Goal: Task Accomplishment & Management: Use online tool/utility

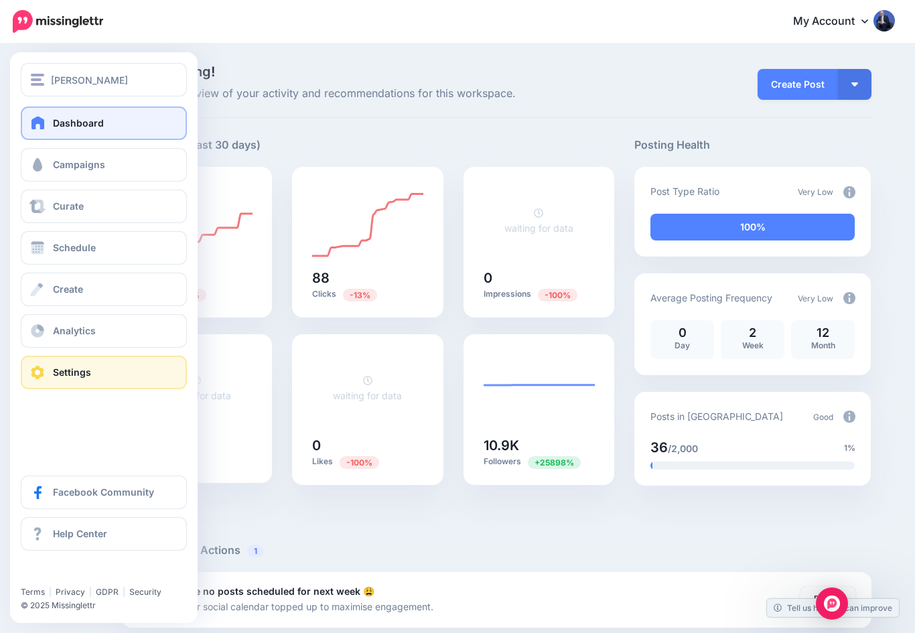
click at [31, 388] on link "Settings" at bounding box center [104, 372] width 166 height 33
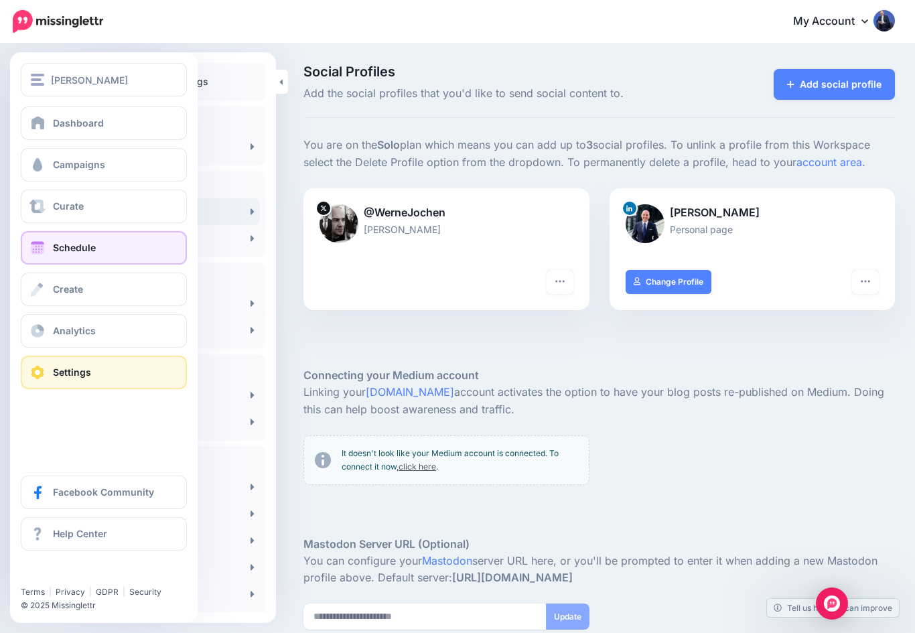
click at [37, 251] on span at bounding box center [37, 247] width 17 height 13
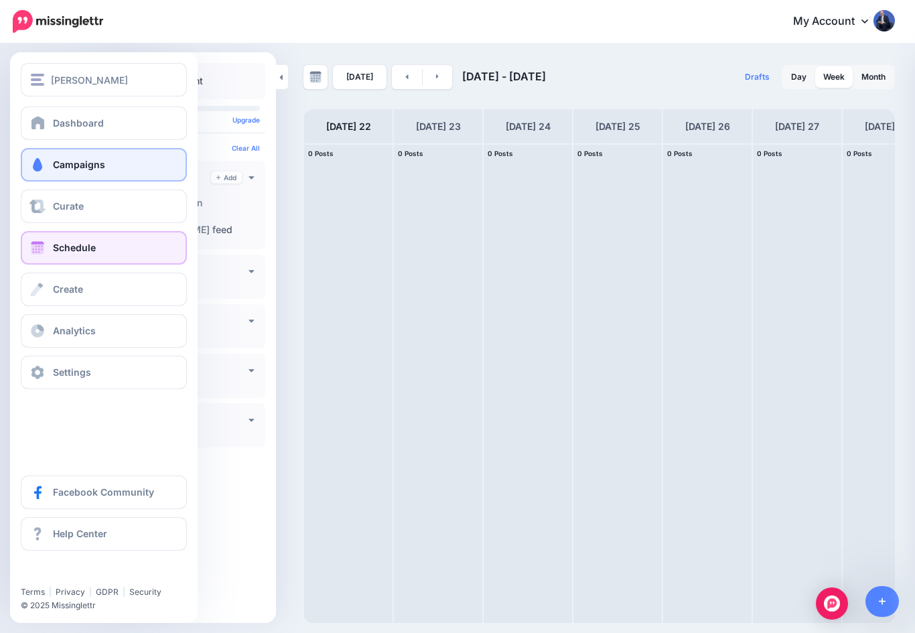
click at [37, 155] on link "Campaigns" at bounding box center [104, 164] width 166 height 33
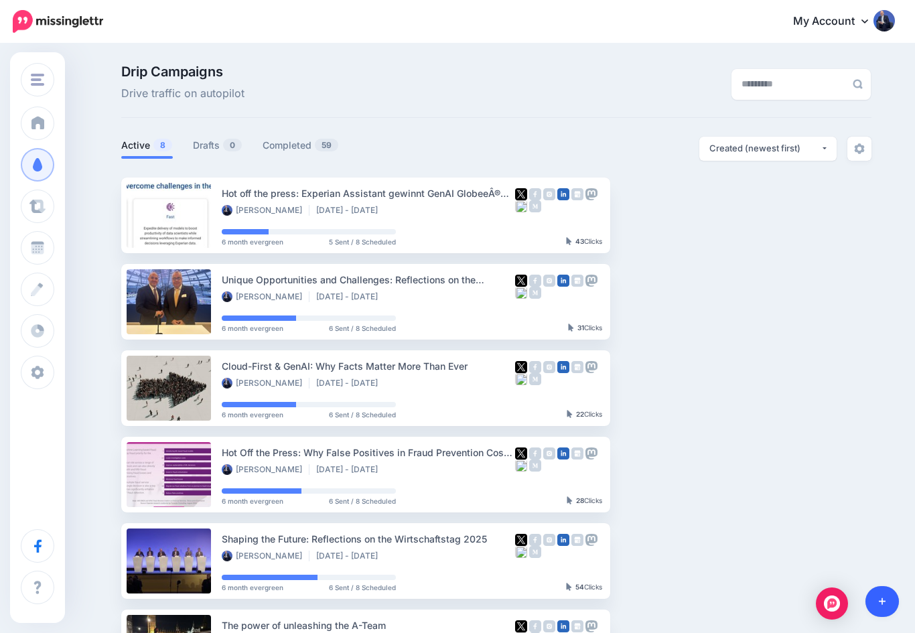
click at [885, 604] on icon at bounding box center [882, 601] width 7 height 9
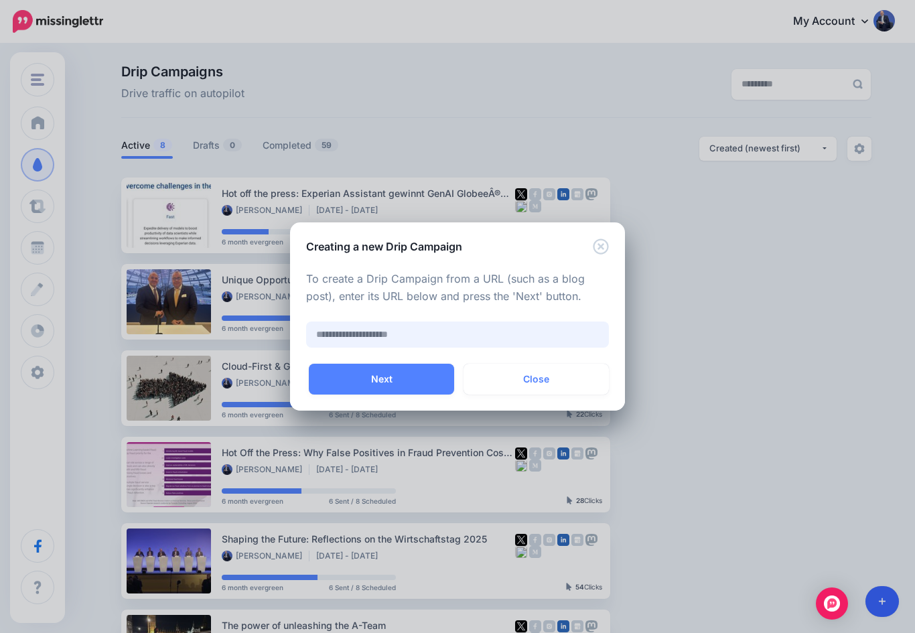
paste input "**********"
type input "**********"
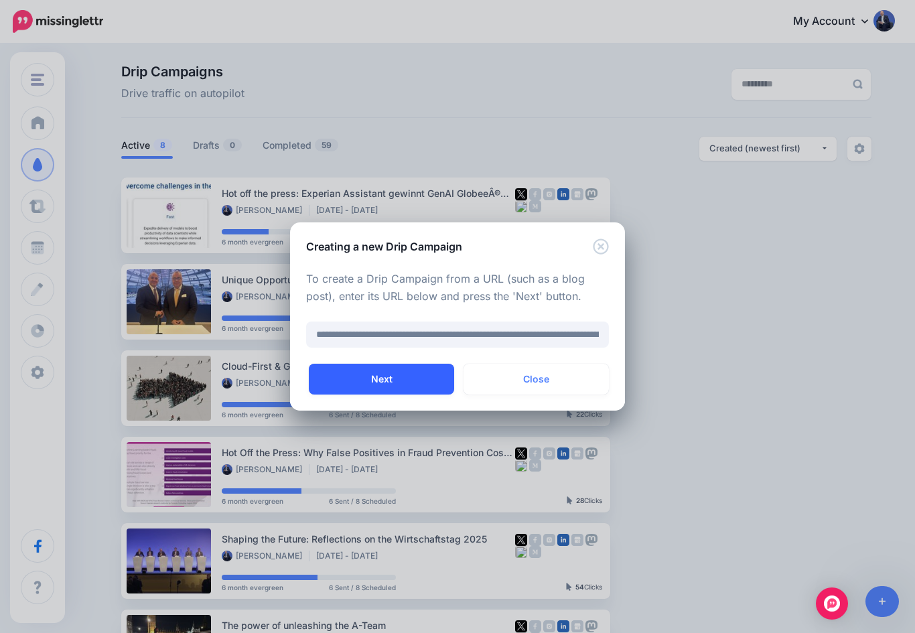
click at [416, 384] on button "Next" at bounding box center [381, 379] width 145 height 31
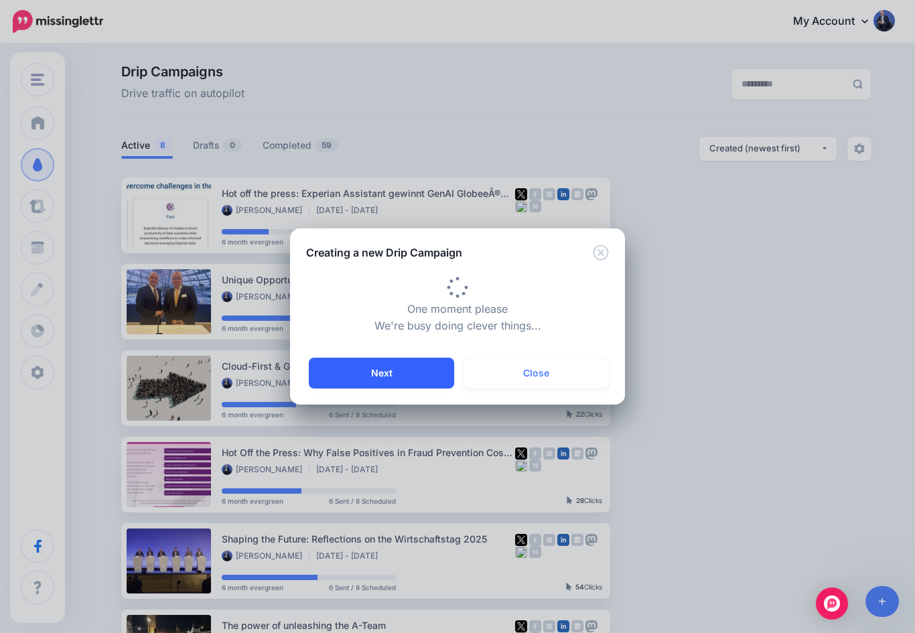
type input "**********"
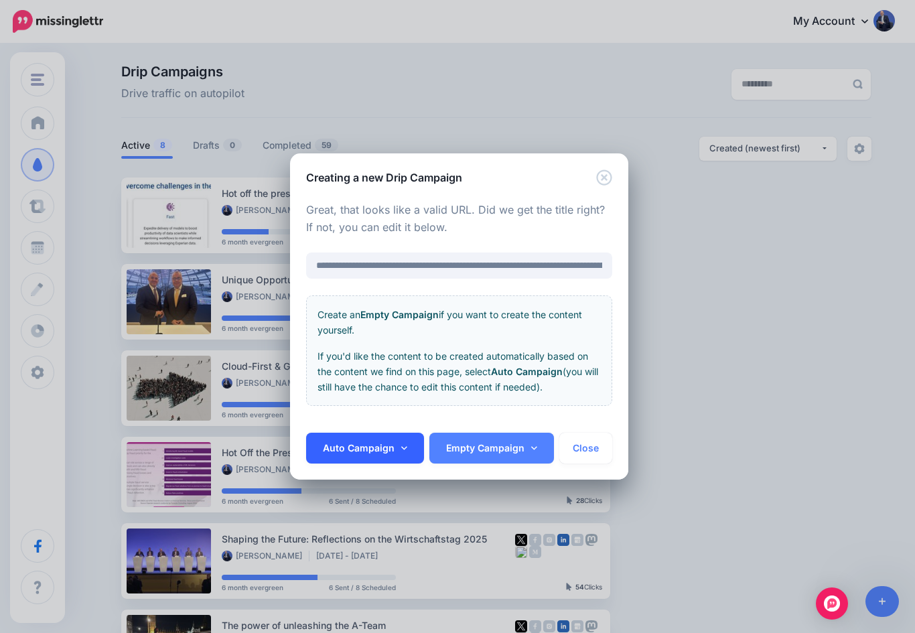
click at [407, 449] on link "Auto Campaign" at bounding box center [365, 448] width 118 height 31
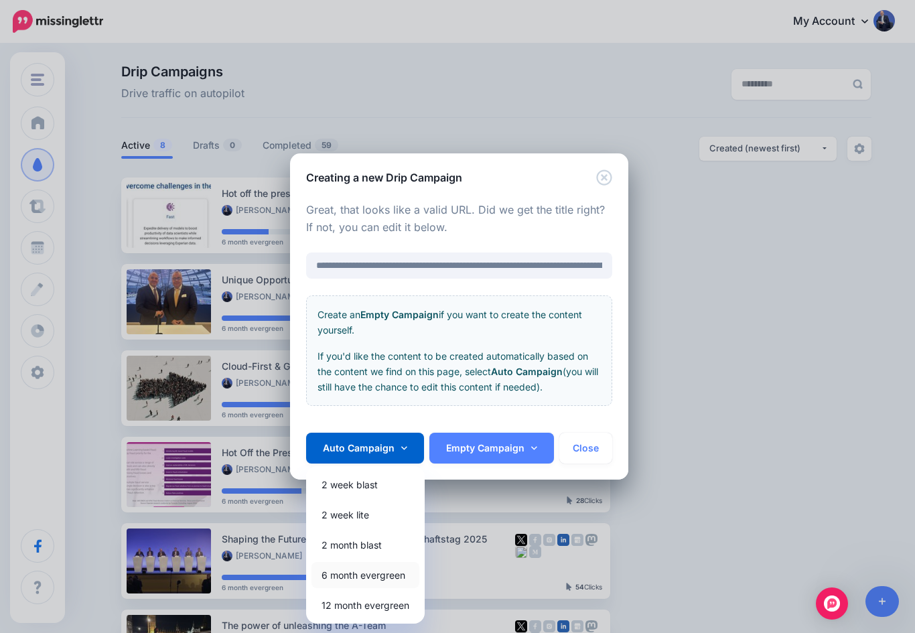
click at [344, 576] on link "6 month evergreen" at bounding box center [365, 575] width 108 height 26
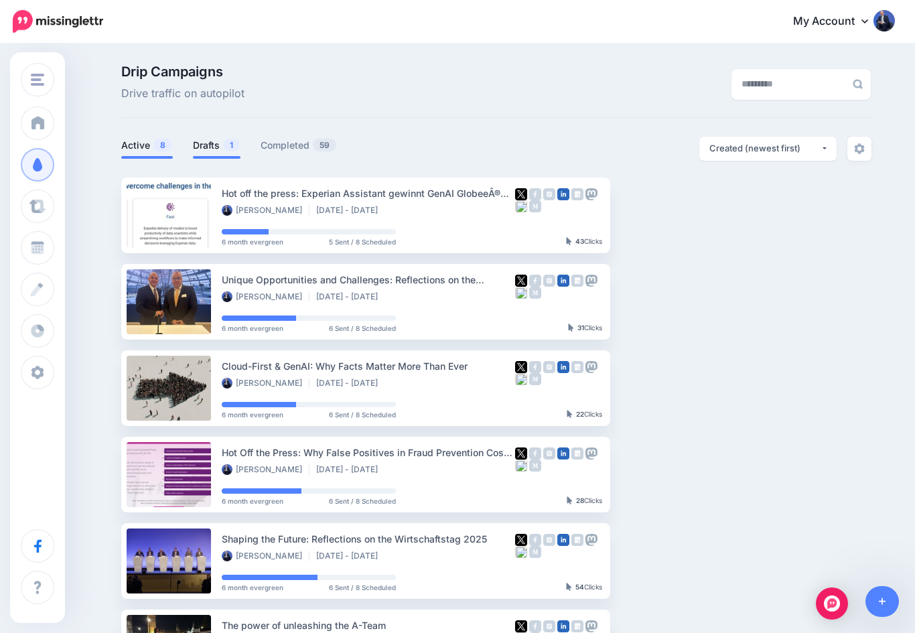
click at [216, 147] on link "Drafts 1" at bounding box center [217, 145] width 48 height 16
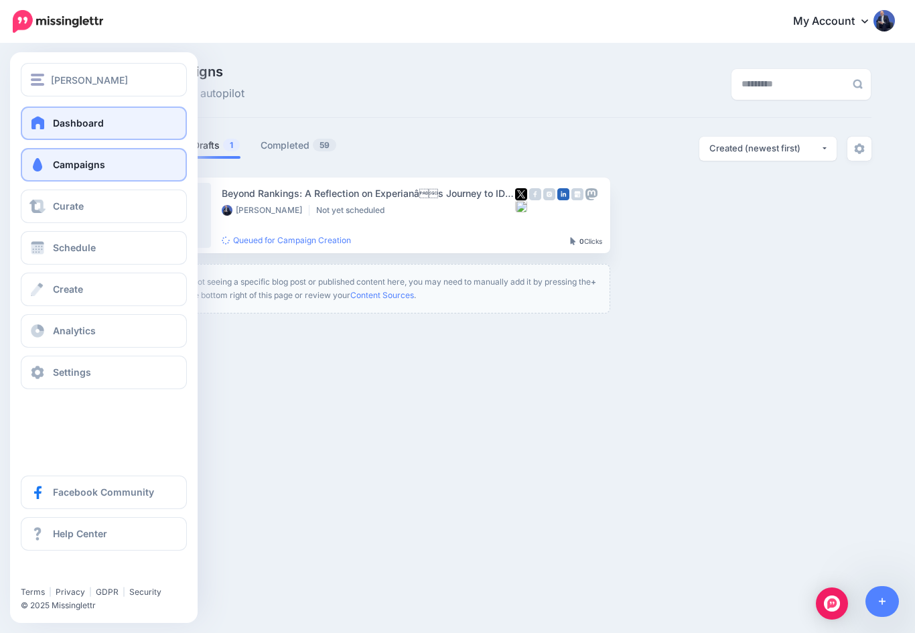
click at [44, 127] on span at bounding box center [37, 122] width 17 height 13
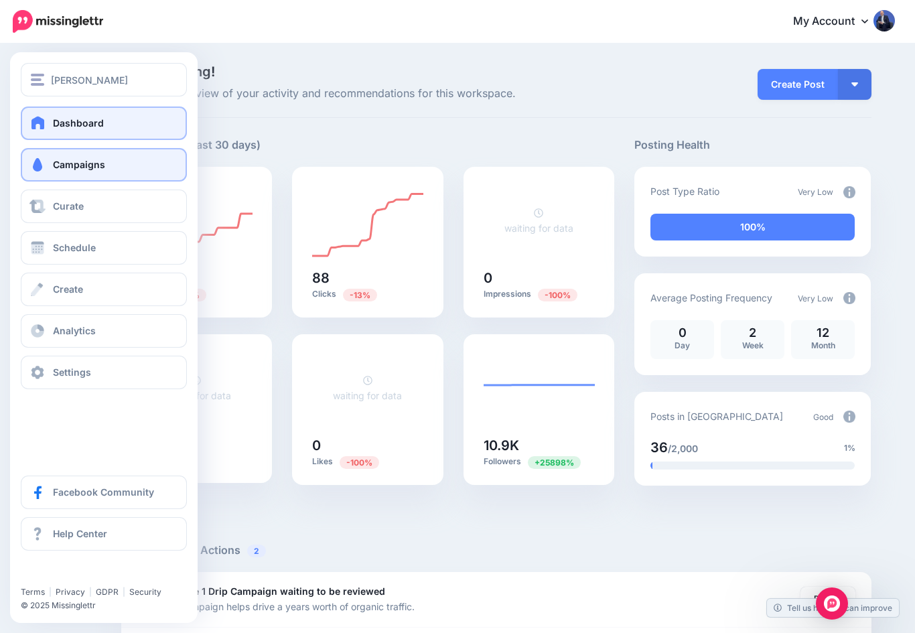
click at [36, 167] on span at bounding box center [37, 164] width 17 height 13
click at [43, 164] on span at bounding box center [37, 164] width 17 height 13
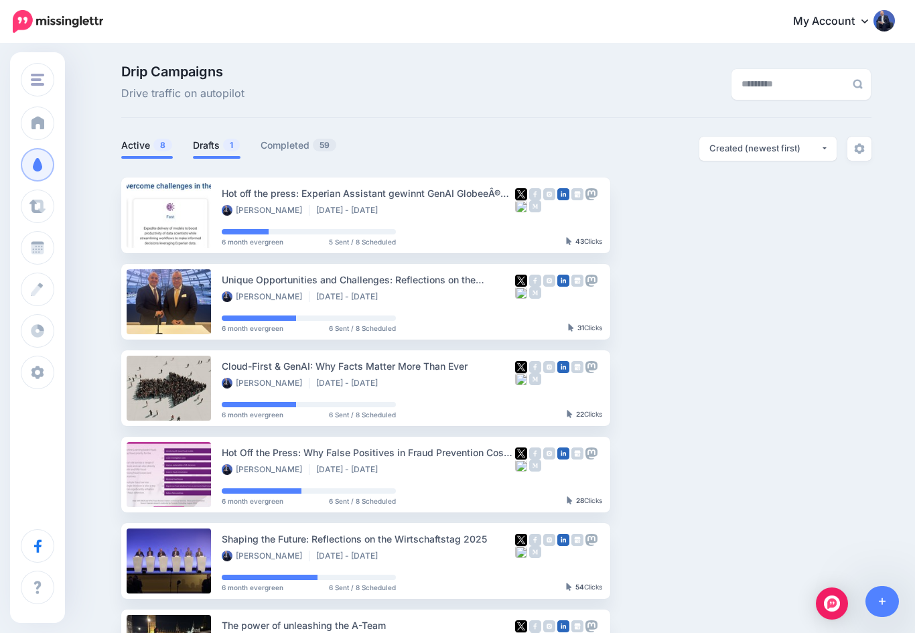
click at [215, 144] on link "Drafts 1" at bounding box center [217, 145] width 48 height 16
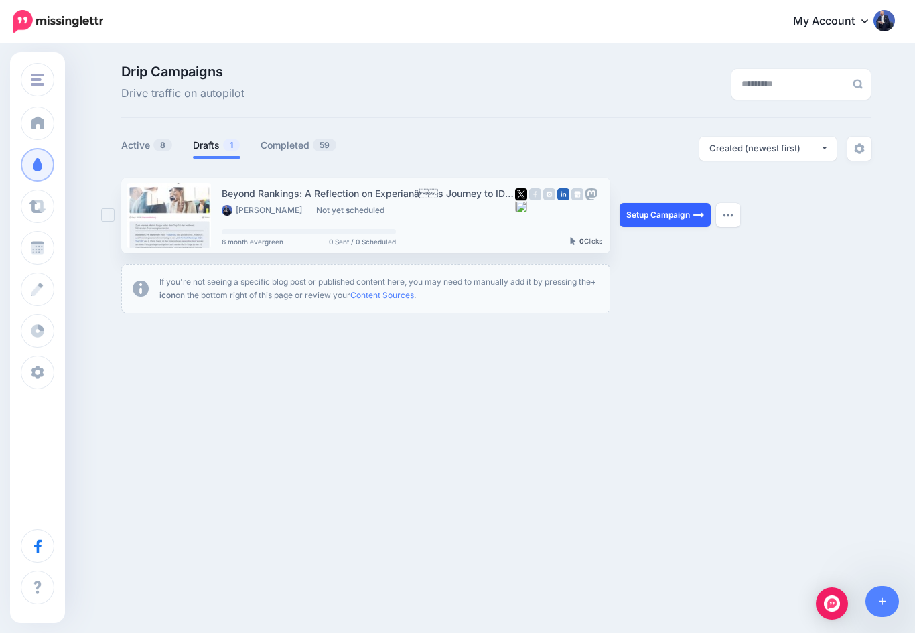
click at [697, 210] on img at bounding box center [698, 215] width 11 height 11
click at [671, 215] on link "Setup Campaign" at bounding box center [665, 215] width 91 height 24
click at [664, 210] on link "Setup Campaign" at bounding box center [665, 215] width 91 height 24
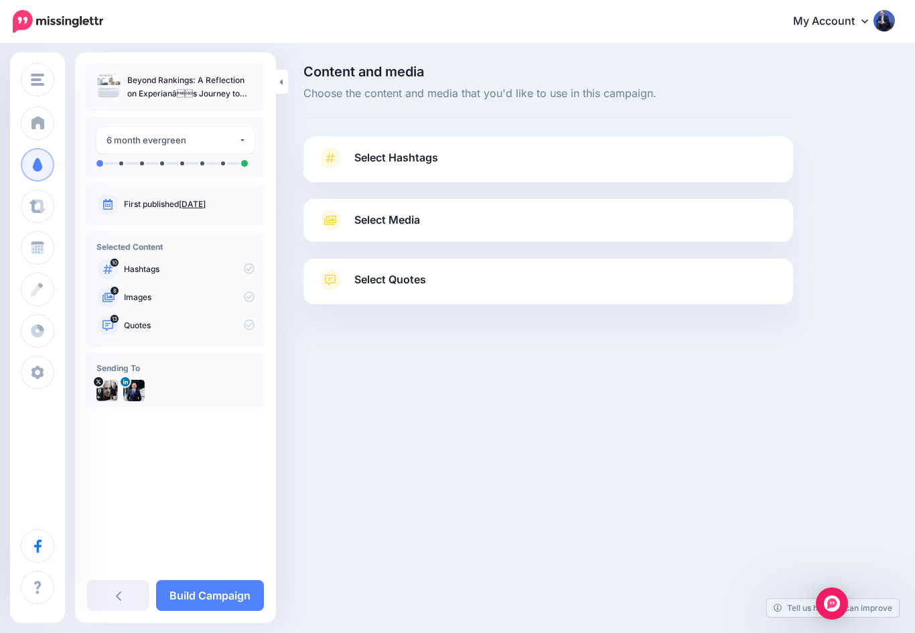
click at [341, 158] on span at bounding box center [330, 157] width 27 height 21
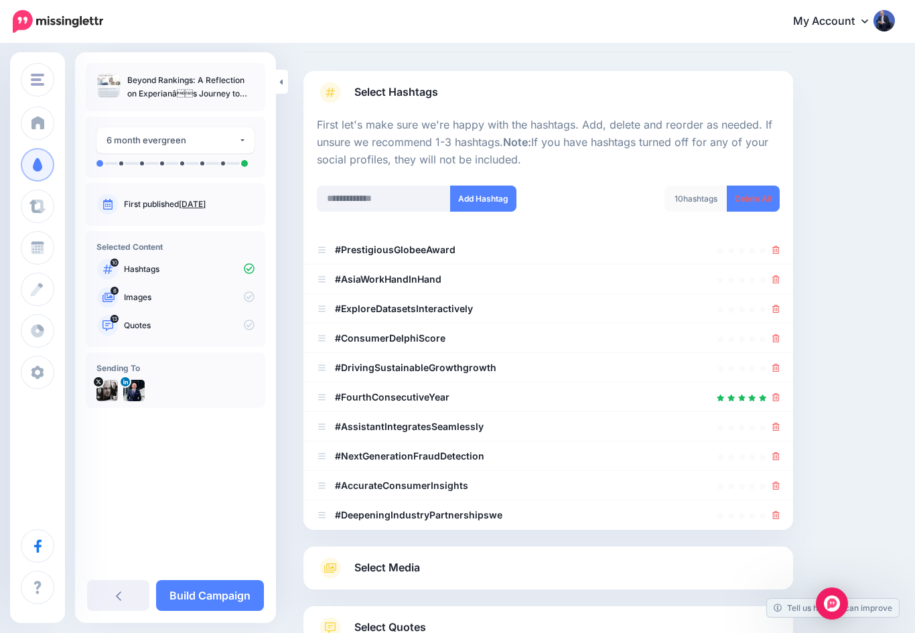
scroll to position [62, 0]
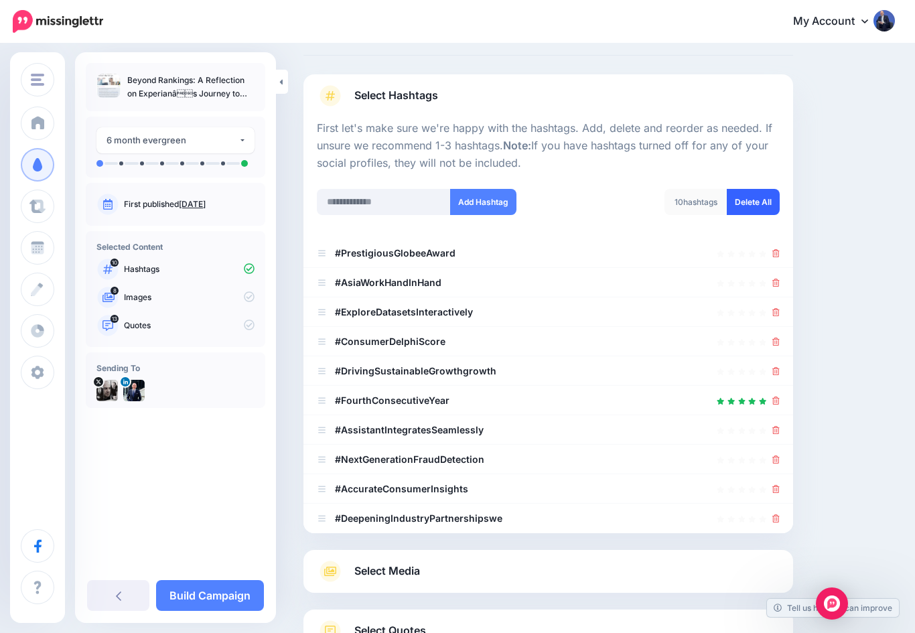
click at [754, 203] on link "Delete All" at bounding box center [753, 202] width 53 height 26
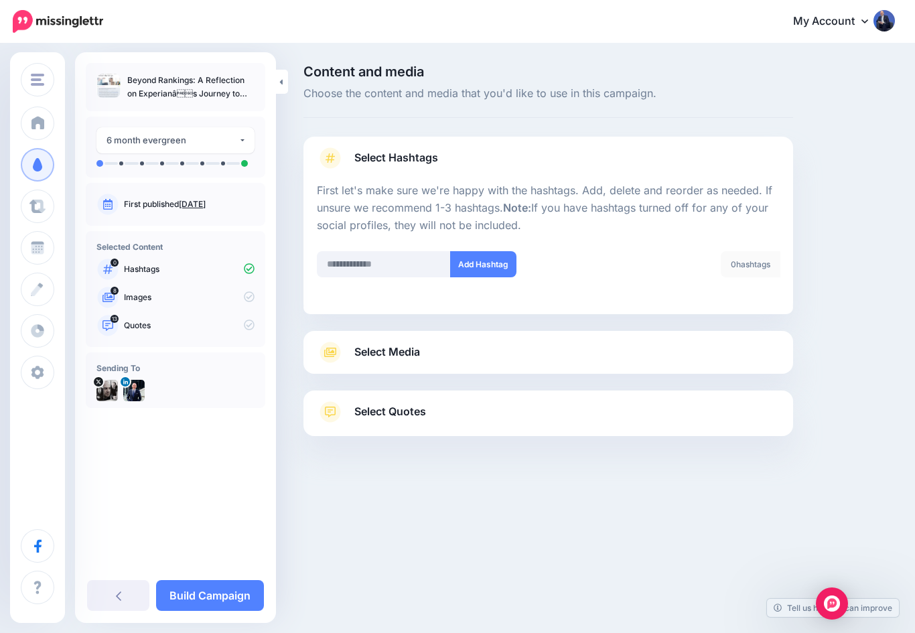
scroll to position [0, 0]
click at [334, 263] on input "text" at bounding box center [384, 264] width 134 height 26
type input "********"
click at [486, 261] on button "Add Hashtag" at bounding box center [483, 264] width 66 height 26
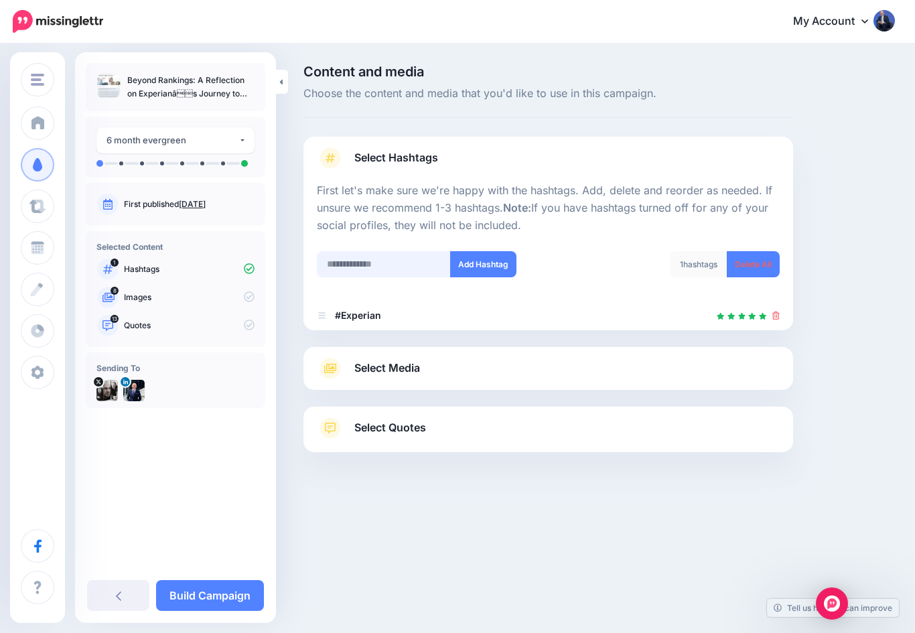
click at [354, 257] on input "text" at bounding box center [384, 264] width 134 height 26
type input "*******"
click at [475, 265] on button "Add Hashtag" at bounding box center [483, 264] width 66 height 26
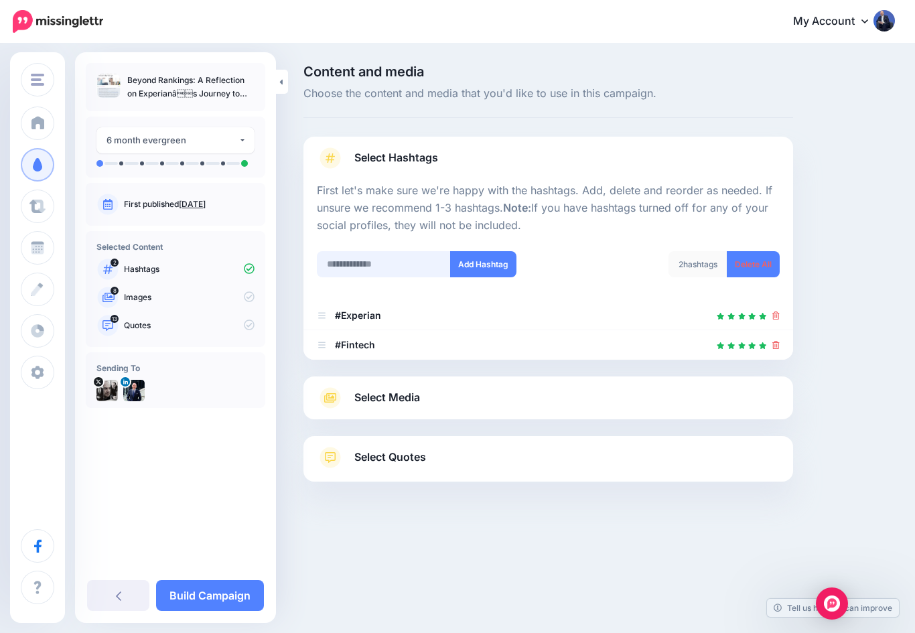
click at [341, 265] on input "text" at bounding box center [384, 264] width 134 height 26
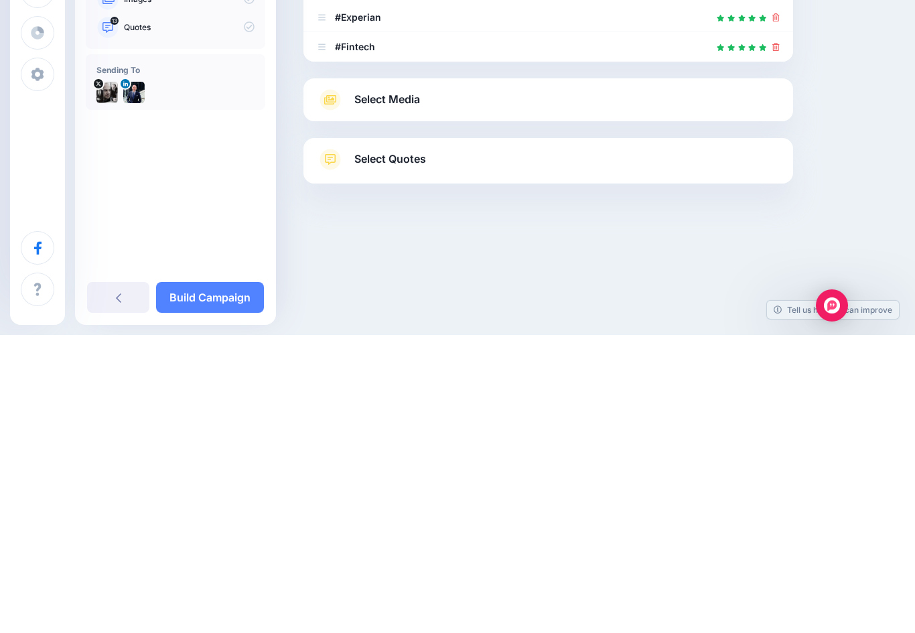
scroll to position [24, 0]
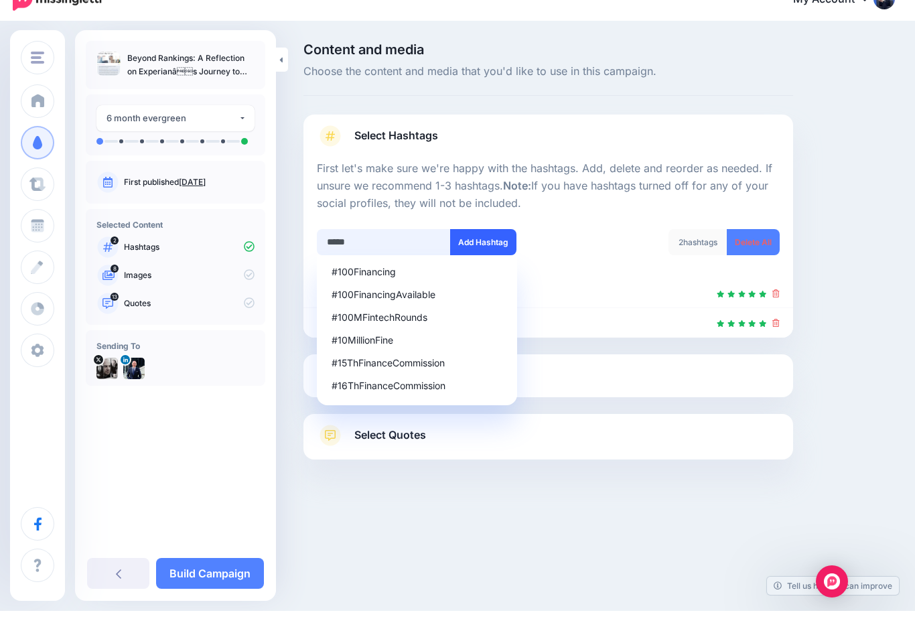
type input "*****"
click at [490, 251] on button "Add Hashtag" at bounding box center [483, 264] width 66 height 26
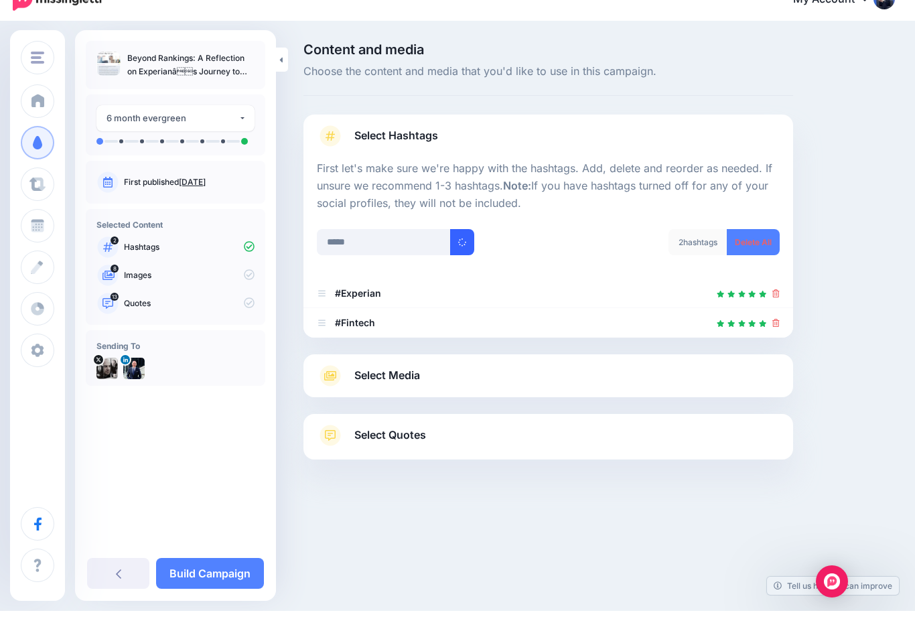
scroll to position [0, 0]
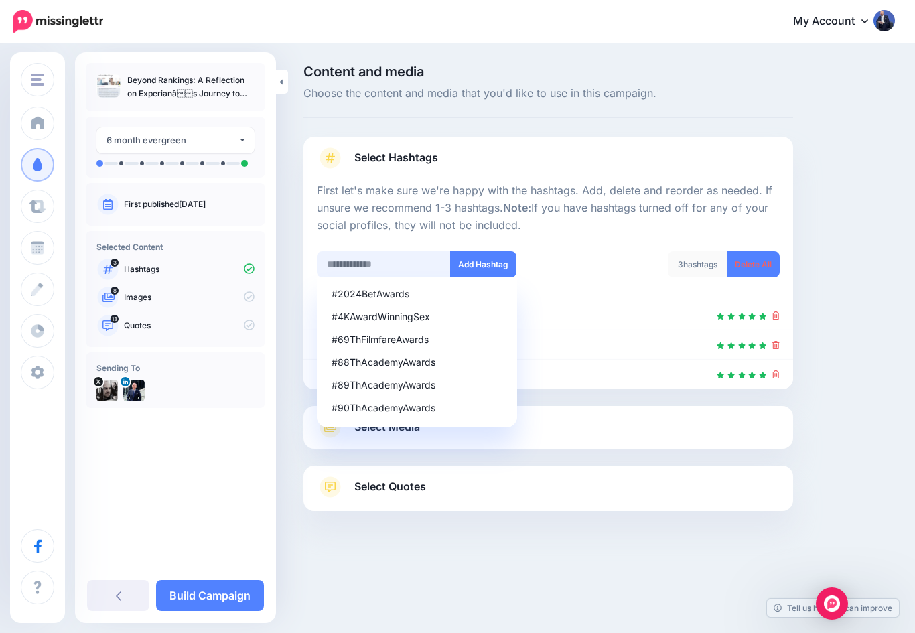
click at [334, 265] on input "text" at bounding box center [384, 264] width 134 height 26
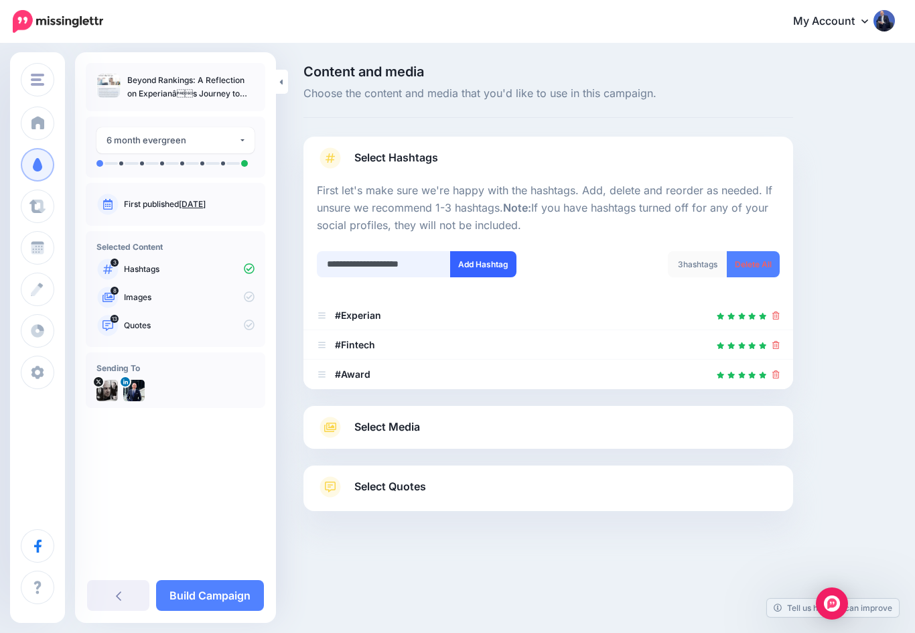
type input "**********"
click at [478, 268] on button "Add Hashtag" at bounding box center [483, 264] width 66 height 26
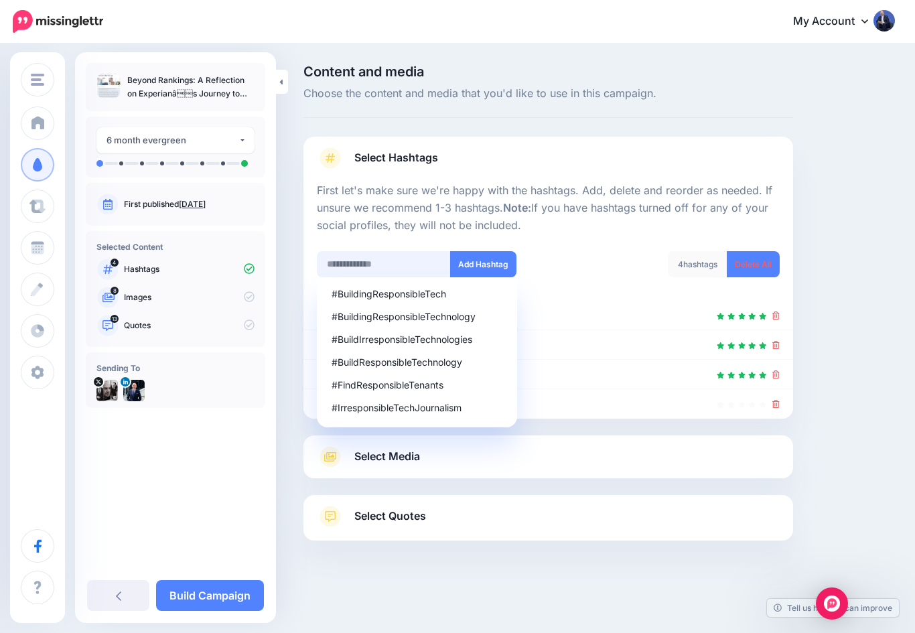
click at [337, 259] on input "text" at bounding box center [384, 264] width 134 height 26
type input "****"
click at [476, 261] on button "Add Hashtag" at bounding box center [483, 264] width 66 height 26
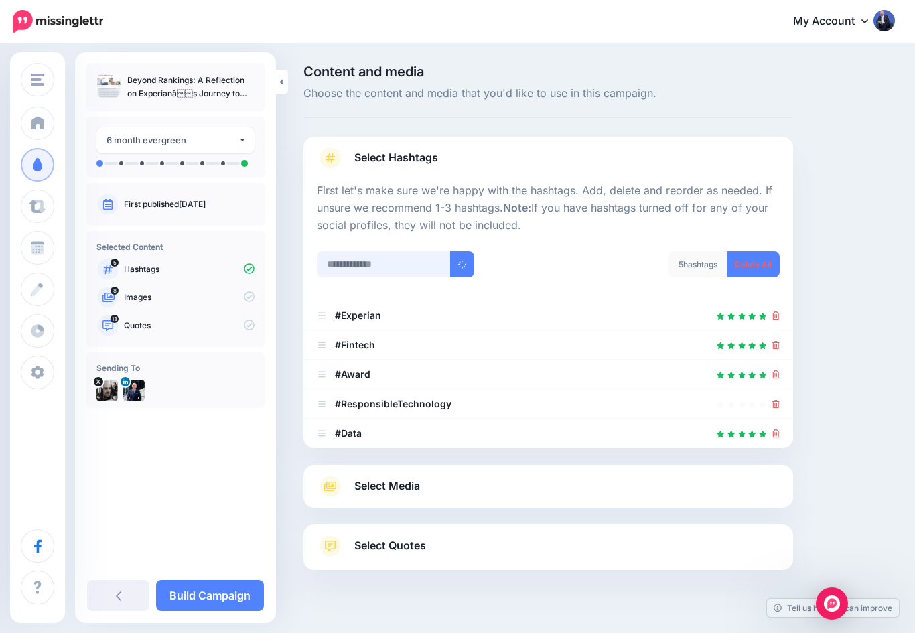
click at [338, 261] on input "text" at bounding box center [384, 264] width 134 height 26
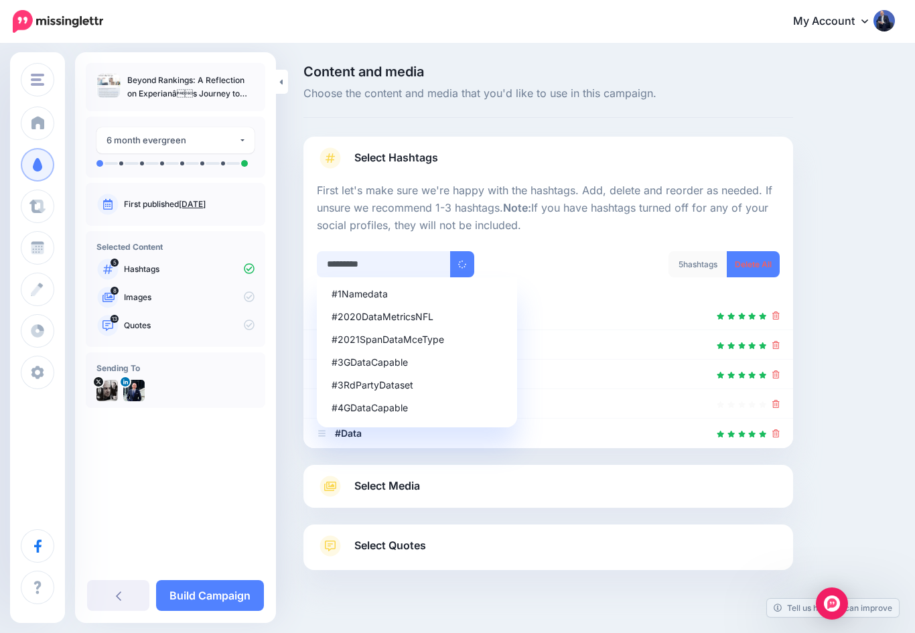
type input "**********"
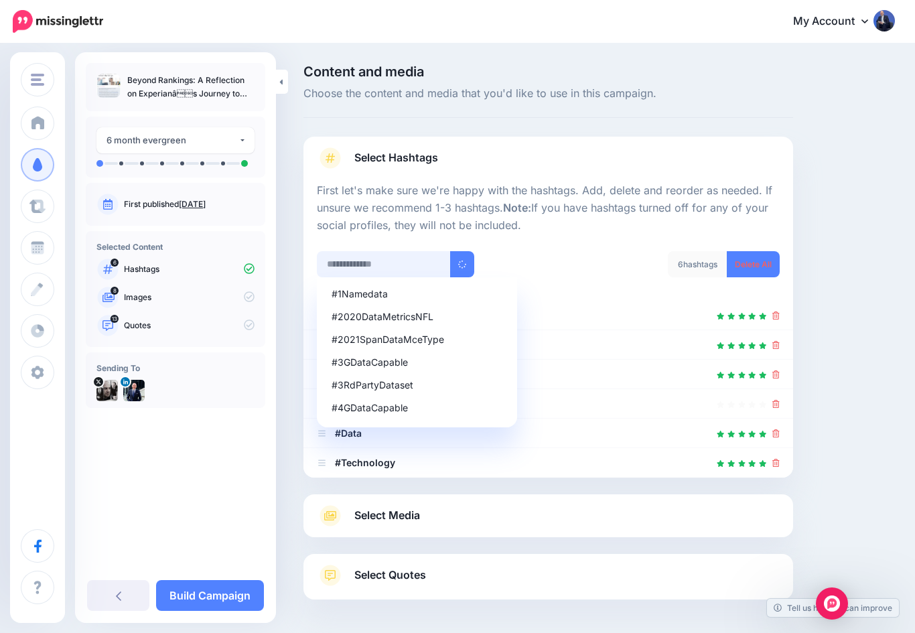
scroll to position [73, 0]
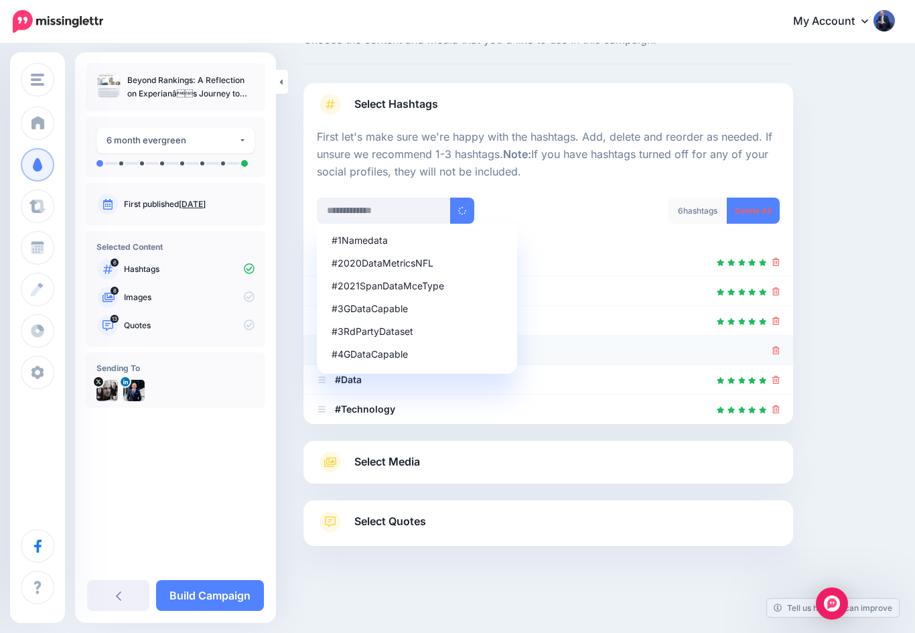
click at [770, 342] on div at bounding box center [548, 350] width 463 height 16
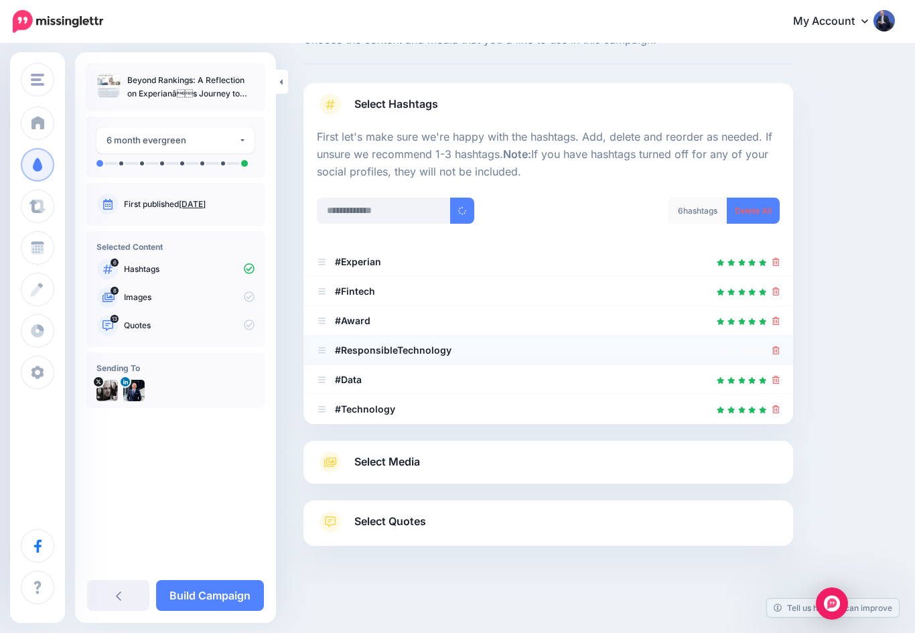
scroll to position [27, 0]
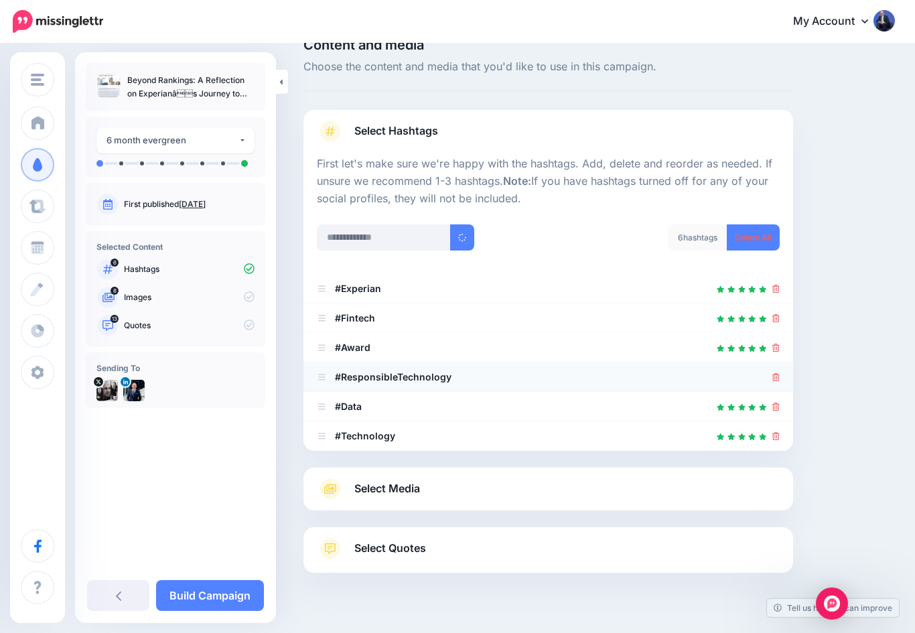
click at [776, 375] on icon at bounding box center [775, 377] width 7 height 8
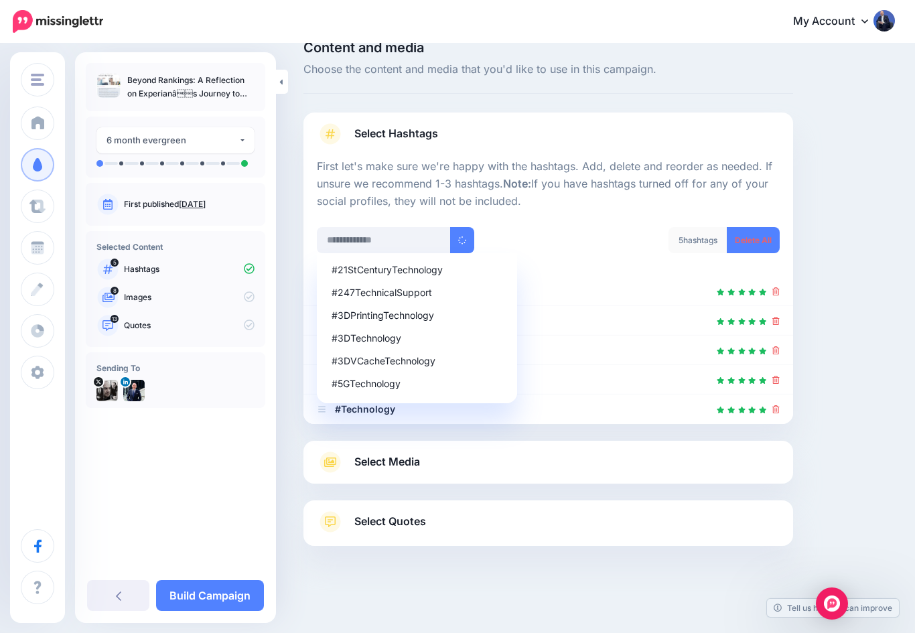
scroll to position [0, 0]
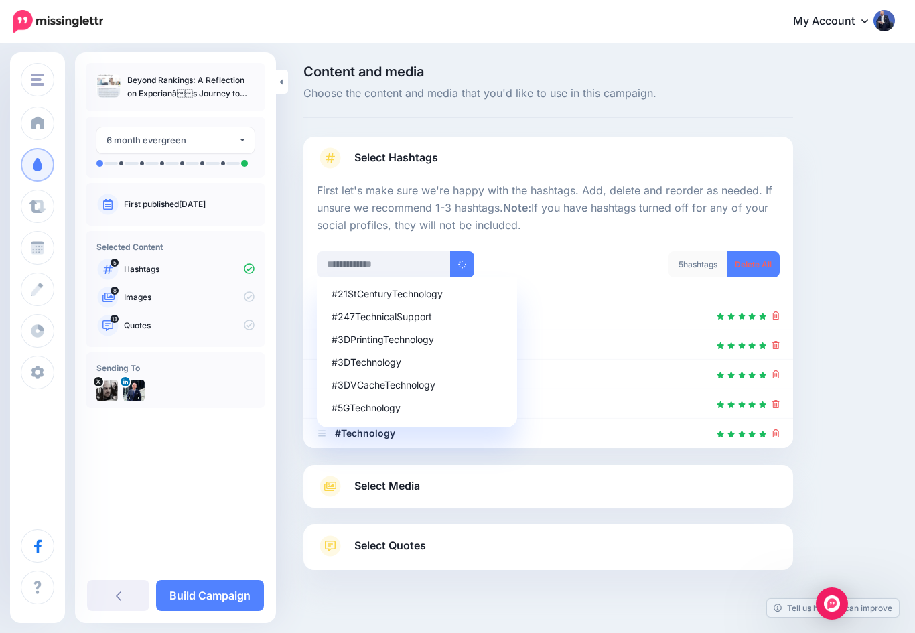
click at [324, 484] on icon at bounding box center [330, 486] width 24 height 21
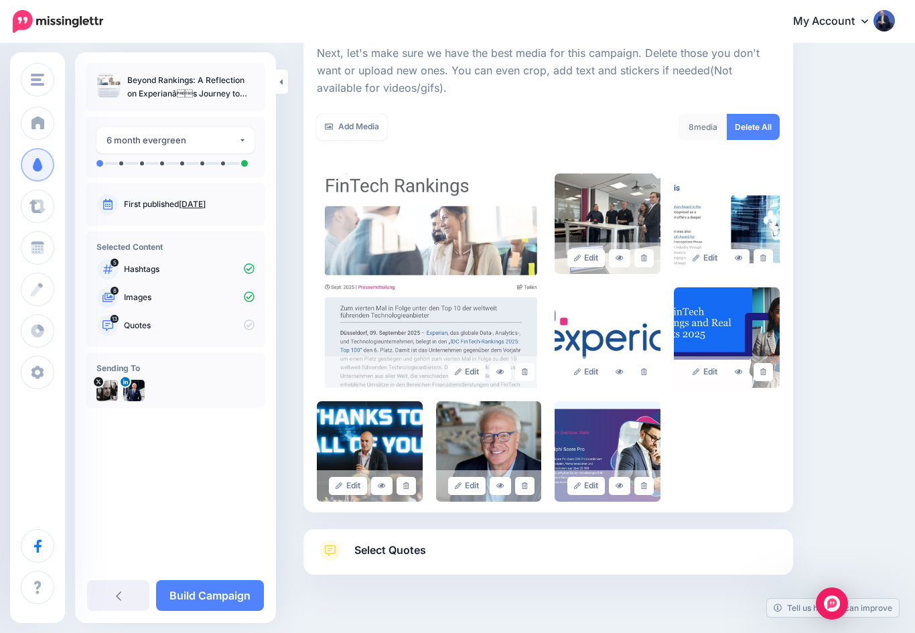
scroll to position [195, 0]
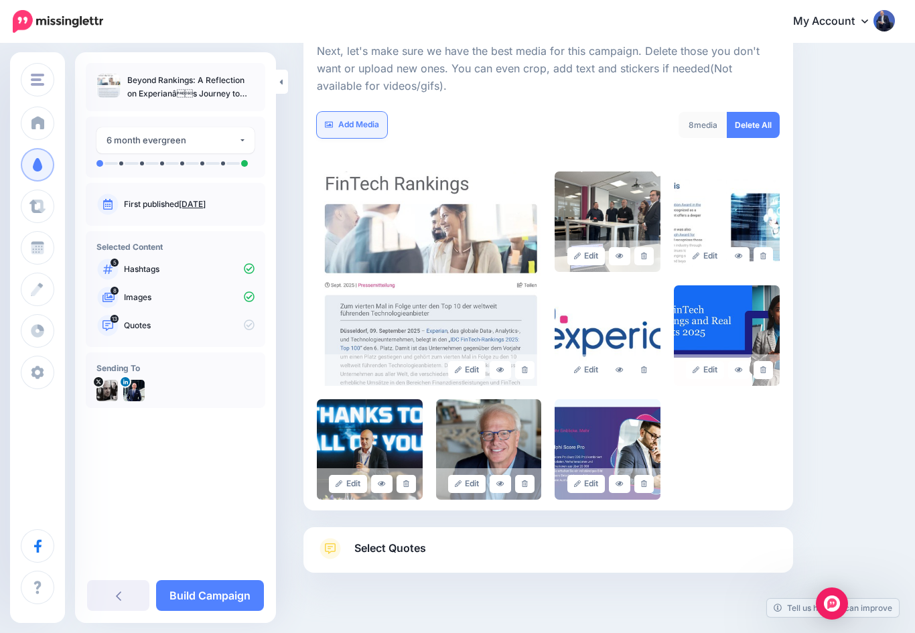
click at [346, 126] on link "Add Media" at bounding box center [352, 125] width 70 height 26
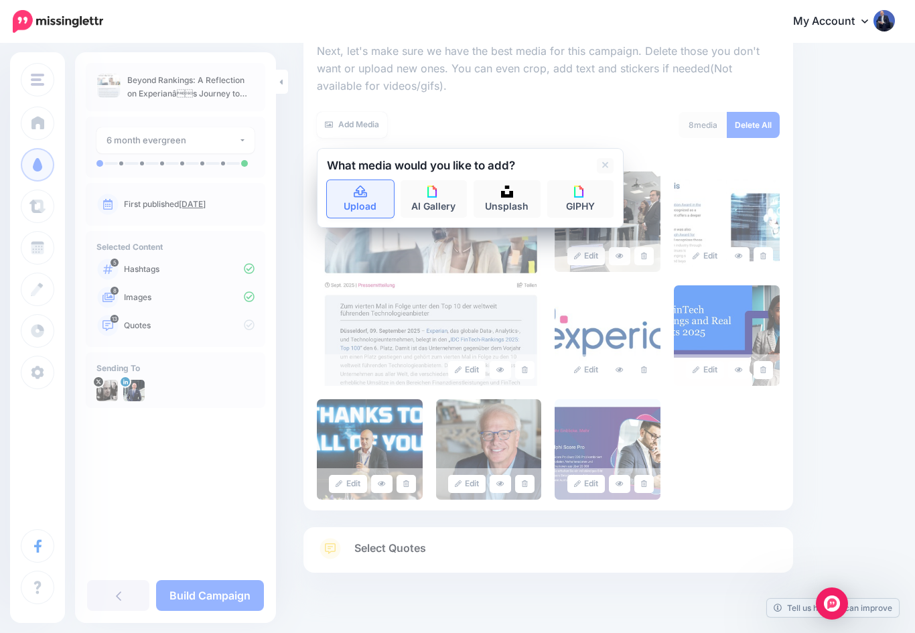
click at [360, 194] on icon at bounding box center [360, 192] width 15 height 12
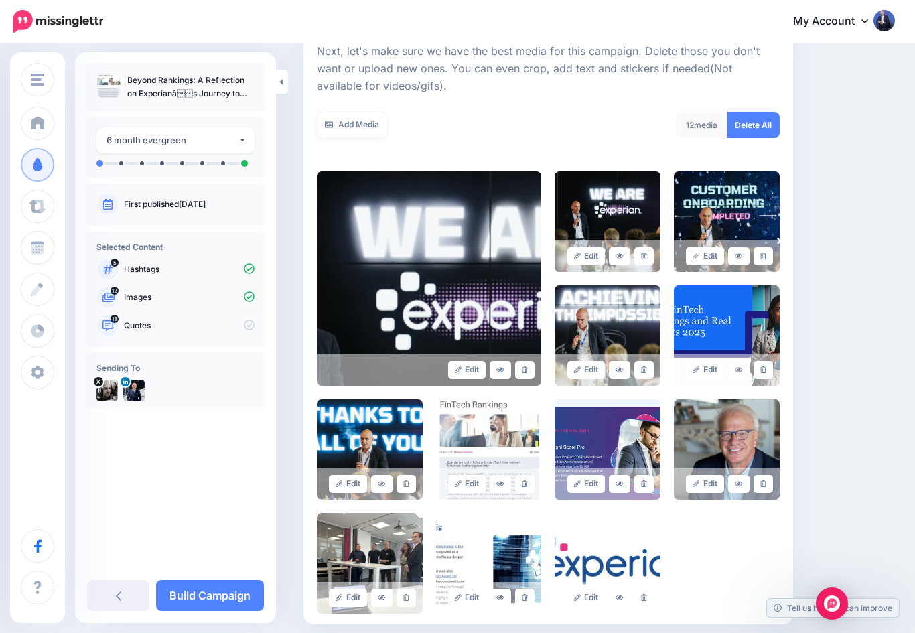
scroll to position [309, 0]
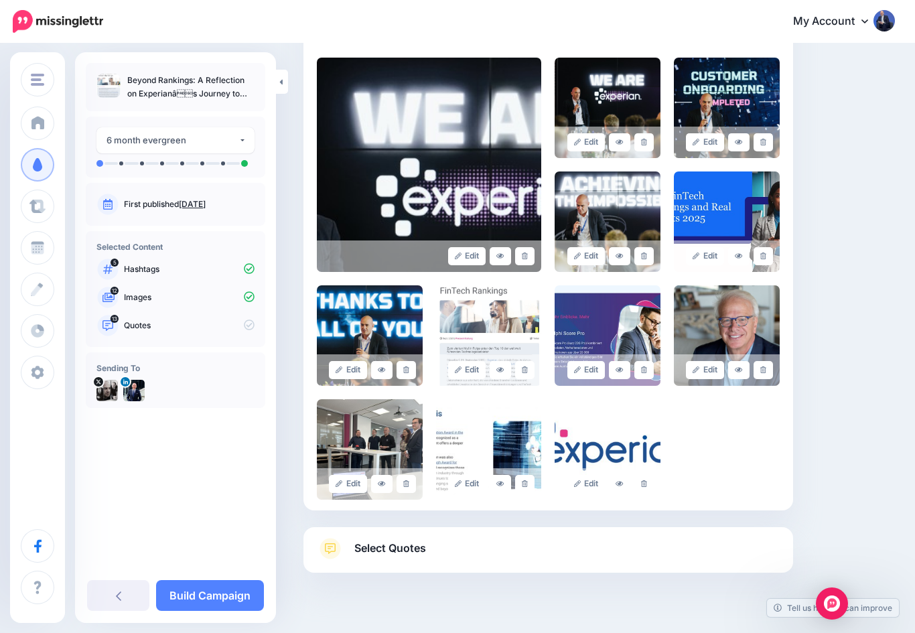
click at [333, 545] on icon at bounding box center [330, 548] width 21 height 21
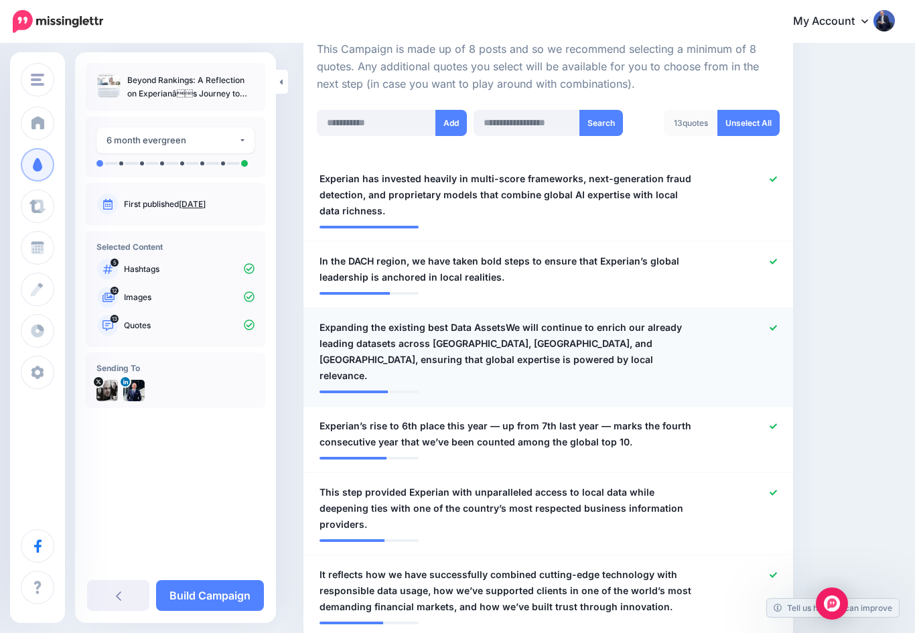
click at [776, 325] on icon at bounding box center [773, 327] width 7 height 5
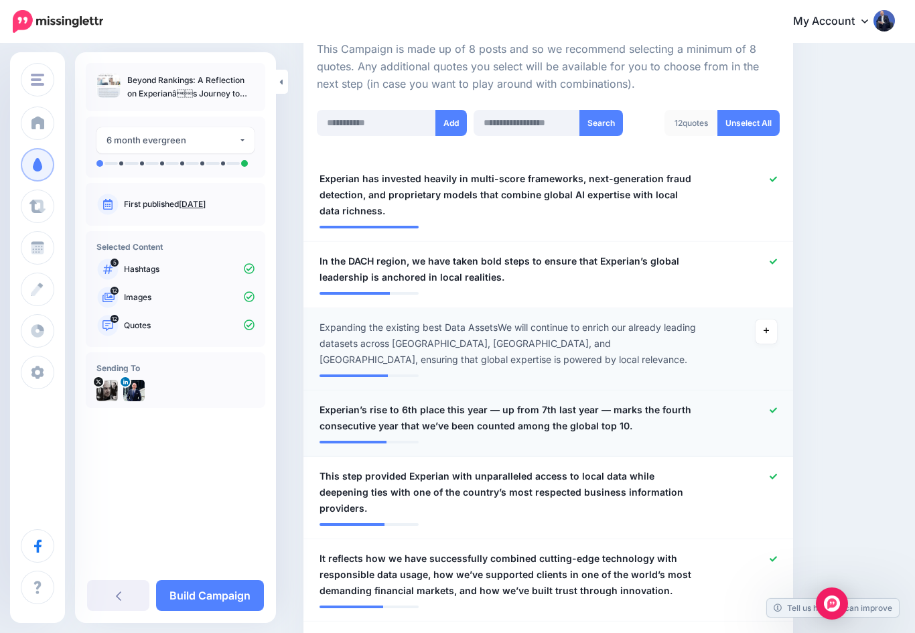
click at [390, 409] on span "Experian’s rise to 6th place this year — up from 7th last year — marks the four…" at bounding box center [509, 418] width 378 height 32
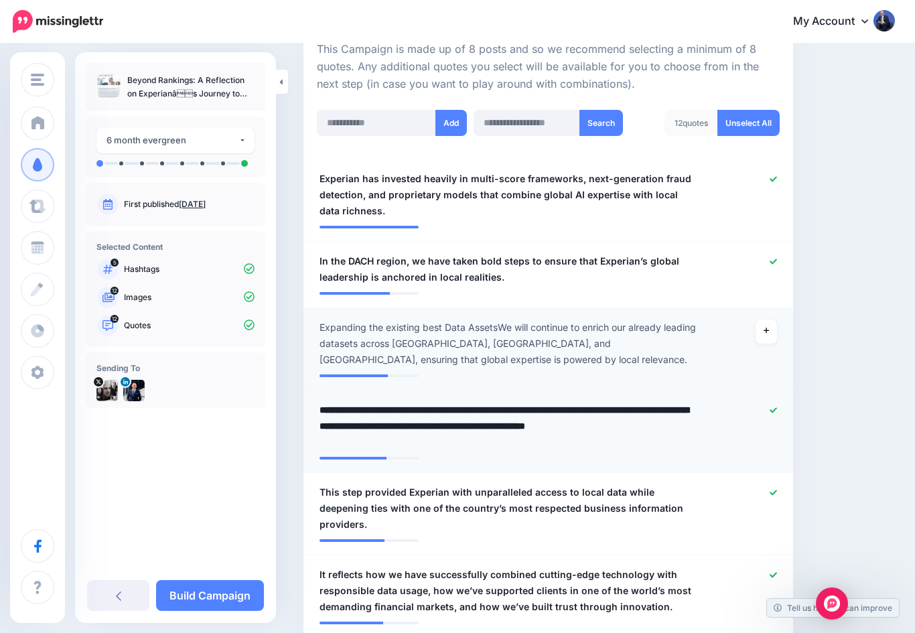
type textarea "**********"
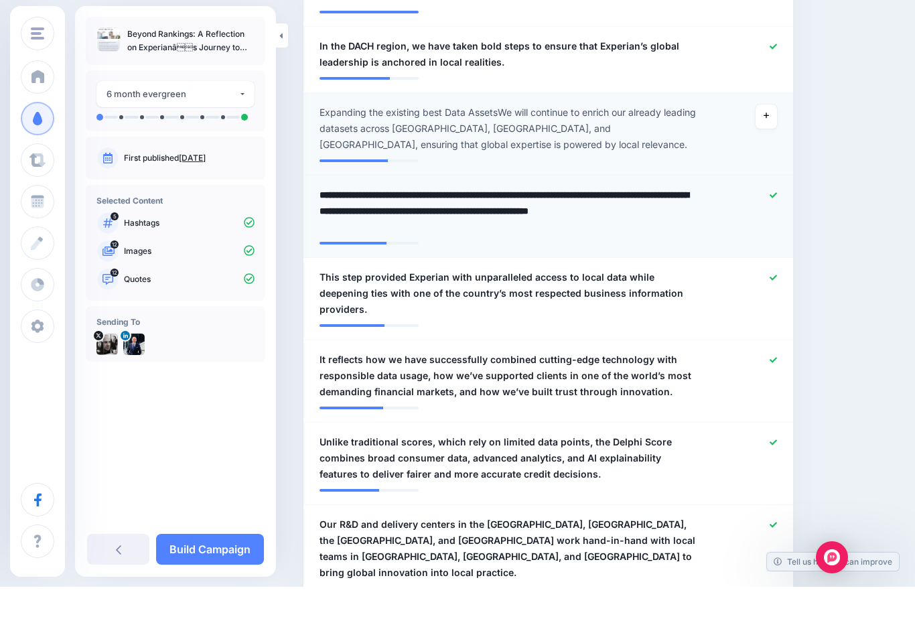
scroll to position [478, 0]
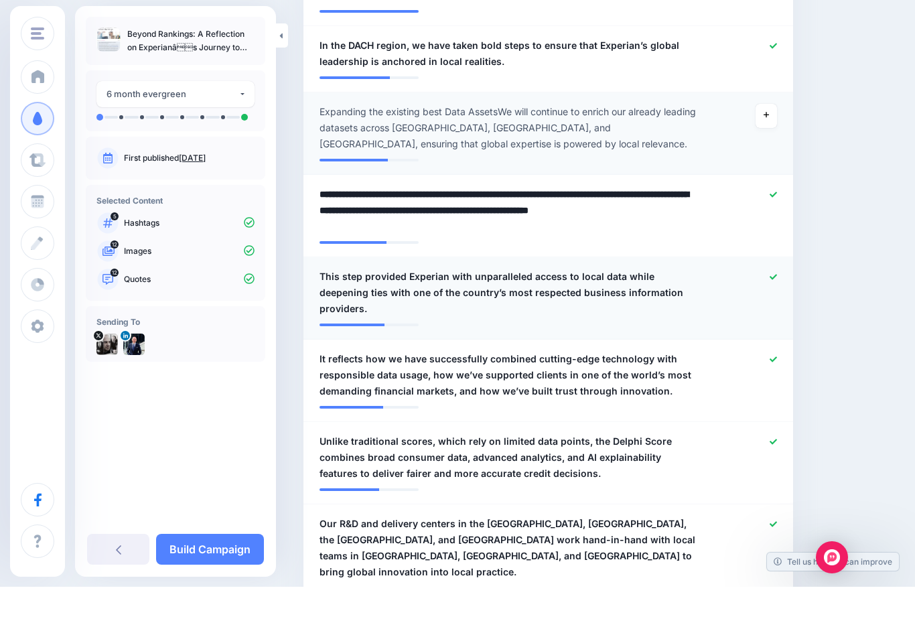
click at [772, 320] on icon at bounding box center [773, 323] width 7 height 7
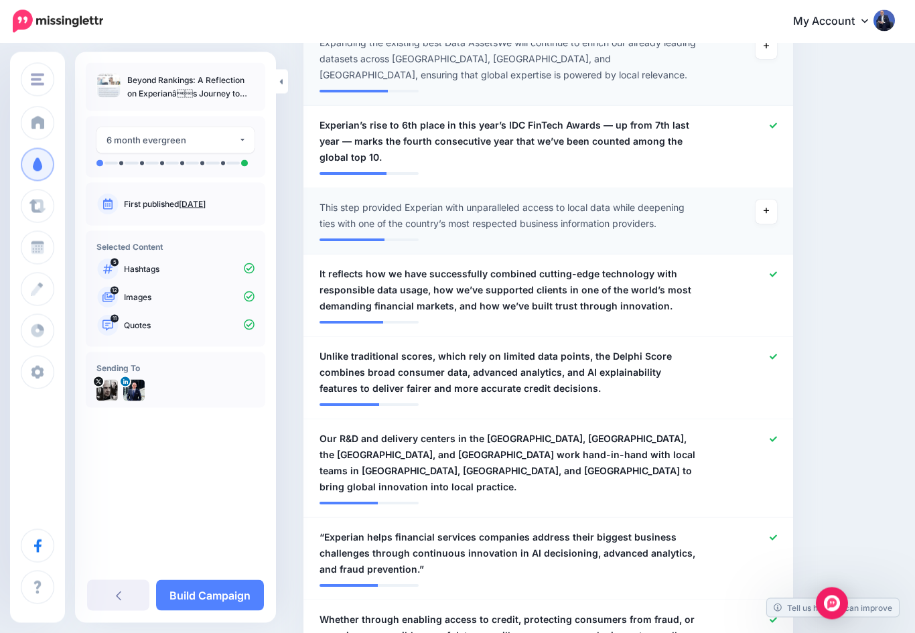
scroll to position [593, 0]
click at [369, 275] on span "It reflects how we have successfully combined cutting-edge technology with resp…" at bounding box center [509, 290] width 378 height 48
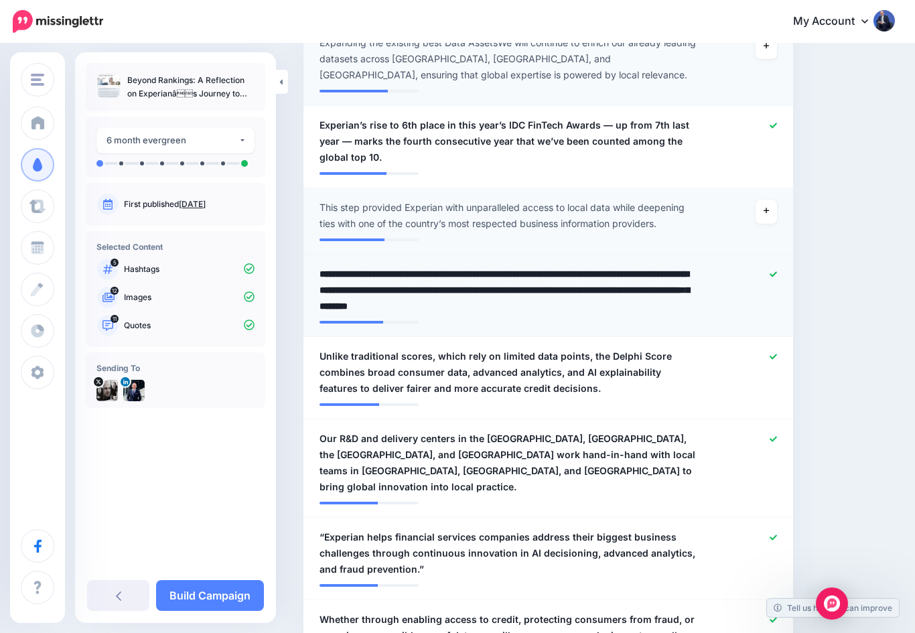
scroll to position [593, 0]
click at [368, 271] on textarea "**********" at bounding box center [509, 291] width 378 height 48
click at [367, 270] on textarea "**********" at bounding box center [509, 291] width 378 height 48
click at [322, 276] on textarea "**********" at bounding box center [509, 291] width 378 height 48
click at [322, 275] on textarea "**********" at bounding box center [509, 291] width 378 height 48
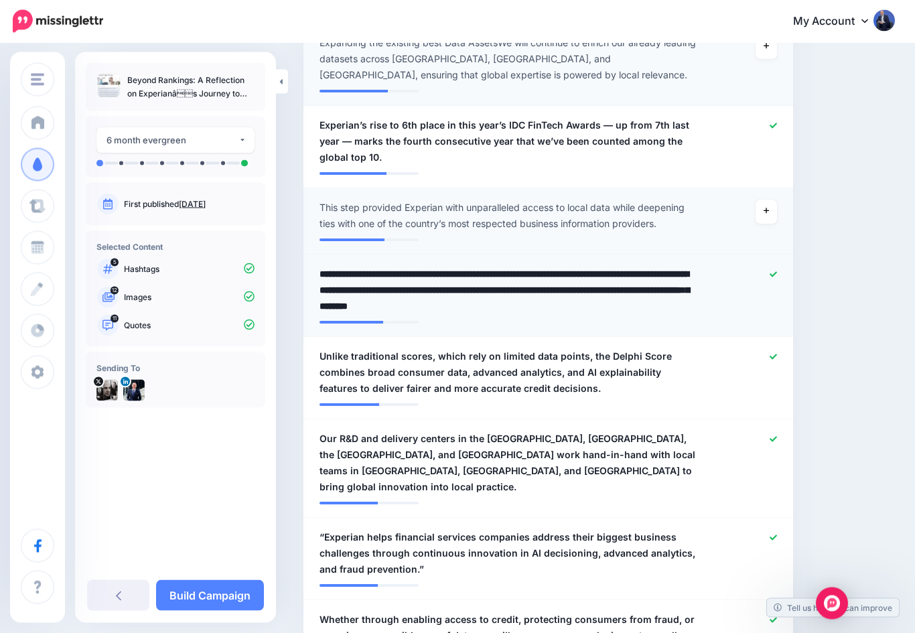
click at [321, 268] on textarea "**********" at bounding box center [509, 291] width 378 height 48
click at [321, 267] on textarea "**********" at bounding box center [509, 291] width 378 height 48
type textarea "**********"
click at [770, 354] on icon at bounding box center [773, 357] width 7 height 7
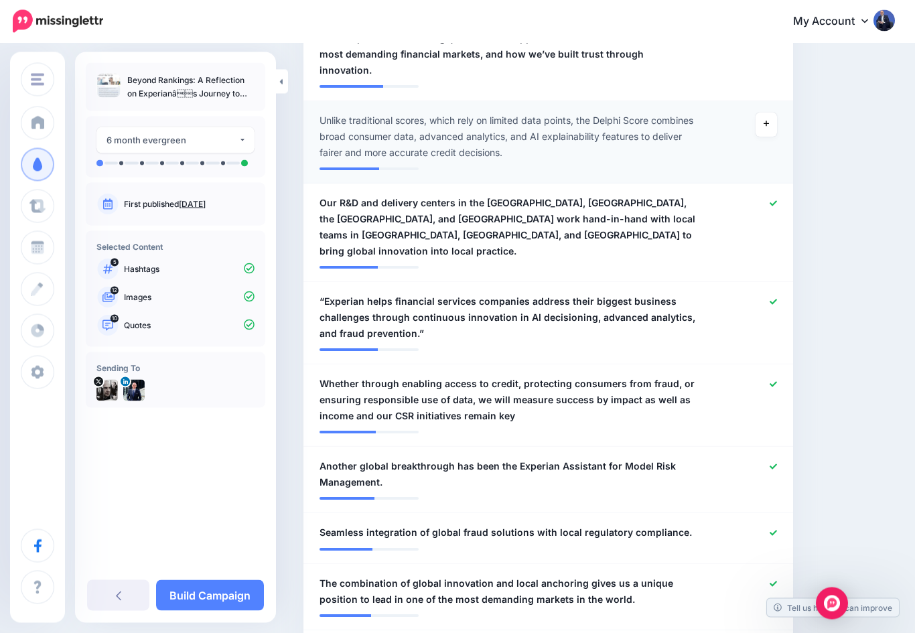
scroll to position [845, 0]
click at [439, 297] on span "“Experian helps financial services companies address their biggest business cha…" at bounding box center [509, 318] width 378 height 48
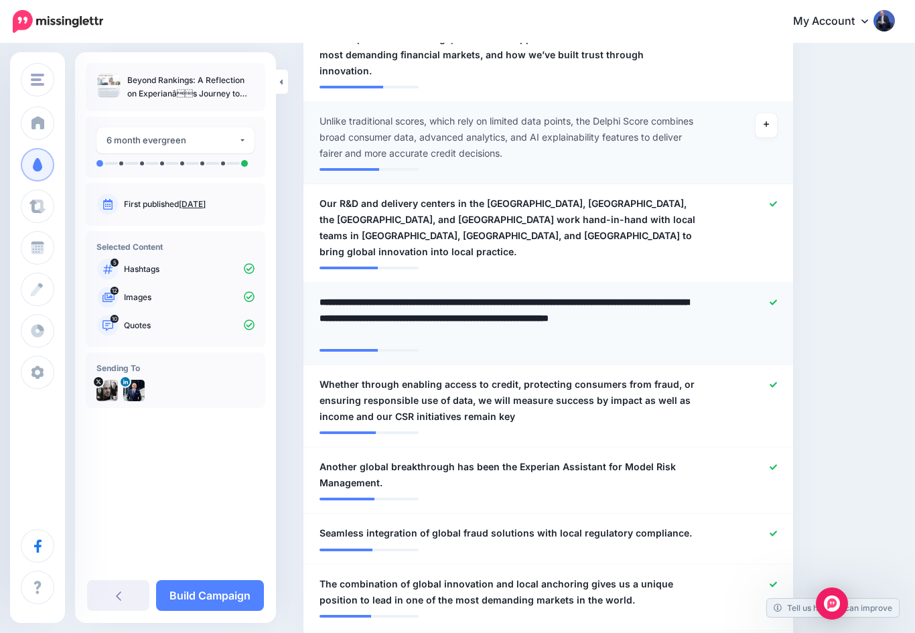
click at [434, 302] on textarea "**********" at bounding box center [509, 318] width 378 height 48
type textarea "**********"
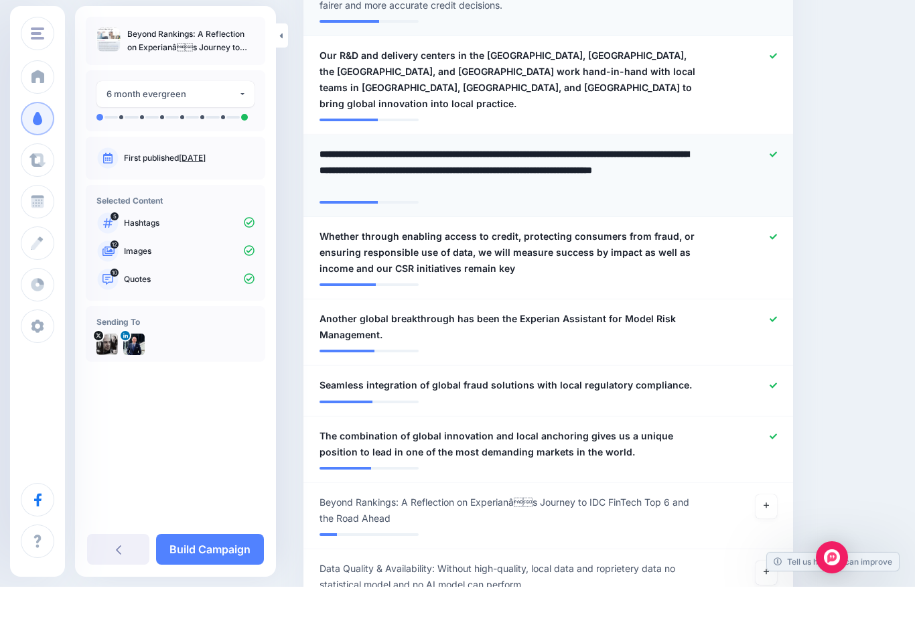
scroll to position [947, 0]
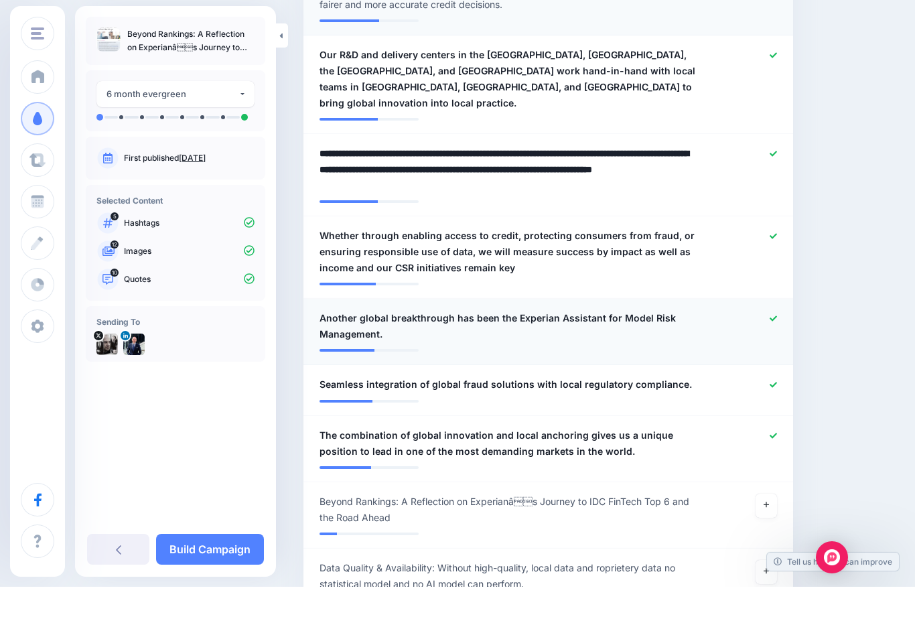
click at [773, 361] on icon at bounding box center [773, 364] width 7 height 7
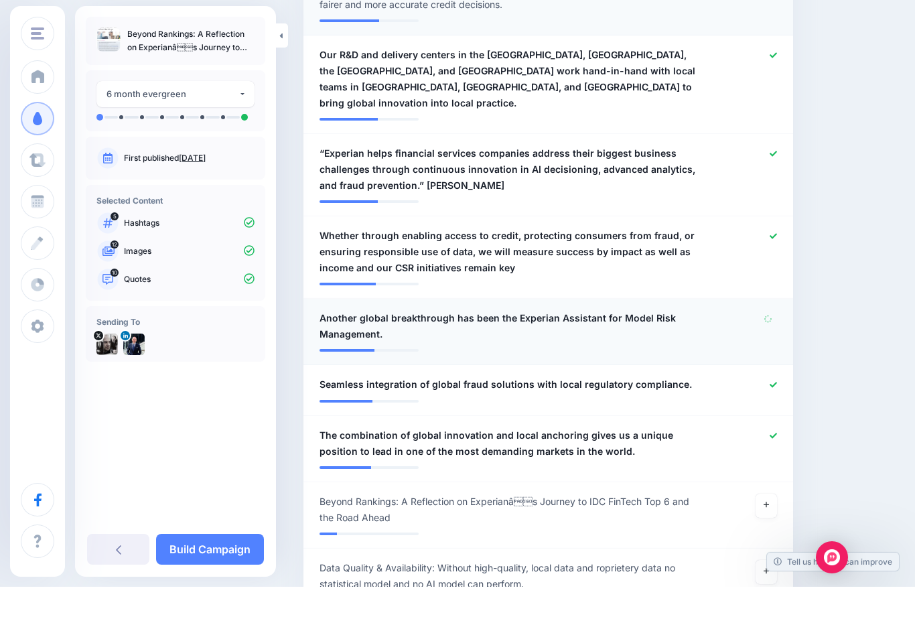
scroll to position [994, 0]
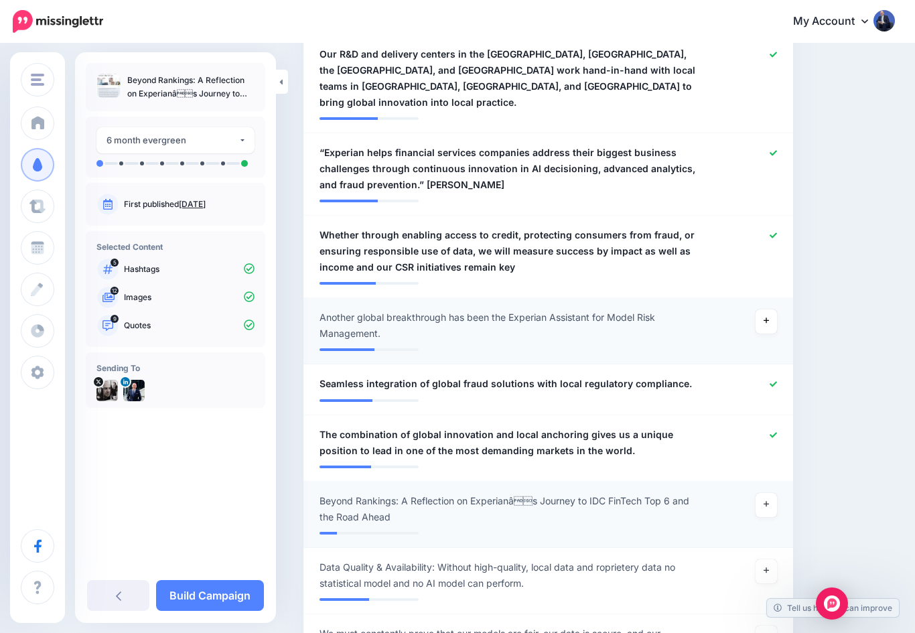
click at [516, 493] on span "Beyond Rankings: A Reflection on Experianâs Journey to IDC FinTech Top 6 and …" at bounding box center [509, 509] width 378 height 32
click at [528, 494] on textarea "**********" at bounding box center [509, 510] width 378 height 32
type textarea "**********"
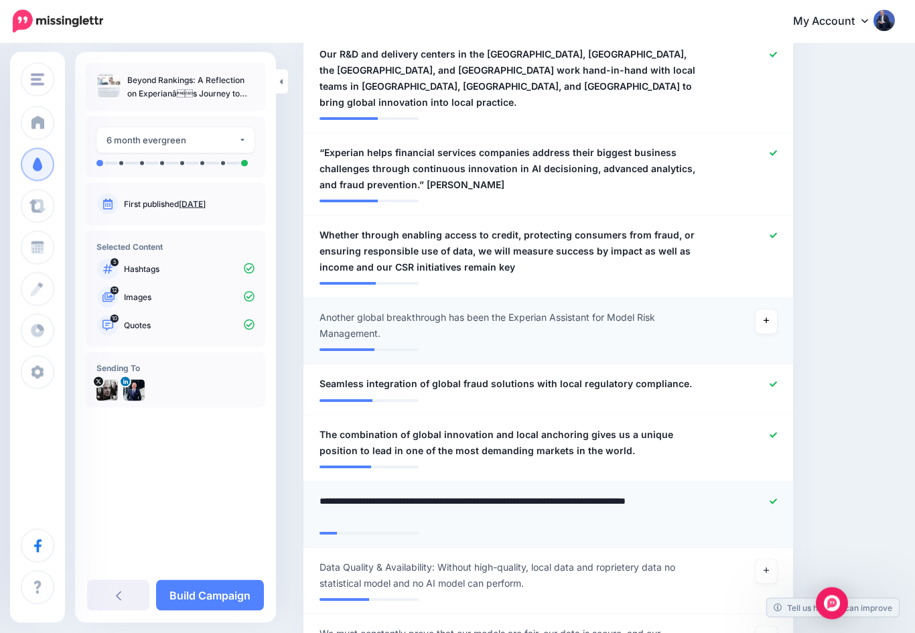
click at [776, 494] on div at bounding box center [747, 510] width 80 height 32
click at [781, 493] on div at bounding box center [747, 509] width 80 height 32
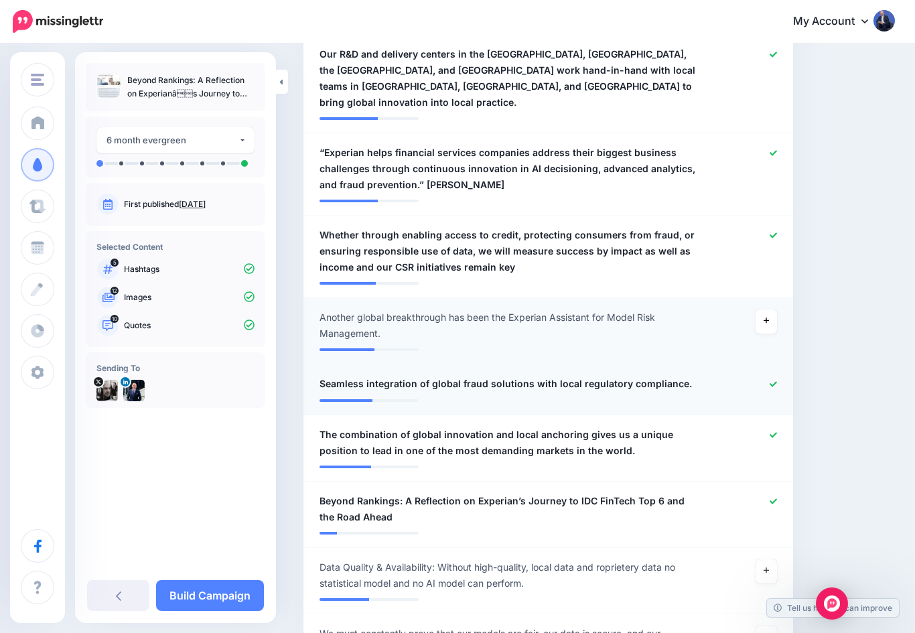
click at [772, 380] on icon at bounding box center [773, 383] width 7 height 7
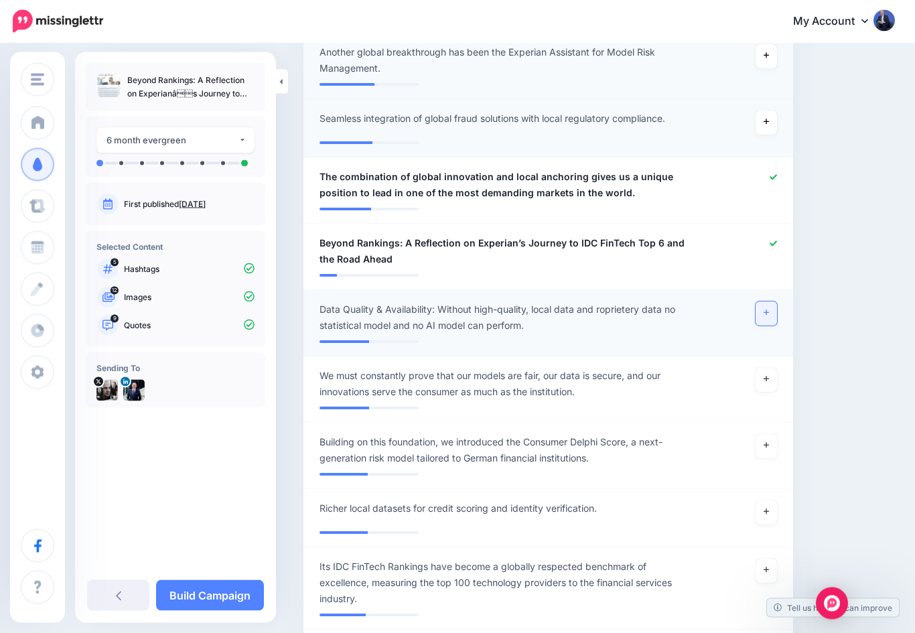
scroll to position [1259, 0]
click at [772, 301] on link at bounding box center [766, 313] width 21 height 24
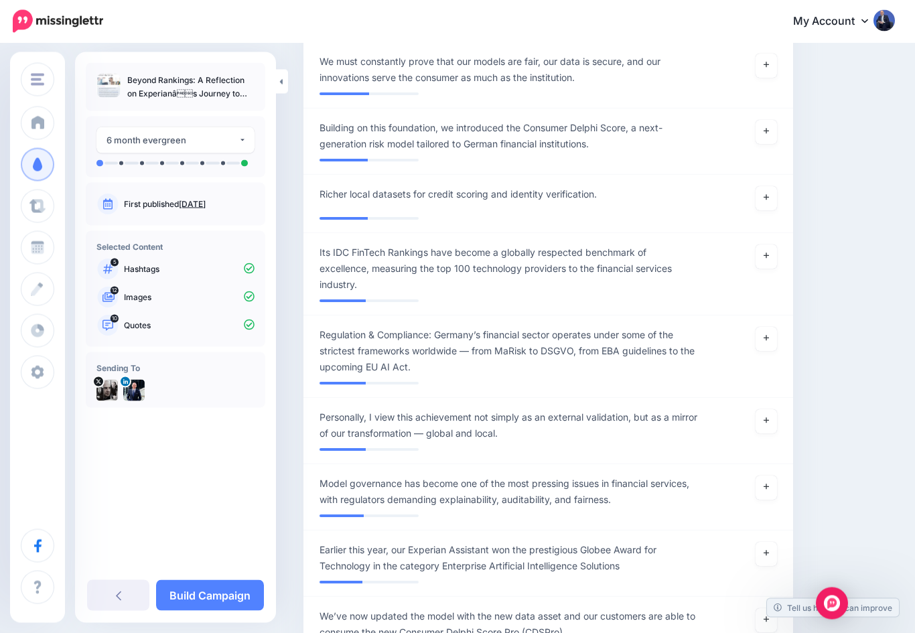
scroll to position [1574, 0]
click at [764, 416] on icon at bounding box center [766, 419] width 5 height 7
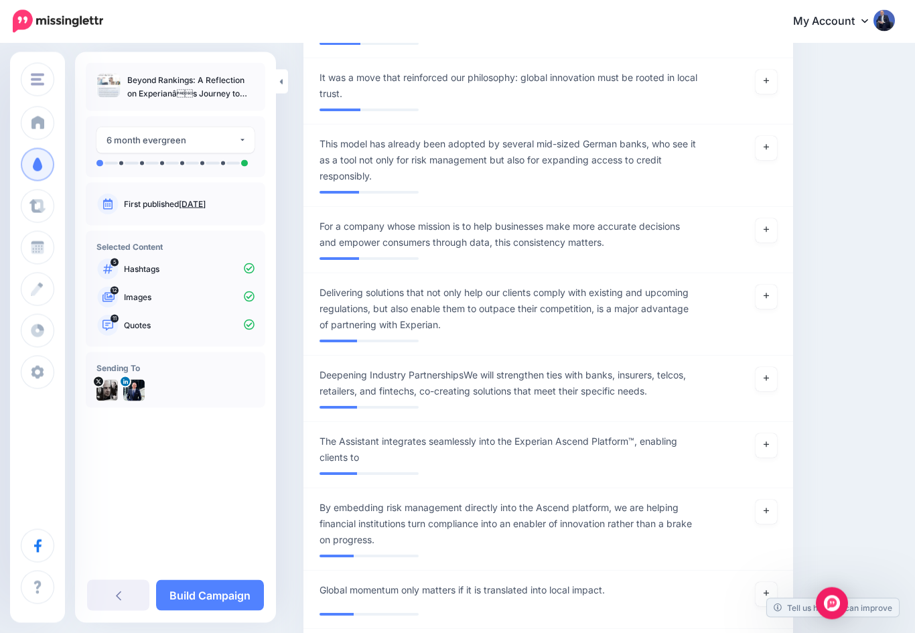
scroll to position [2179, 0]
click at [775, 284] on link at bounding box center [766, 296] width 21 height 24
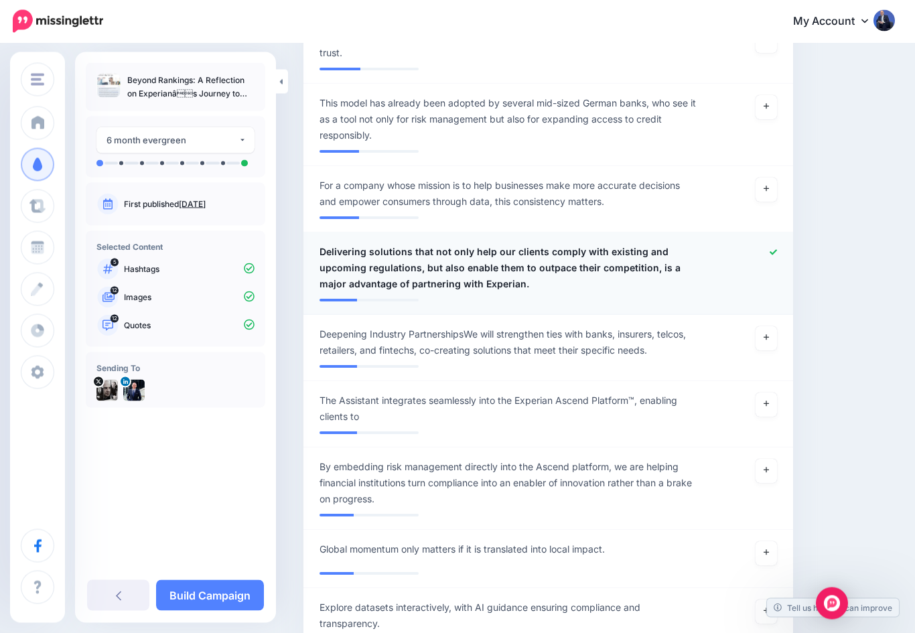
scroll to position [2219, 0]
click at [767, 468] on icon at bounding box center [766, 470] width 5 height 5
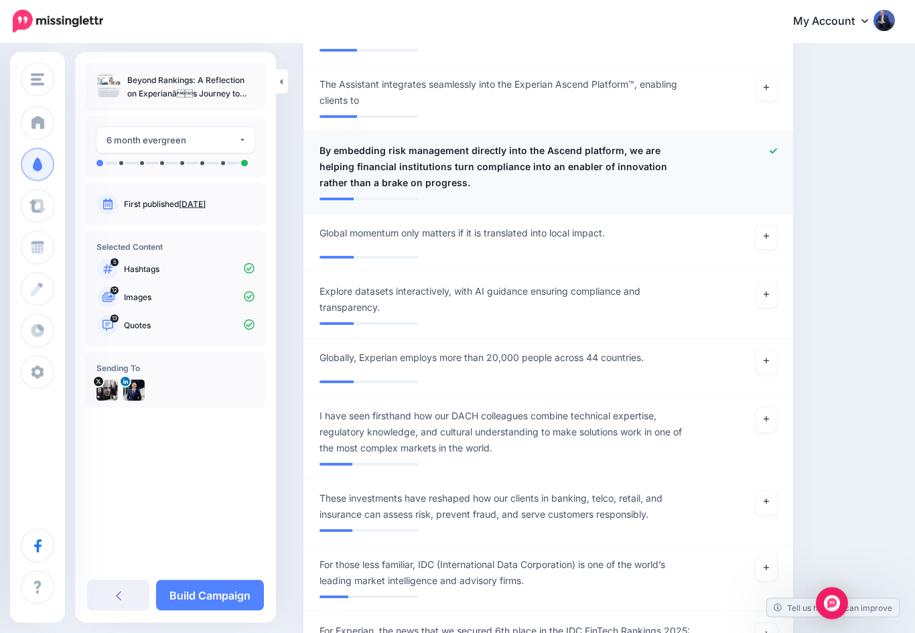
scroll to position [2536, 0]
click at [764, 415] on icon at bounding box center [766, 418] width 5 height 7
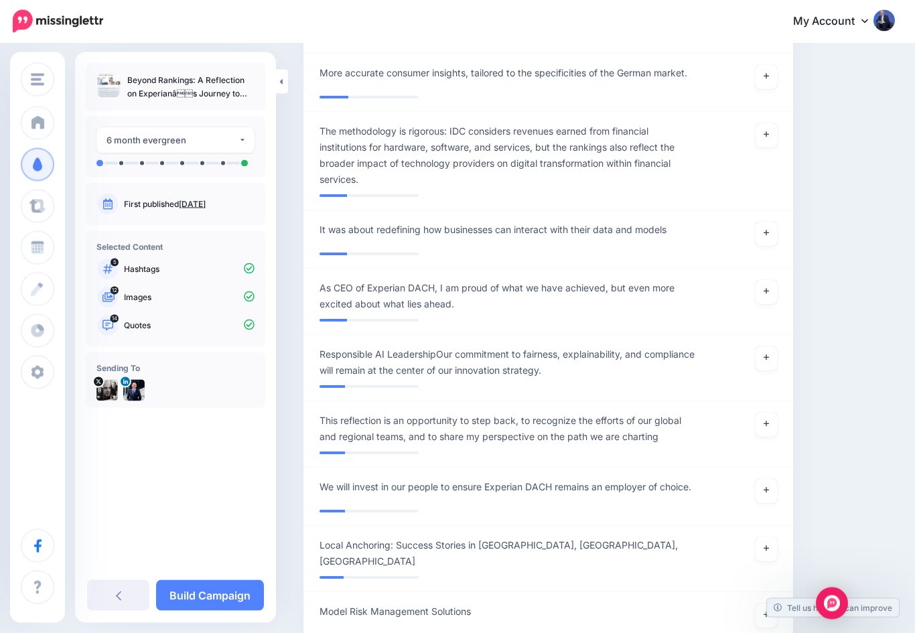
scroll to position [3161, 0]
click at [764, 279] on link at bounding box center [766, 291] width 21 height 24
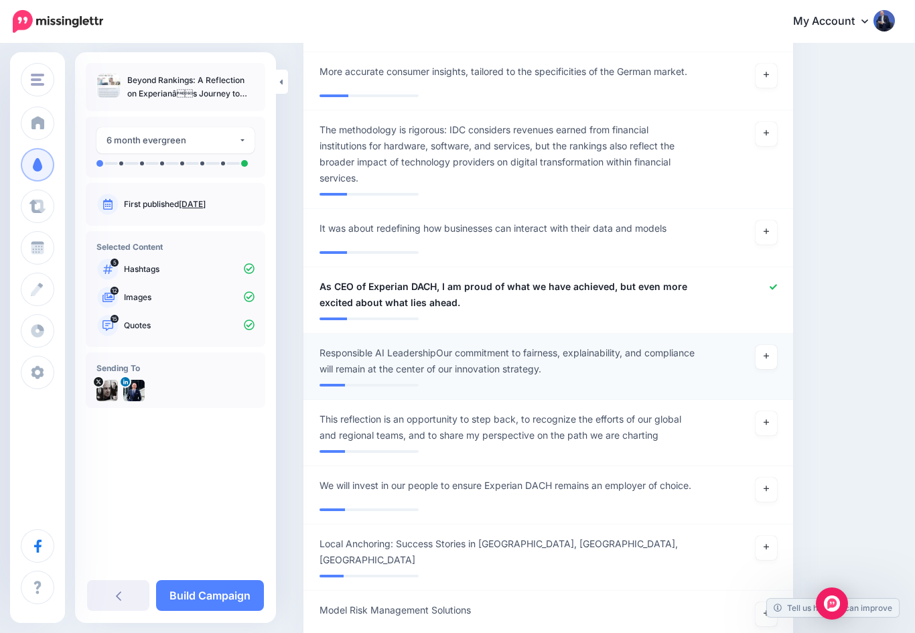
click at [440, 345] on span "Responsible AI LeadershipOur commitment to fairness, explainability, and compli…" at bounding box center [509, 361] width 378 height 32
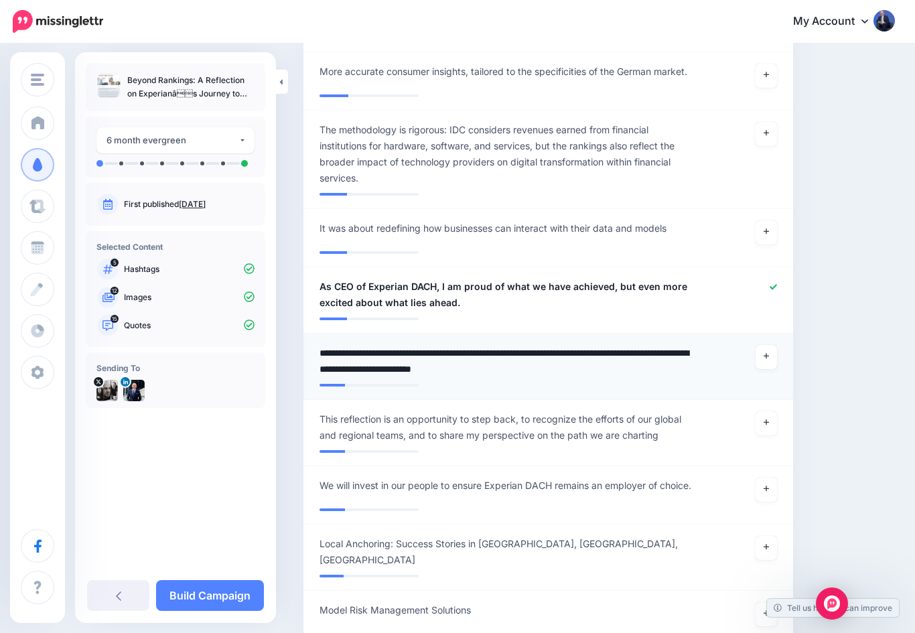
click at [442, 345] on textarea "**********" at bounding box center [509, 361] width 378 height 32
type textarea "**********"
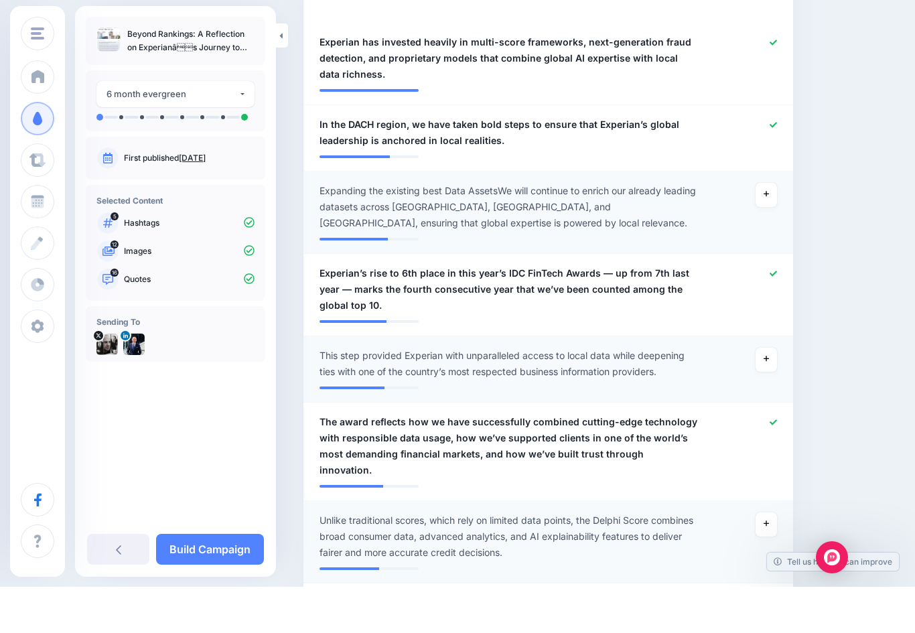
scroll to position [400, 0]
click at [394, 311] on span "Experian’s rise to 6th place in this year’s IDC FinTech Awards — up from 7th la…" at bounding box center [509, 335] width 378 height 48
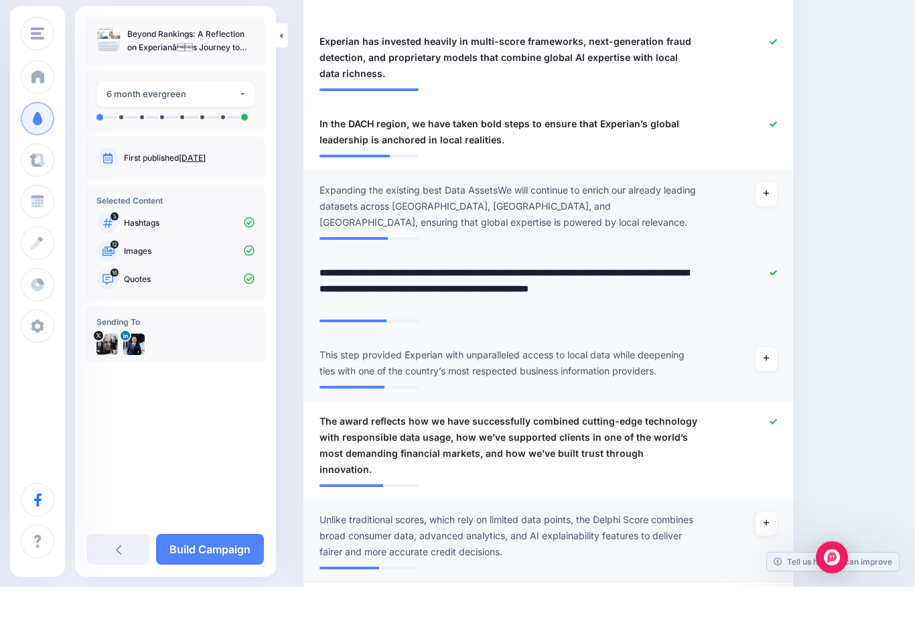
click at [395, 311] on textarea "**********" at bounding box center [509, 335] width 378 height 48
type textarea "**********"
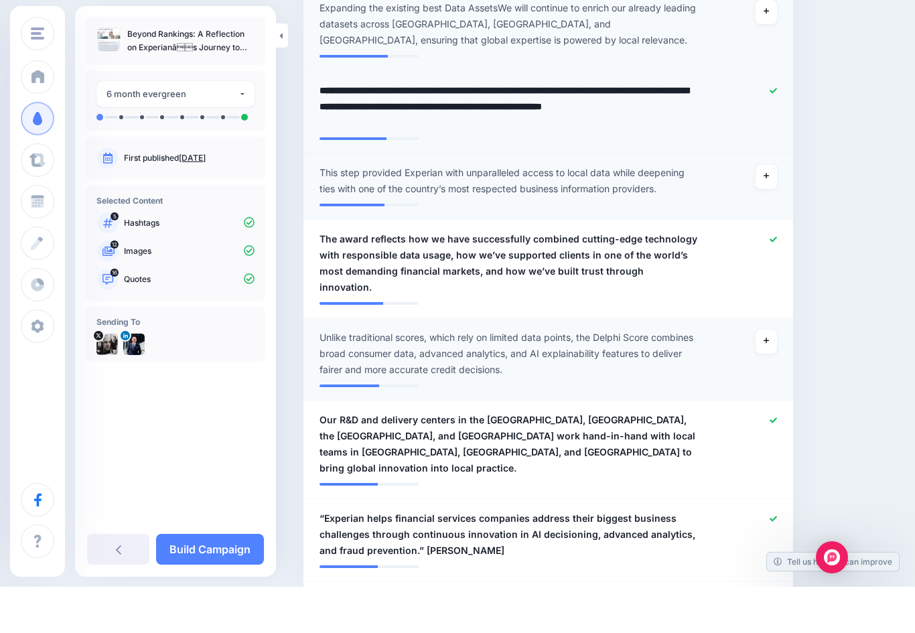
scroll to position [583, 0]
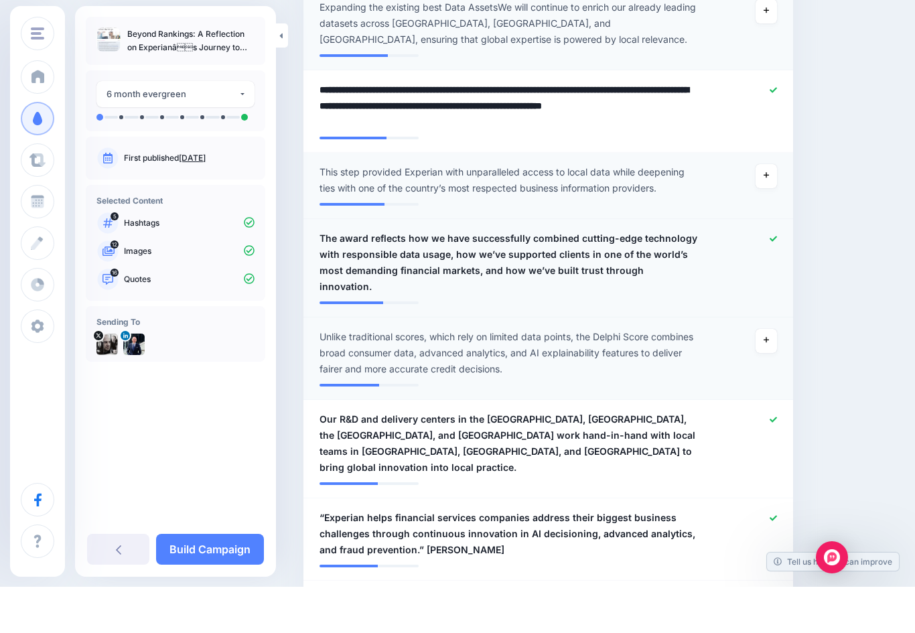
click at [341, 277] on span "The award reflects how we have successfully combined cutting-edge technology wi…" at bounding box center [509, 309] width 378 height 64
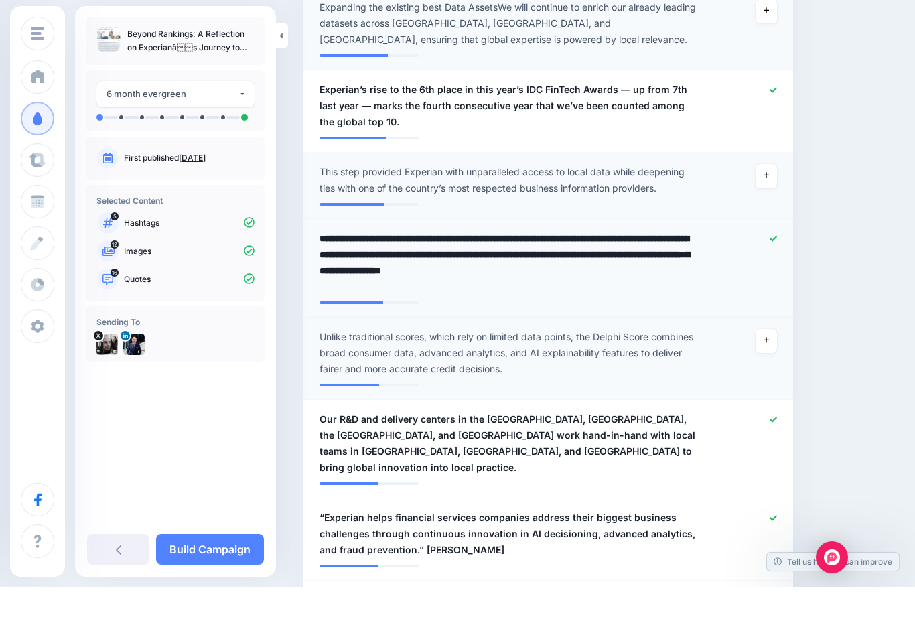
type textarea "**********"
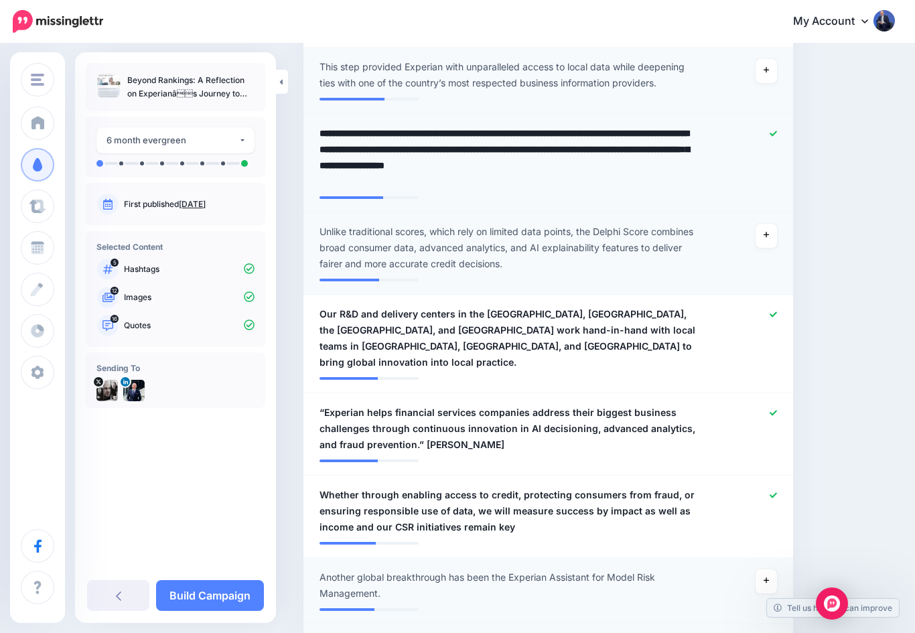
scroll to position [0, 0]
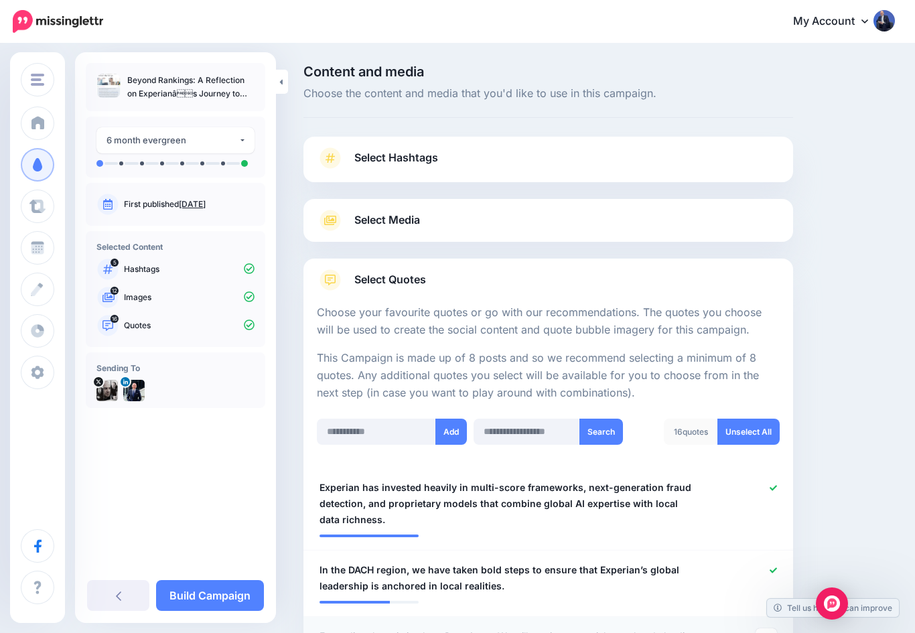
click at [324, 279] on icon at bounding box center [330, 279] width 21 height 21
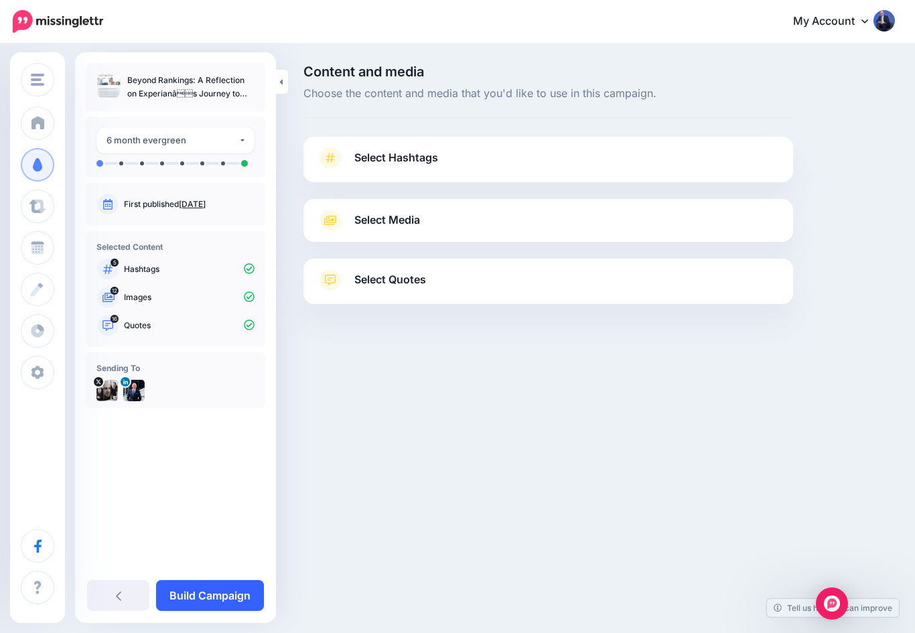
click at [209, 586] on link "Build Campaign" at bounding box center [210, 595] width 108 height 31
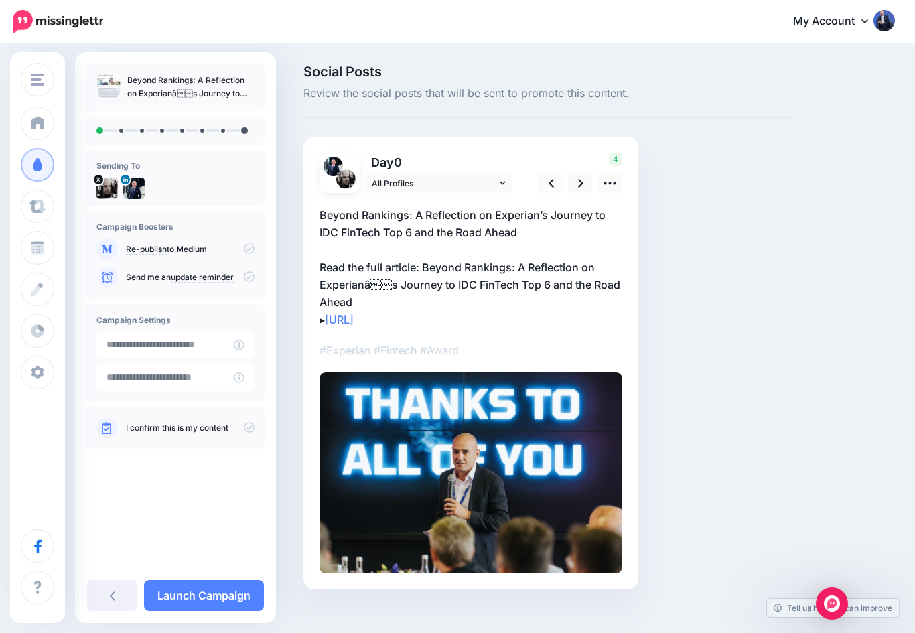
click at [433, 272] on p "Beyond Rankings: A Reflection on Experian’s Journey to IDC FinTech Top 6 and th…" at bounding box center [471, 267] width 303 height 122
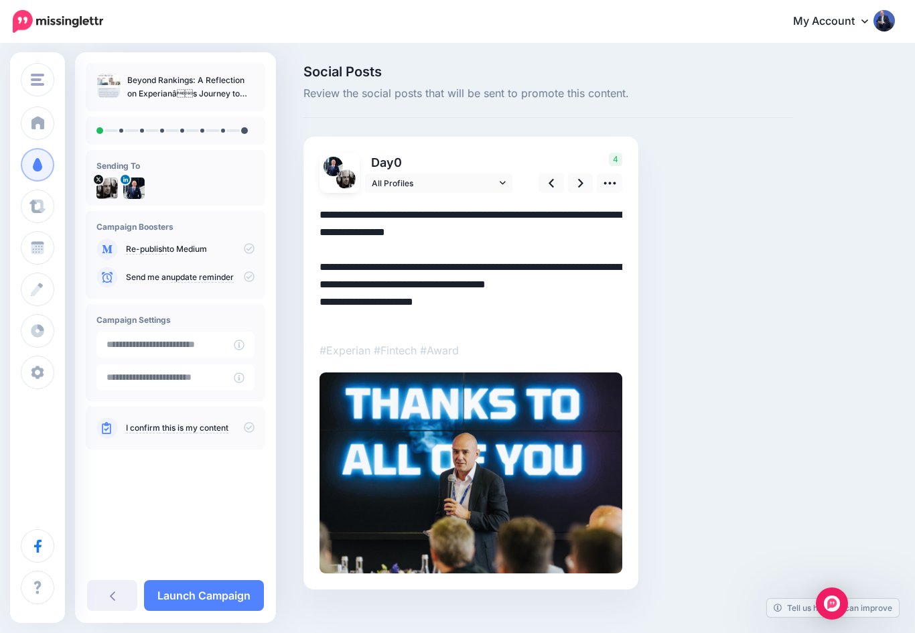
click at [433, 272] on textarea "**********" at bounding box center [471, 267] width 303 height 122
click at [434, 265] on textarea "**********" at bounding box center [471, 267] width 303 height 122
click at [433, 265] on textarea "**********" at bounding box center [471, 267] width 303 height 122
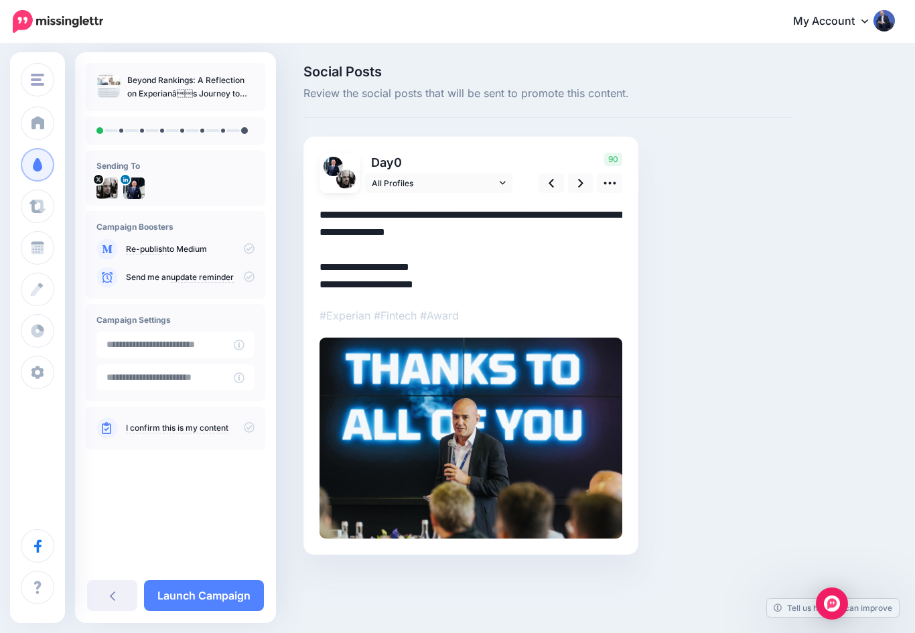
click at [316, 285] on div "Day 0 All Profiles 90" at bounding box center [470, 346] width 335 height 418
click at [326, 287] on textarea "**********" at bounding box center [471, 249] width 303 height 87
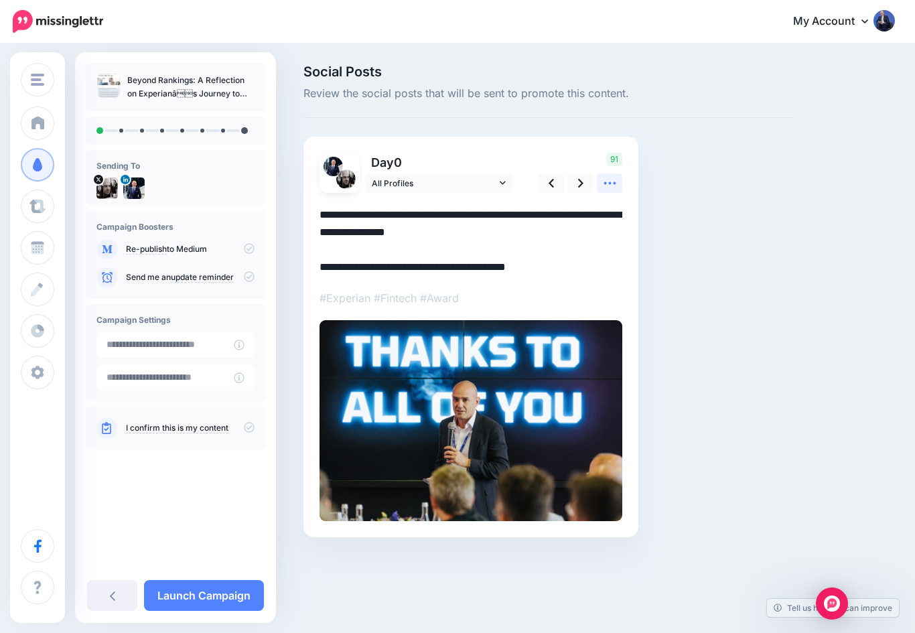
click at [608, 188] on icon at bounding box center [610, 183] width 14 height 14
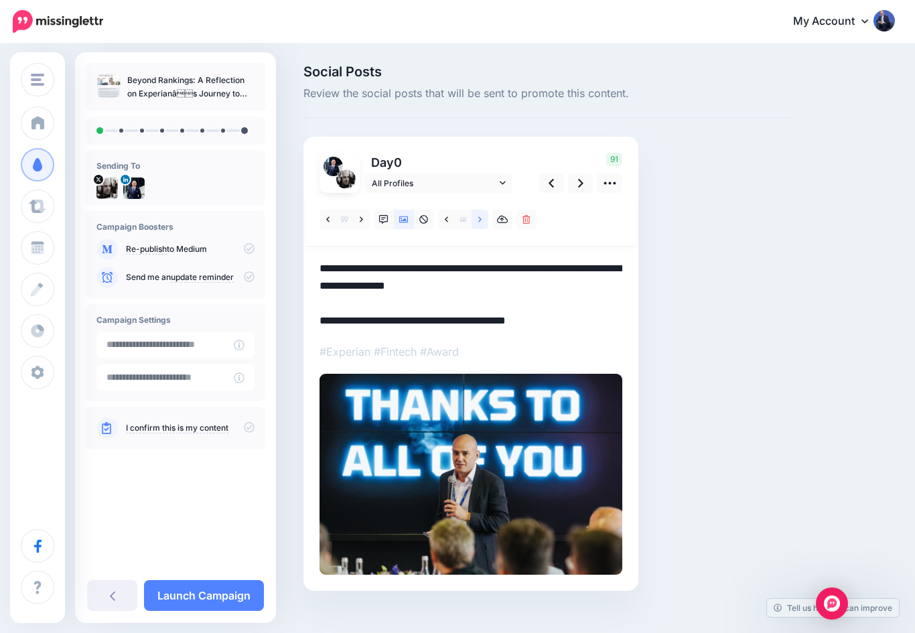
click at [479, 220] on icon at bounding box center [479, 219] width 3 height 9
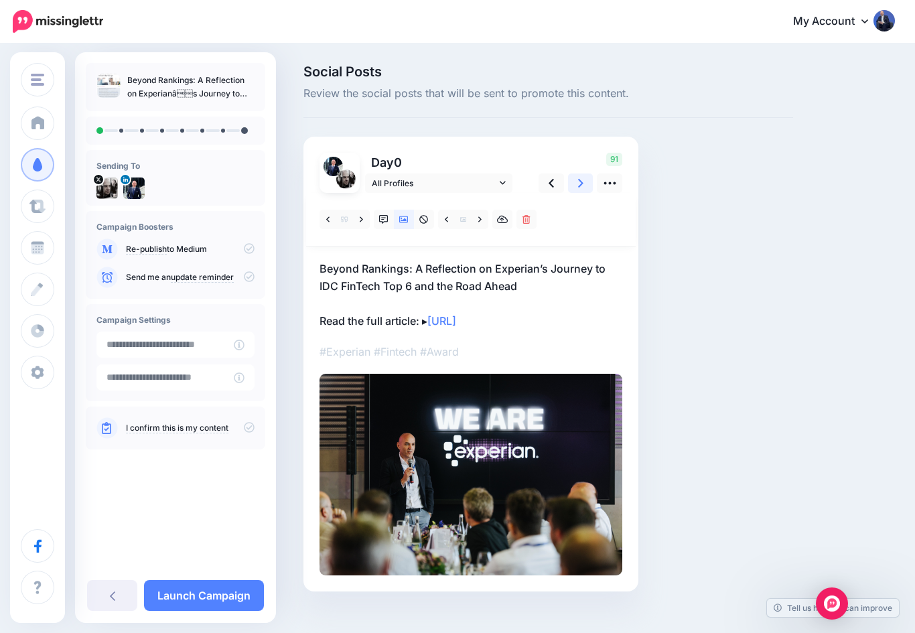
click at [581, 182] on icon at bounding box center [580, 183] width 5 height 9
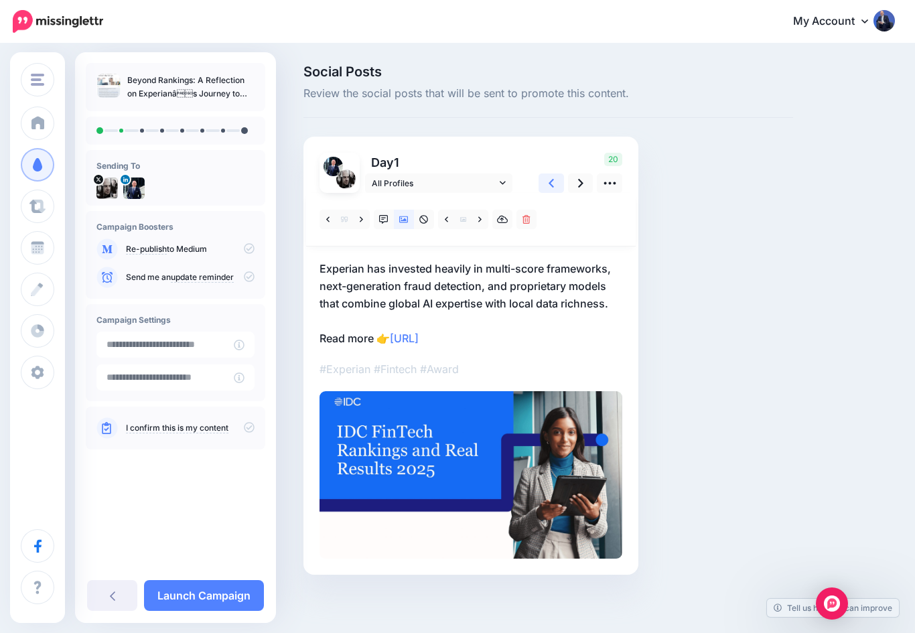
click at [547, 184] on link at bounding box center [551, 182] width 25 height 19
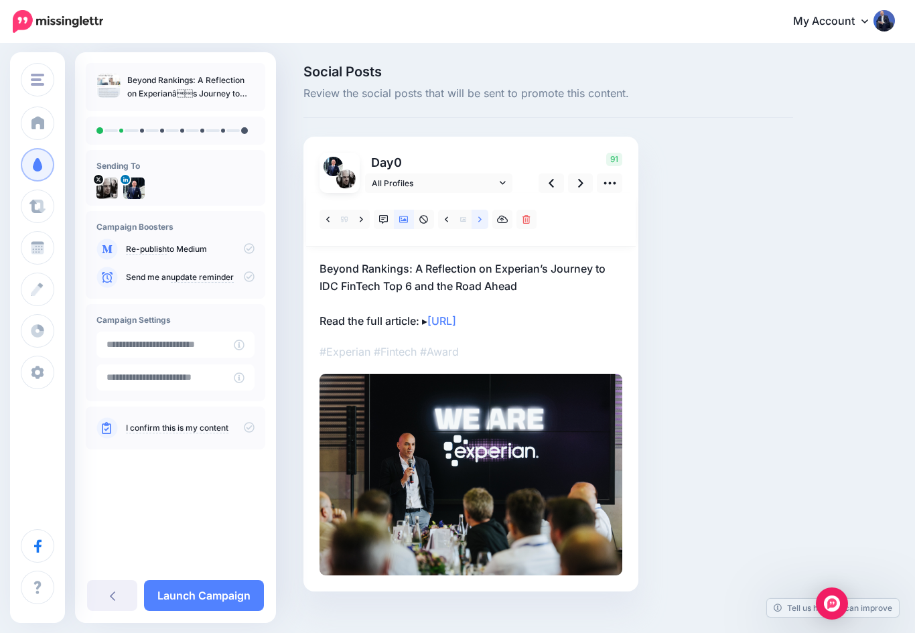
click at [476, 218] on link at bounding box center [480, 219] width 17 height 19
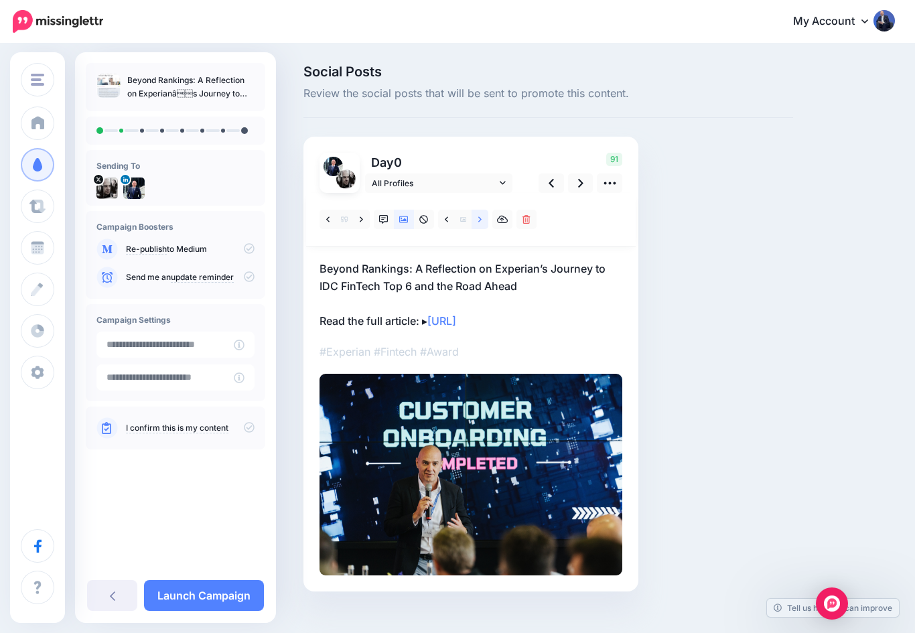
click at [472, 222] on link at bounding box center [480, 219] width 17 height 19
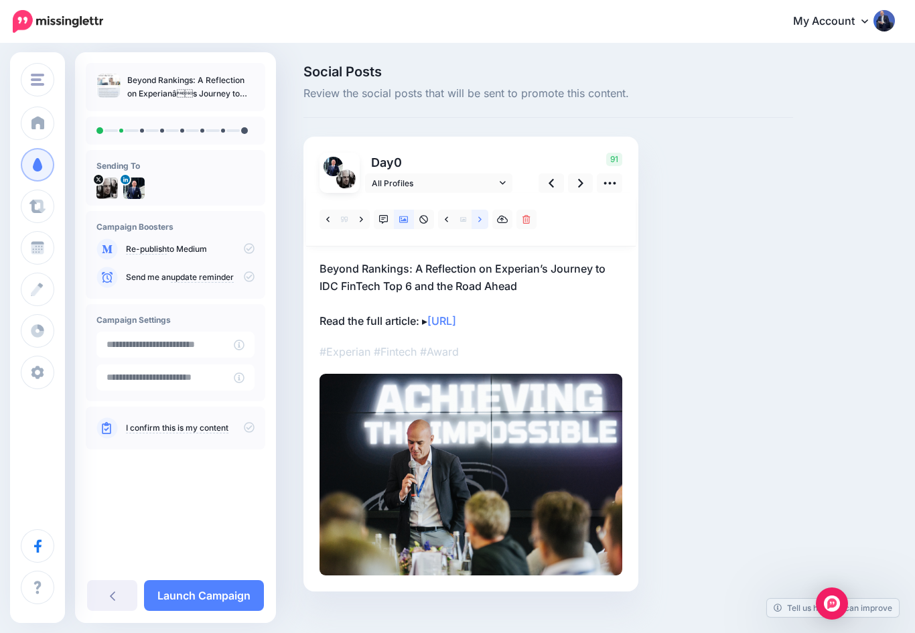
click at [479, 224] on link at bounding box center [480, 219] width 17 height 19
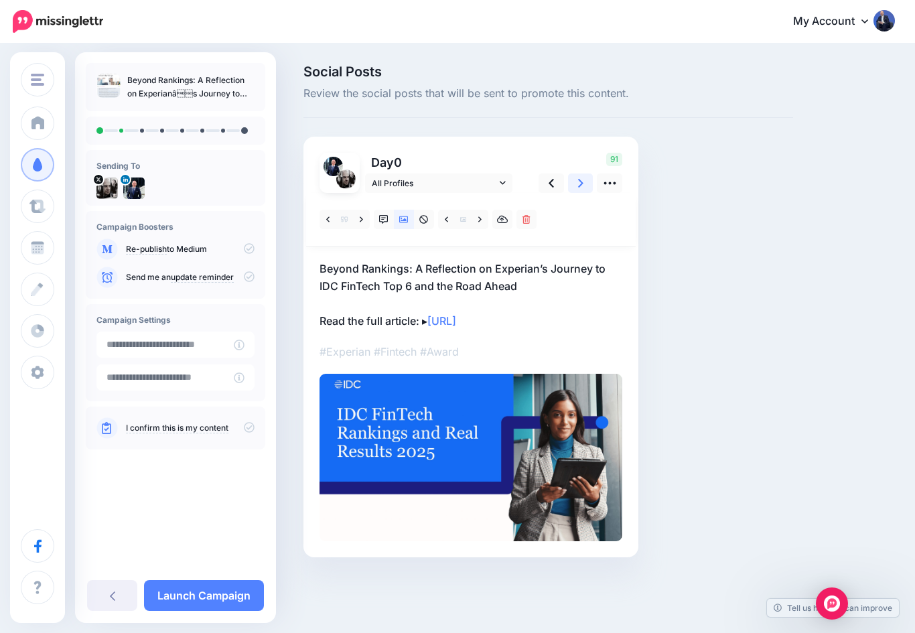
click at [581, 180] on icon at bounding box center [580, 183] width 5 height 9
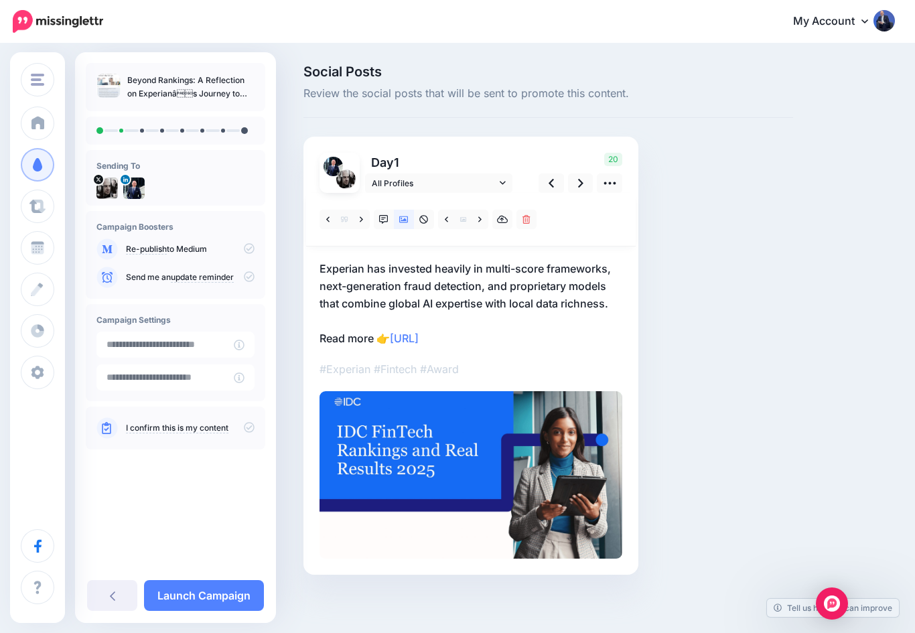
click at [379, 426] on img at bounding box center [471, 474] width 303 height 167
click at [478, 217] on icon at bounding box center [479, 219] width 3 height 9
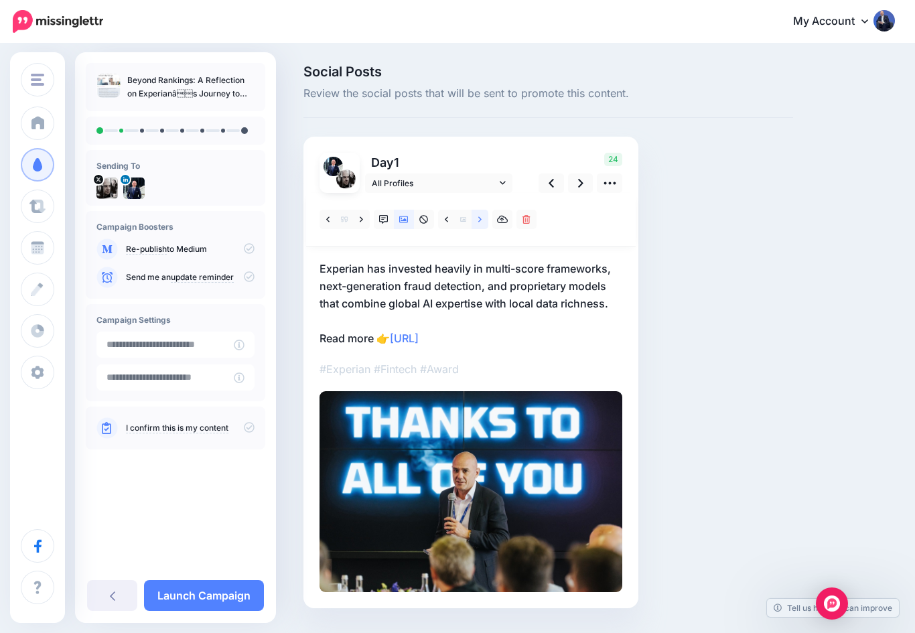
click at [476, 219] on link at bounding box center [480, 219] width 17 height 19
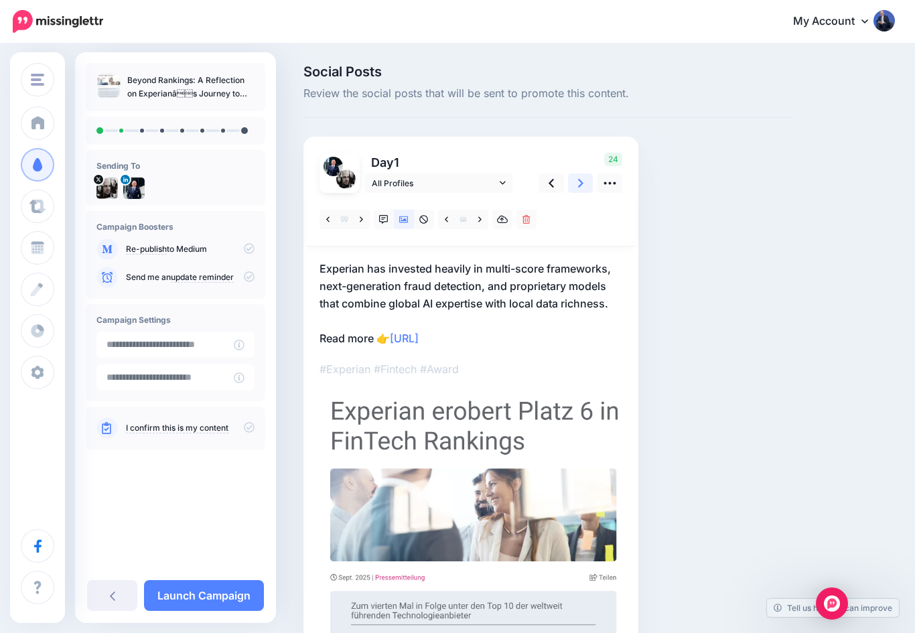
click at [578, 185] on icon at bounding box center [580, 183] width 5 height 14
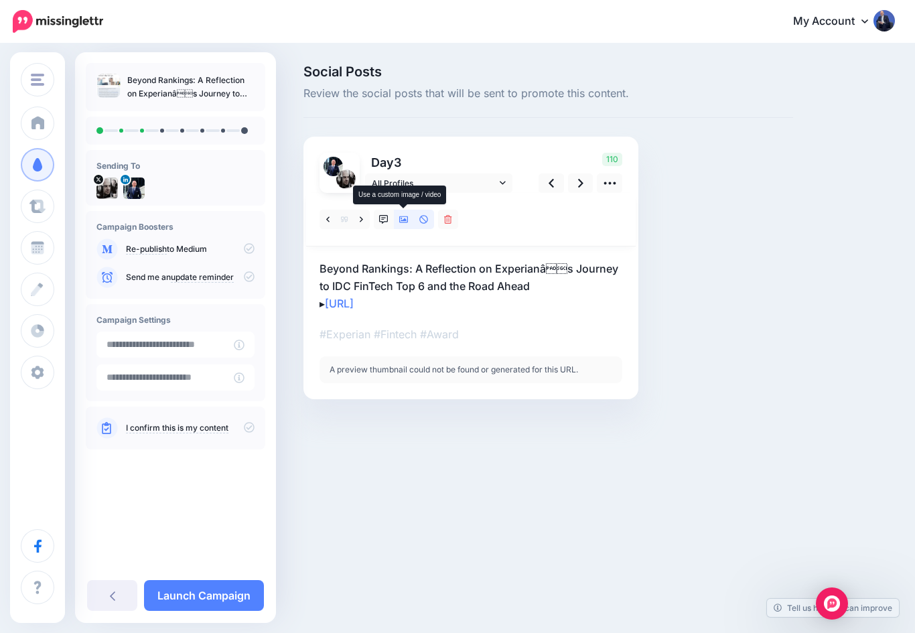
click at [400, 221] on icon at bounding box center [403, 219] width 9 height 7
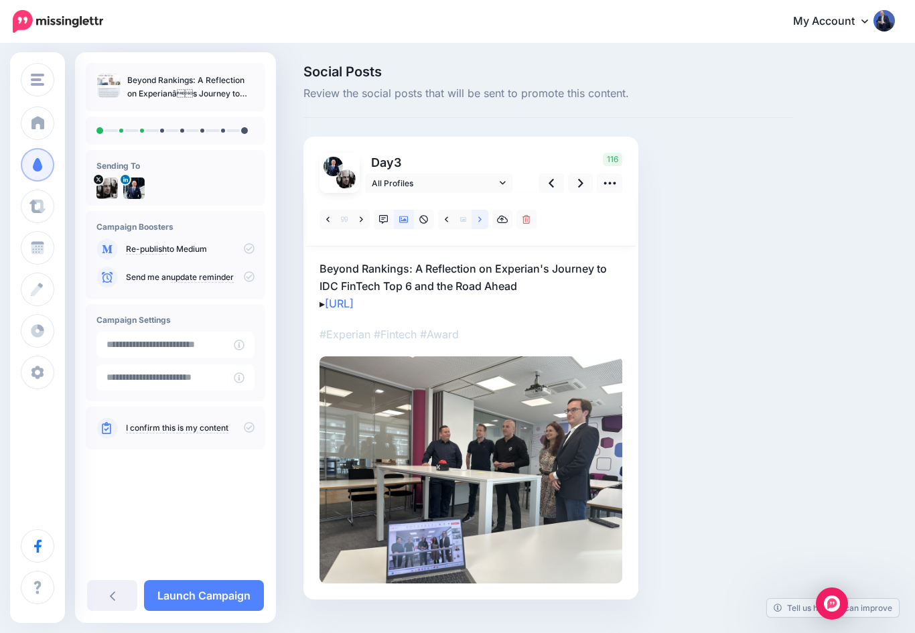
click at [479, 218] on icon at bounding box center [479, 219] width 3 height 9
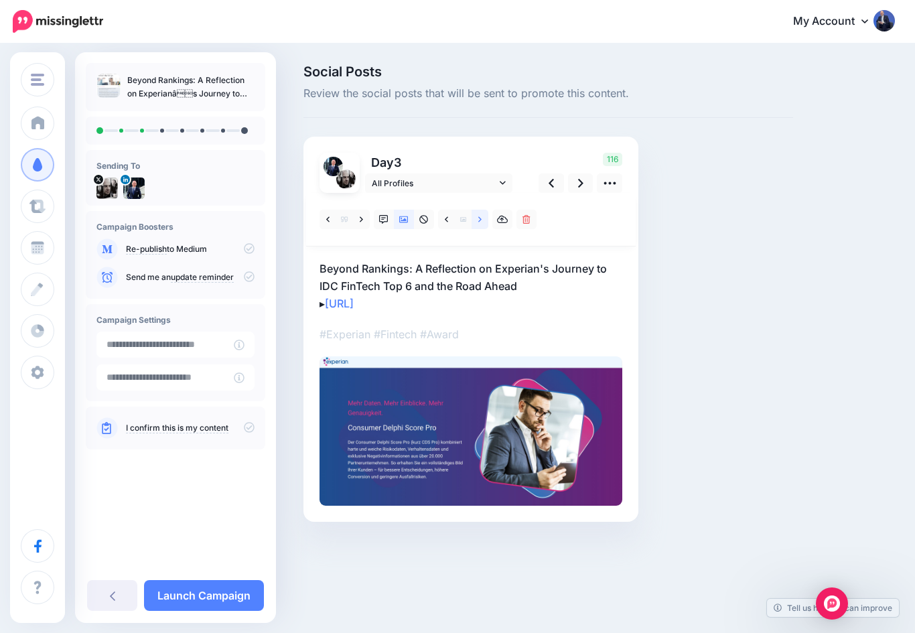
click at [477, 216] on link at bounding box center [480, 219] width 17 height 19
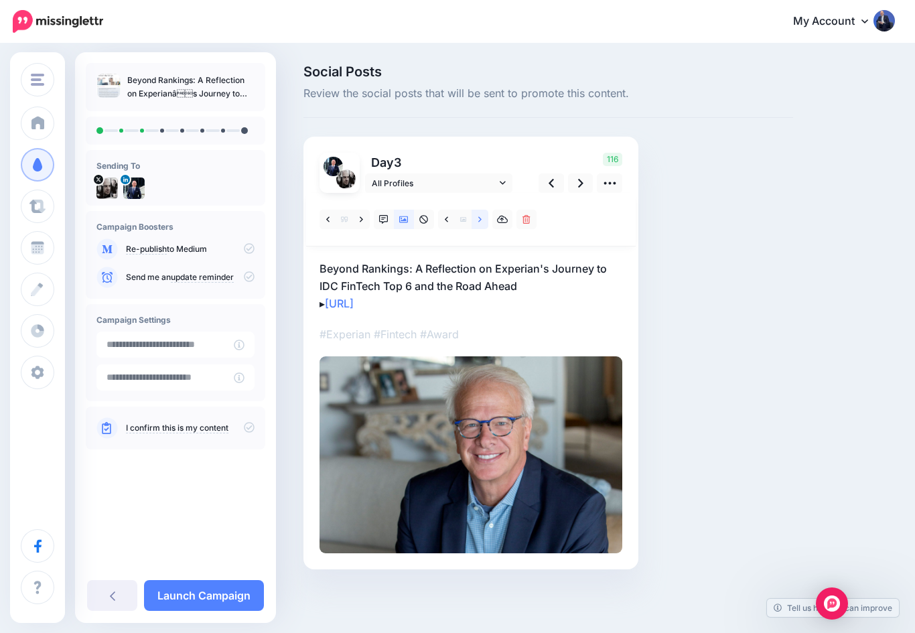
click at [476, 220] on link at bounding box center [480, 219] width 17 height 19
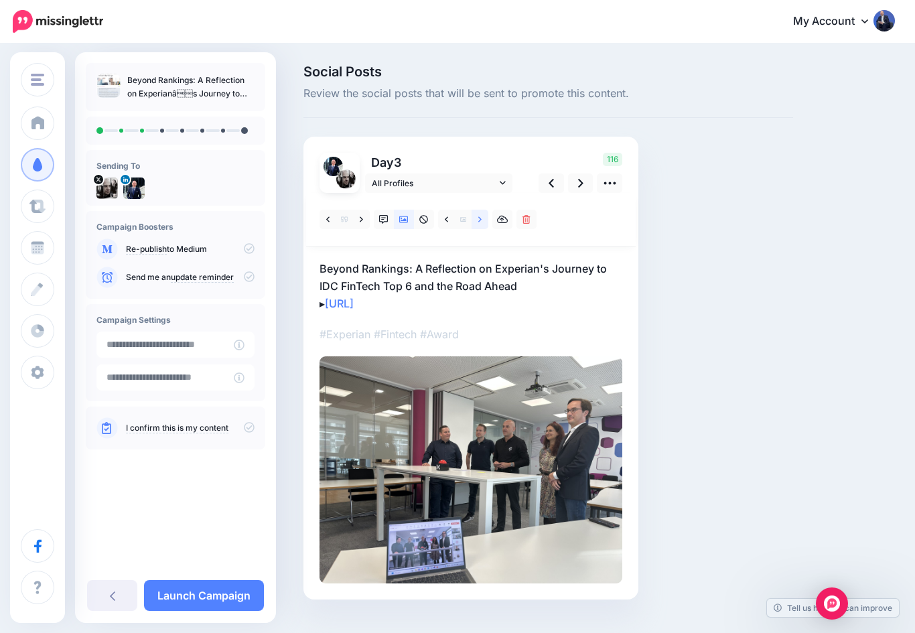
click at [477, 224] on link at bounding box center [480, 219] width 17 height 19
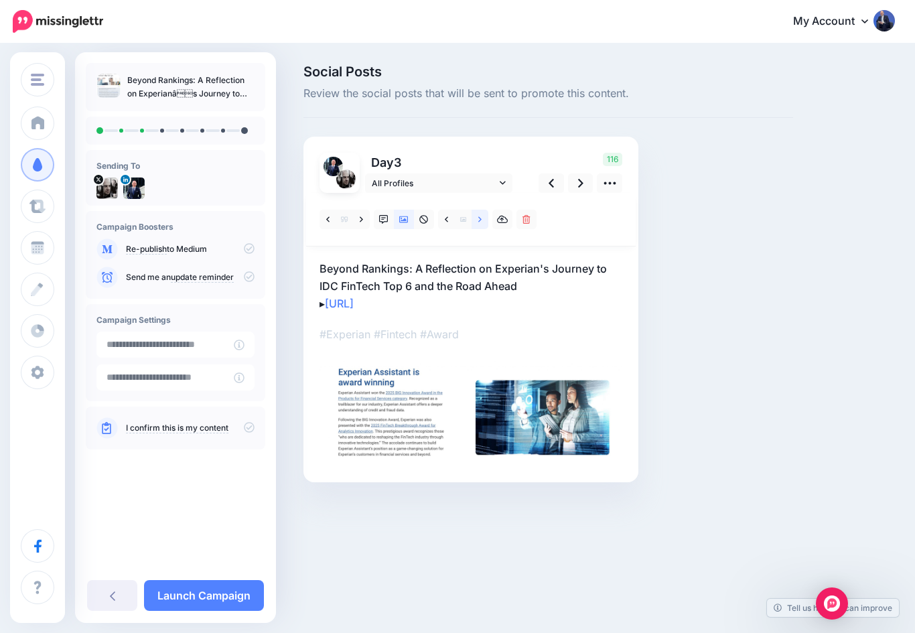
click at [477, 224] on link at bounding box center [480, 219] width 17 height 19
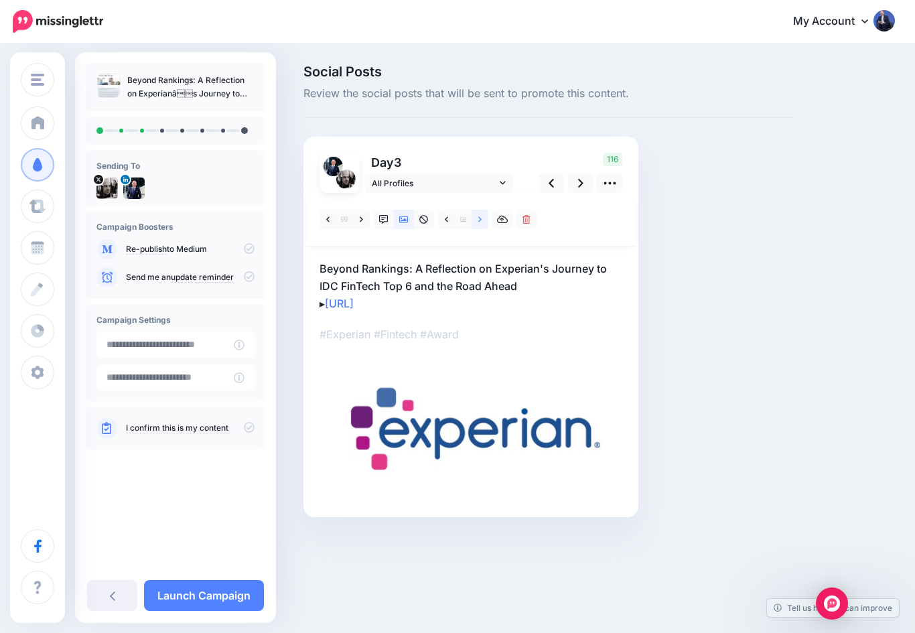
click at [477, 220] on link at bounding box center [480, 219] width 17 height 19
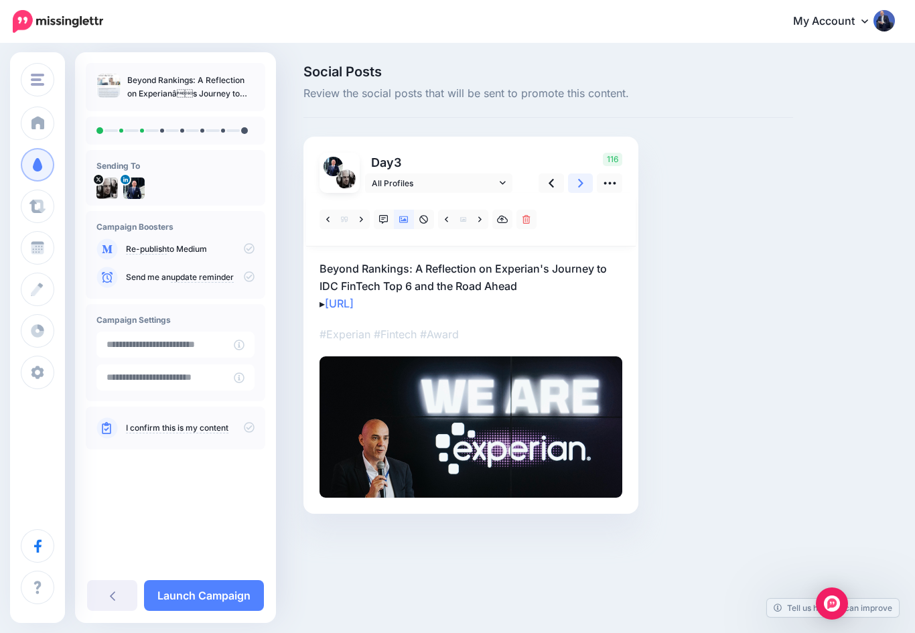
click at [580, 181] on icon at bounding box center [580, 183] width 5 height 9
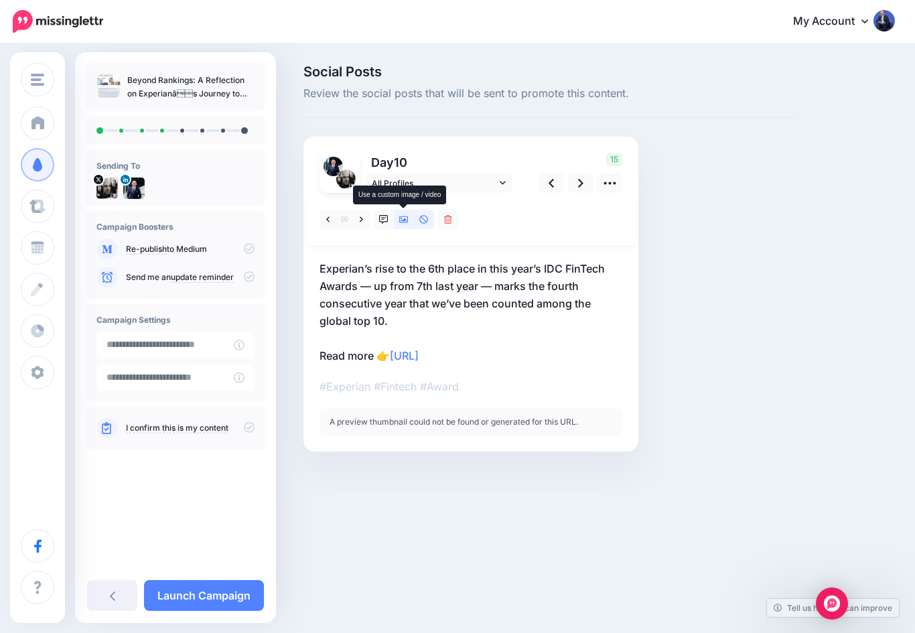
click at [403, 223] on icon at bounding box center [403, 219] width 9 height 9
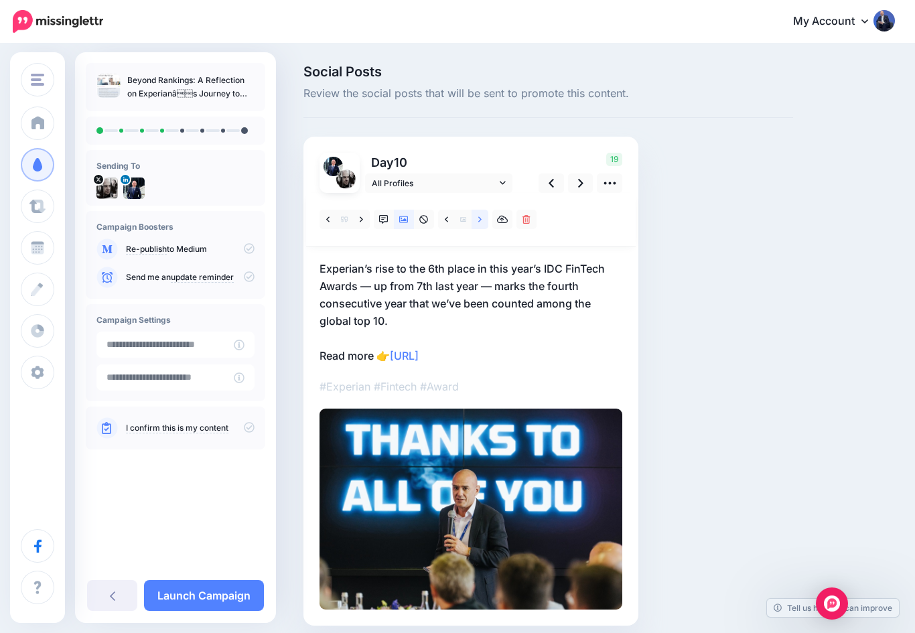
click at [477, 220] on link at bounding box center [480, 219] width 17 height 19
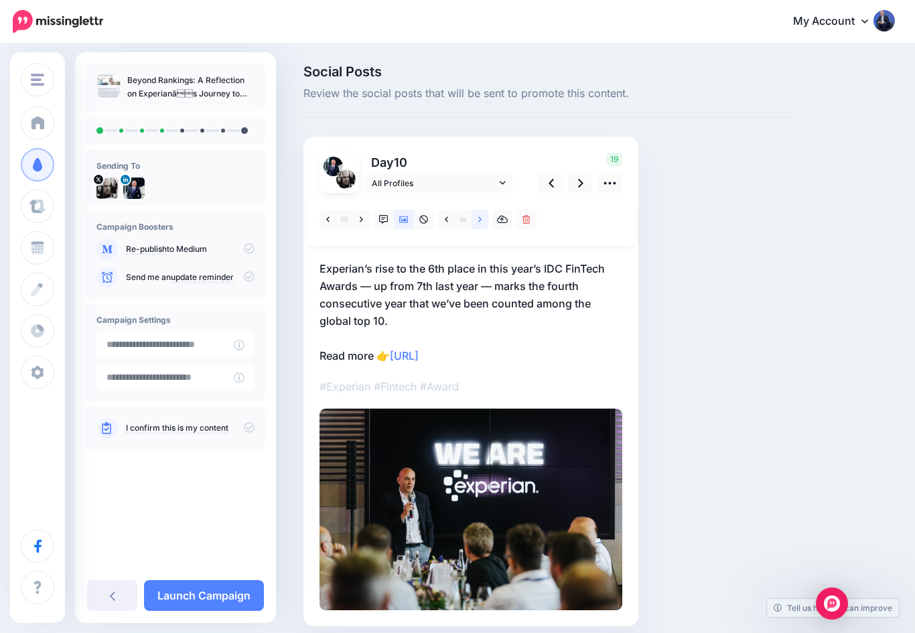
click at [476, 219] on link at bounding box center [480, 219] width 17 height 19
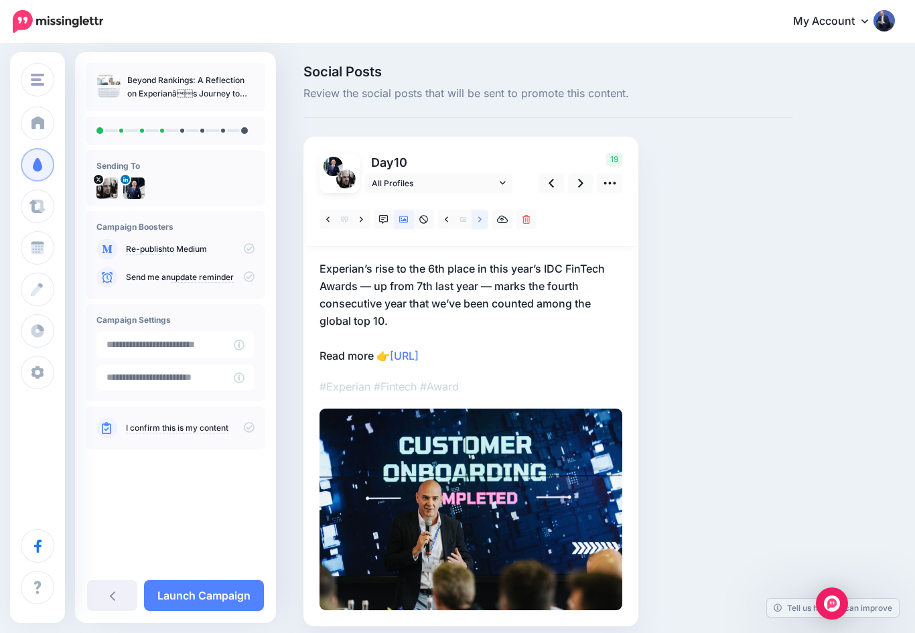
click at [484, 221] on link at bounding box center [480, 219] width 17 height 19
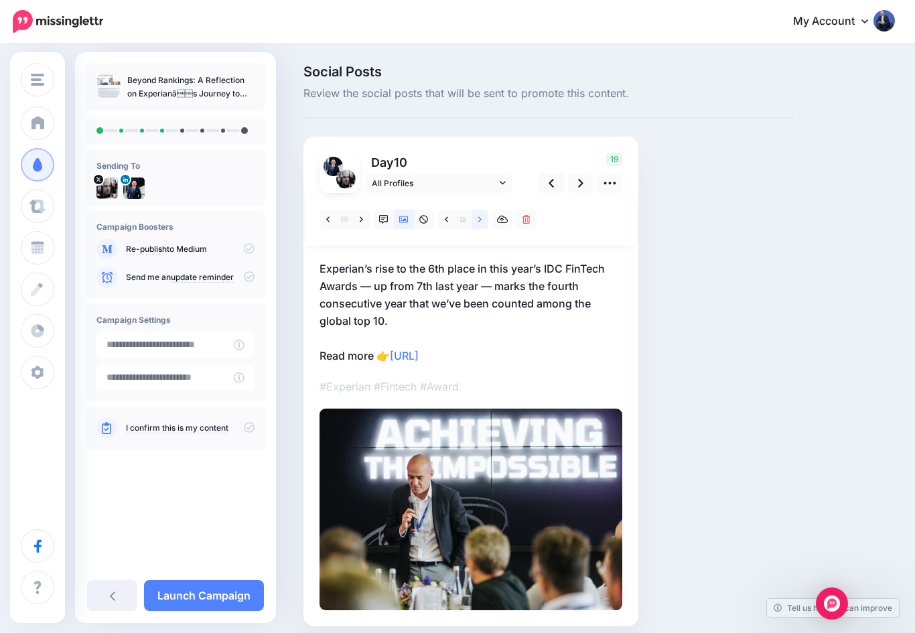
click at [478, 225] on link at bounding box center [480, 219] width 17 height 19
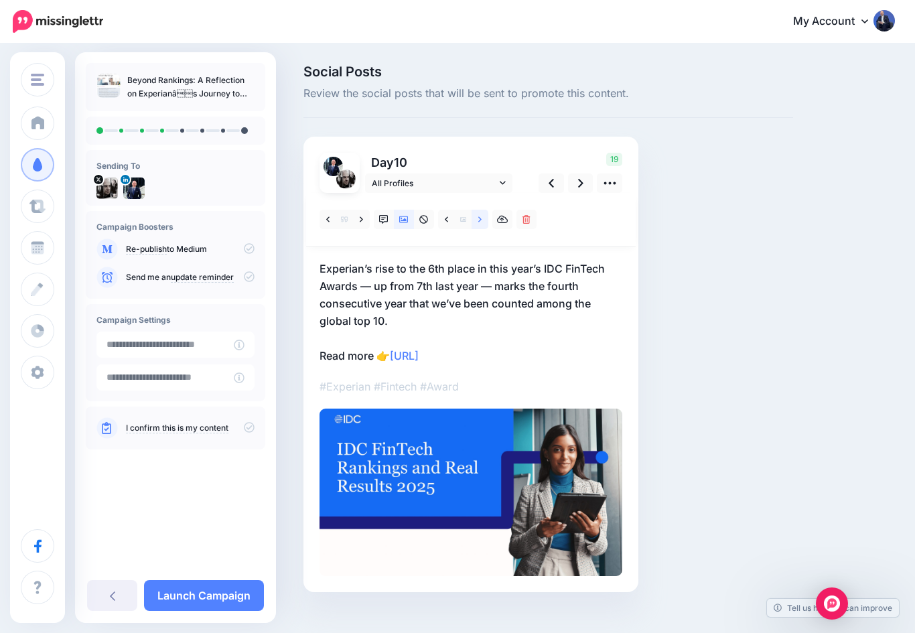
click at [476, 222] on link at bounding box center [480, 219] width 17 height 19
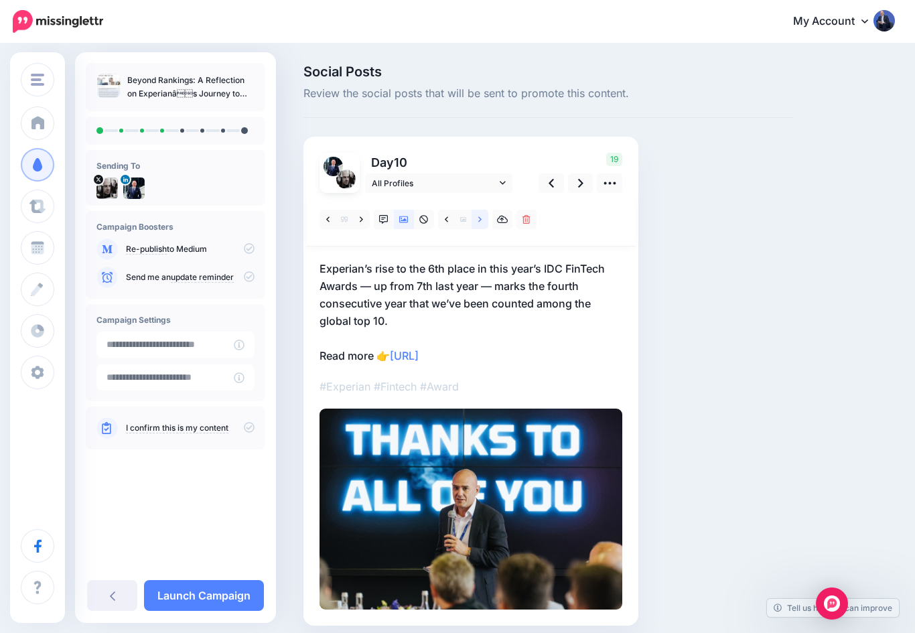
click at [477, 218] on link at bounding box center [480, 219] width 17 height 19
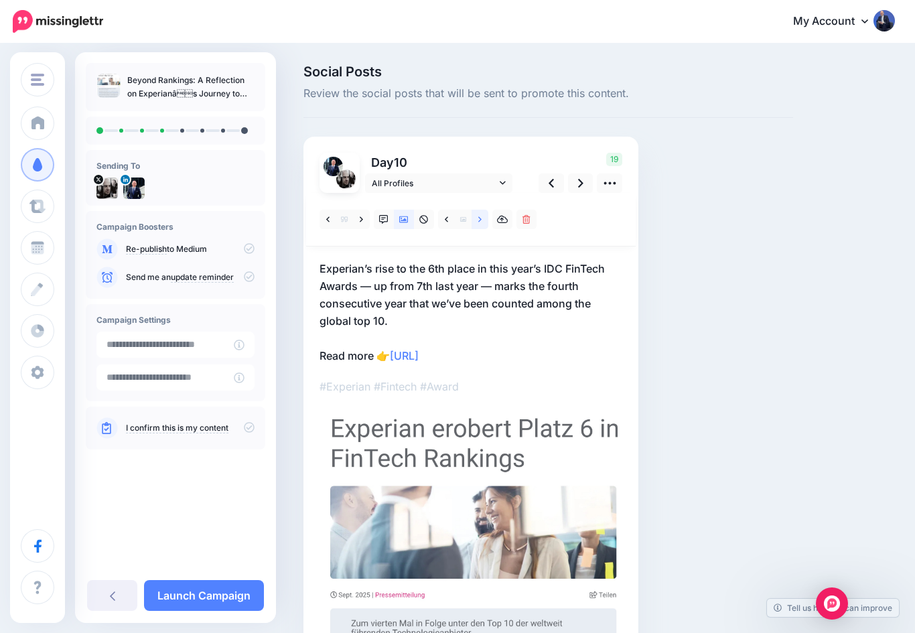
click at [473, 224] on link at bounding box center [480, 219] width 17 height 19
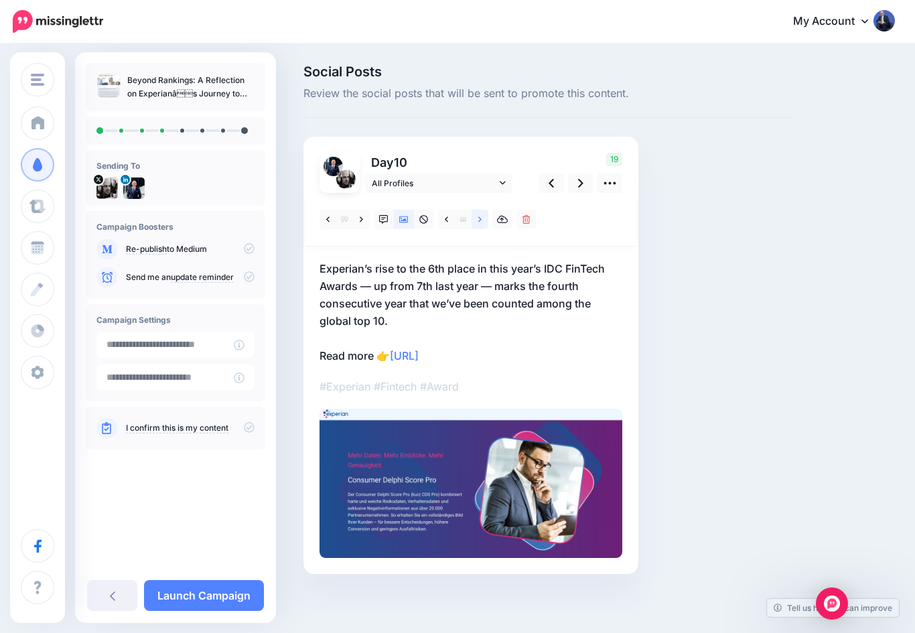
click at [474, 222] on link at bounding box center [480, 219] width 17 height 19
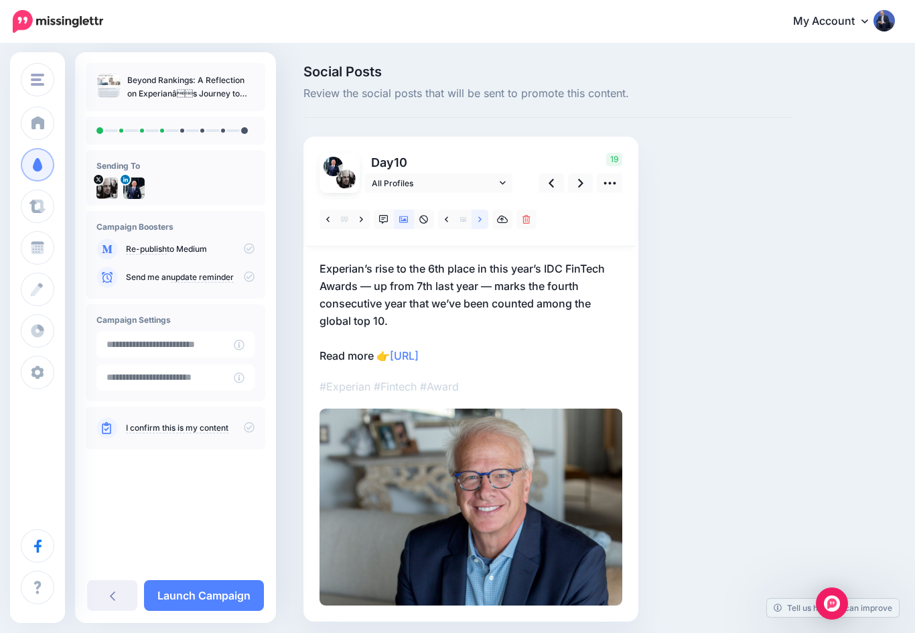
click at [480, 221] on icon at bounding box center [479, 219] width 3 height 9
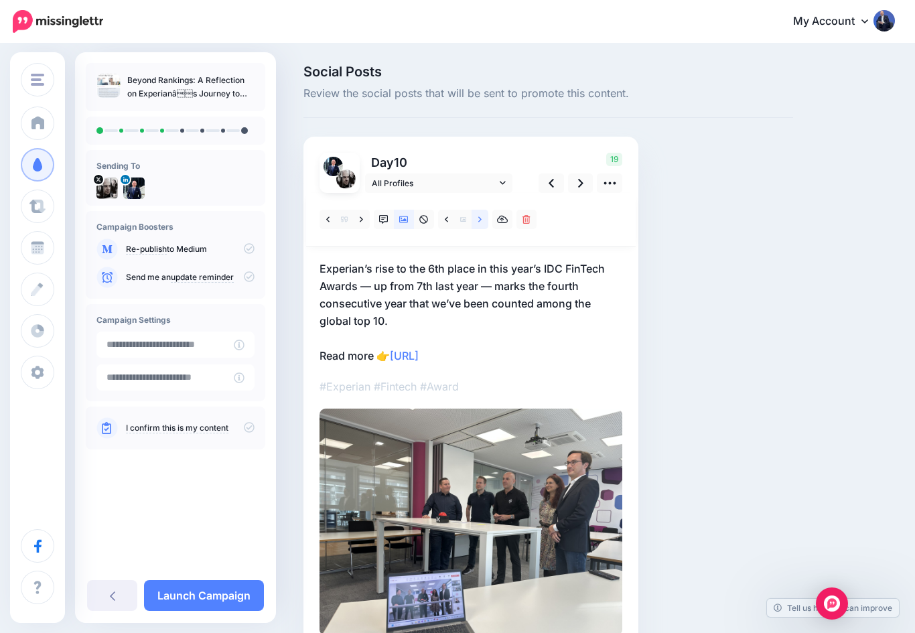
click at [474, 224] on link at bounding box center [480, 219] width 17 height 19
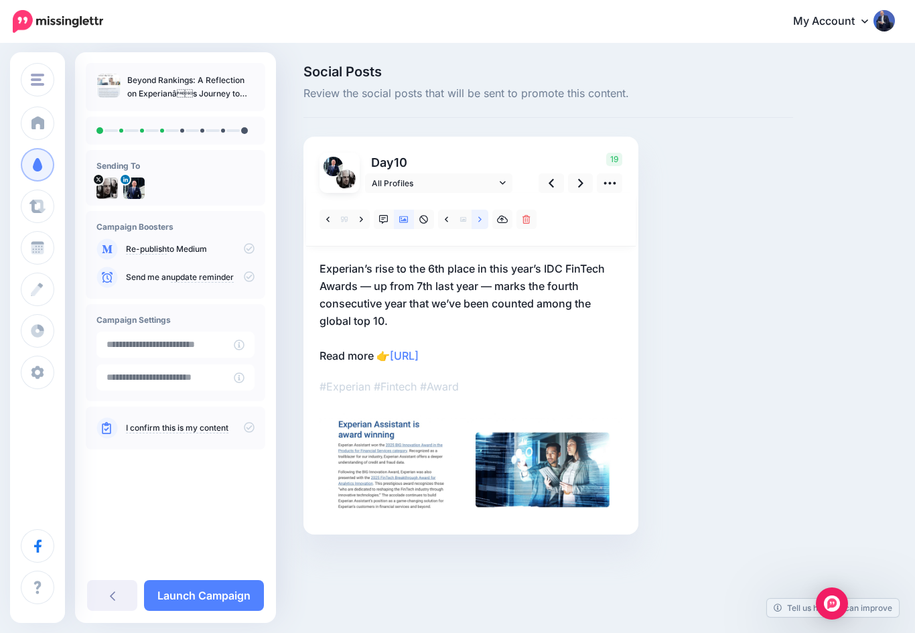
click at [474, 221] on link at bounding box center [480, 219] width 17 height 19
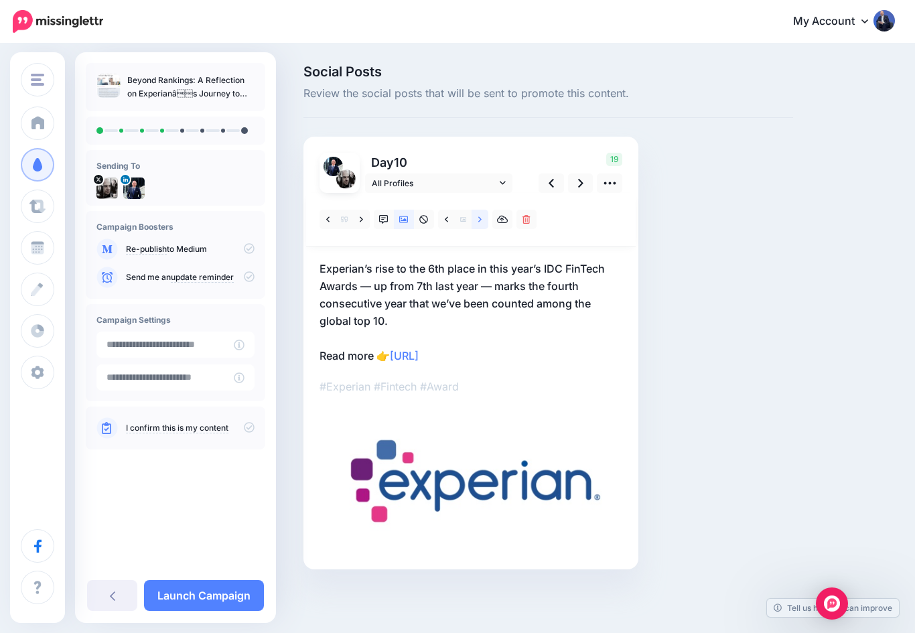
click at [476, 218] on link at bounding box center [480, 219] width 17 height 19
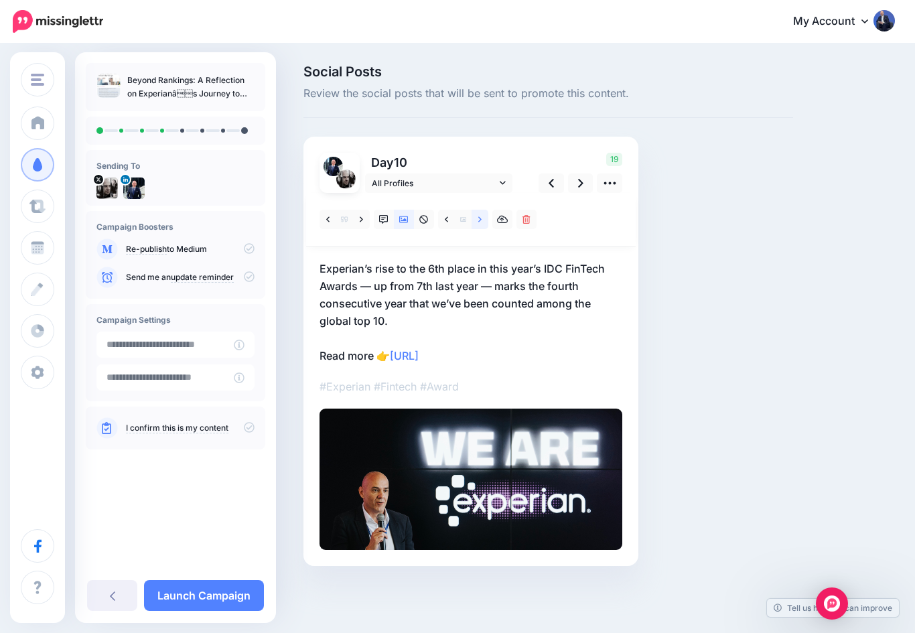
click at [477, 220] on link at bounding box center [480, 219] width 17 height 19
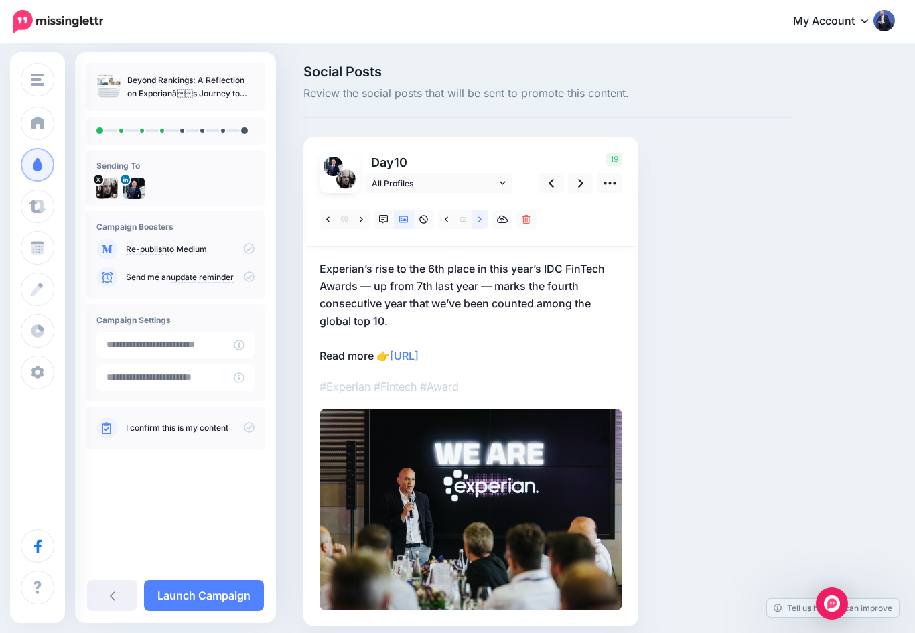
click at [477, 219] on link at bounding box center [480, 219] width 17 height 19
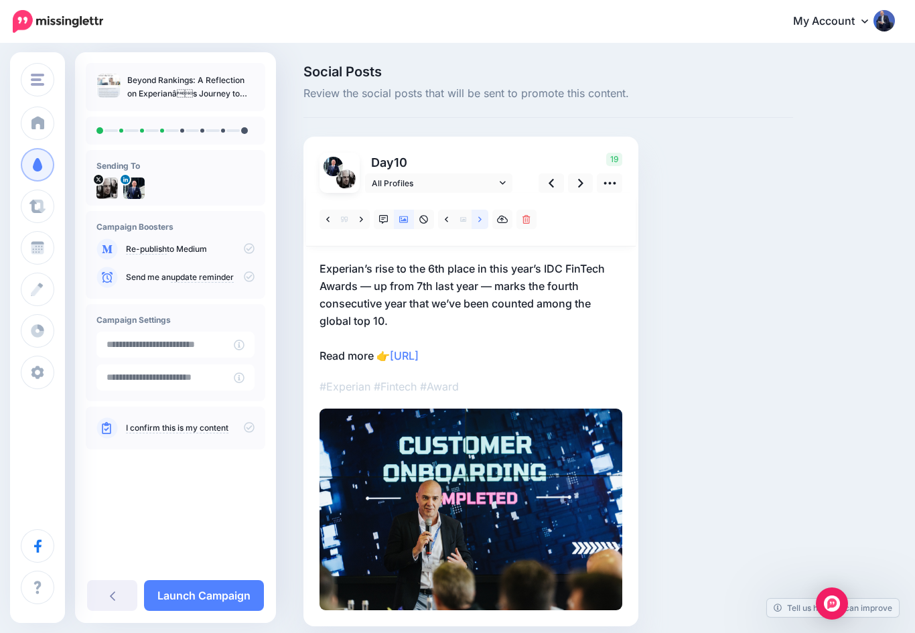
click at [477, 218] on link at bounding box center [480, 219] width 17 height 19
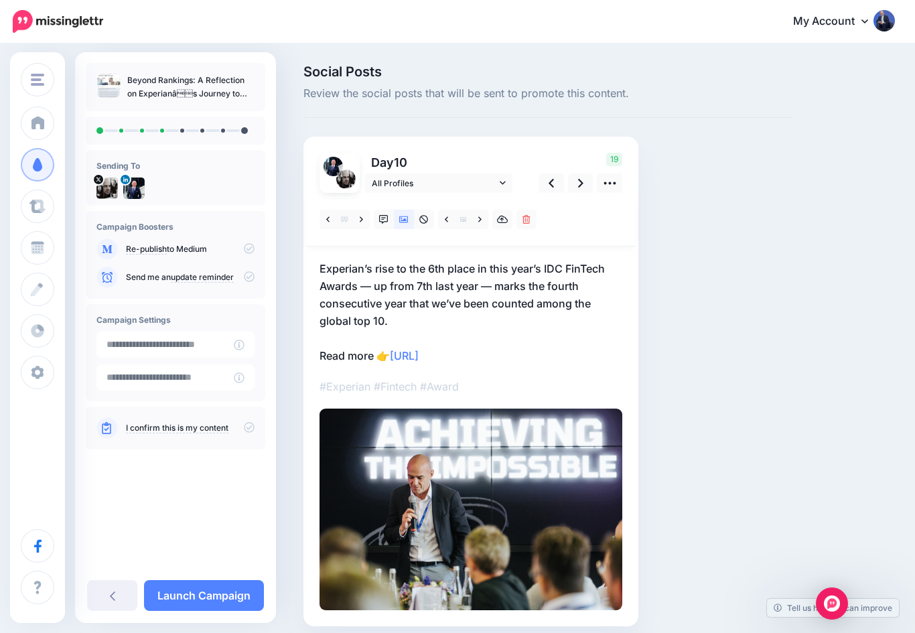
click at [470, 216] on span at bounding box center [463, 219] width 17 height 19
click at [474, 223] on link at bounding box center [480, 219] width 17 height 19
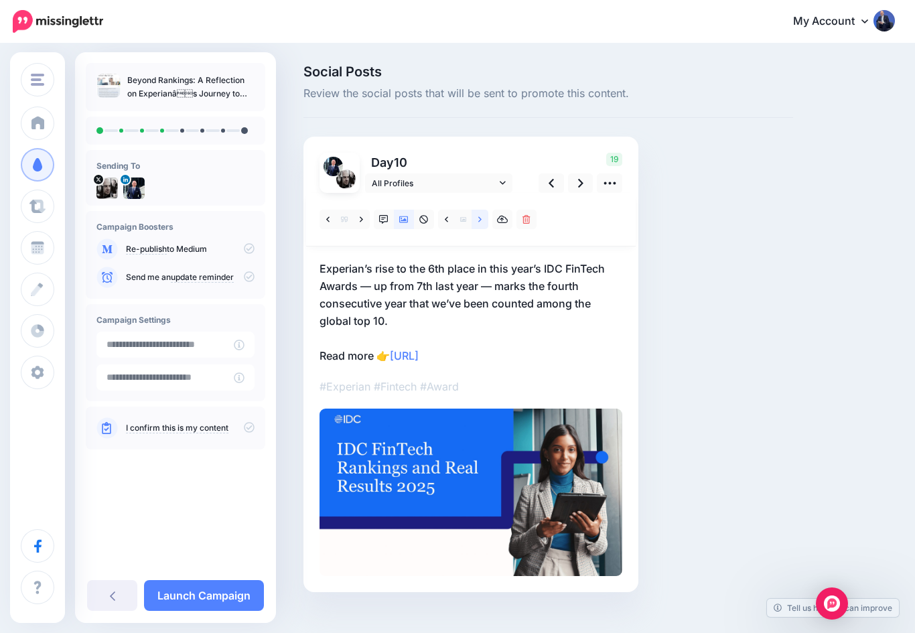
click at [478, 220] on icon at bounding box center [479, 219] width 3 height 9
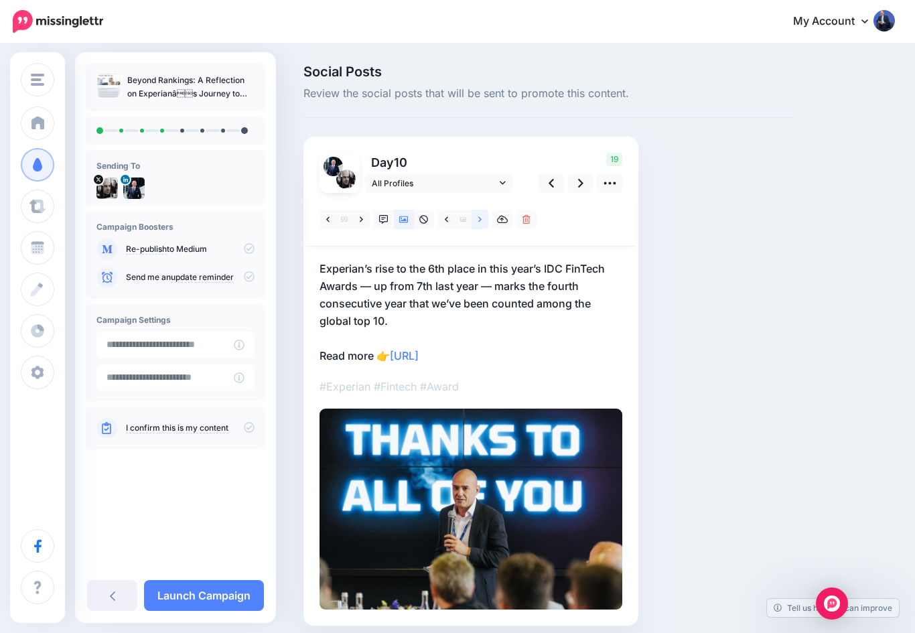
click at [478, 218] on icon at bounding box center [479, 219] width 3 height 9
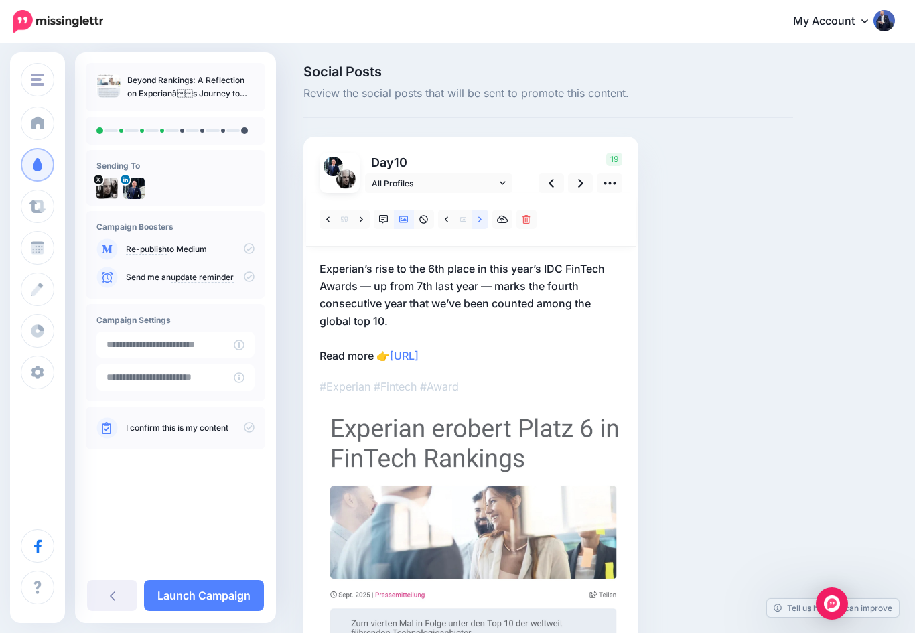
click at [477, 220] on link at bounding box center [480, 219] width 17 height 19
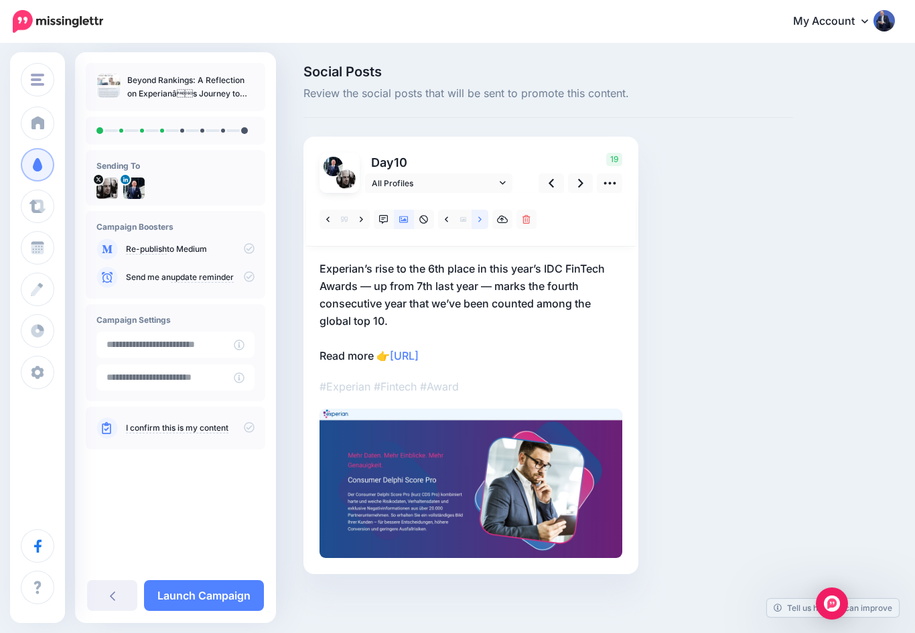
click at [482, 216] on icon at bounding box center [479, 219] width 3 height 9
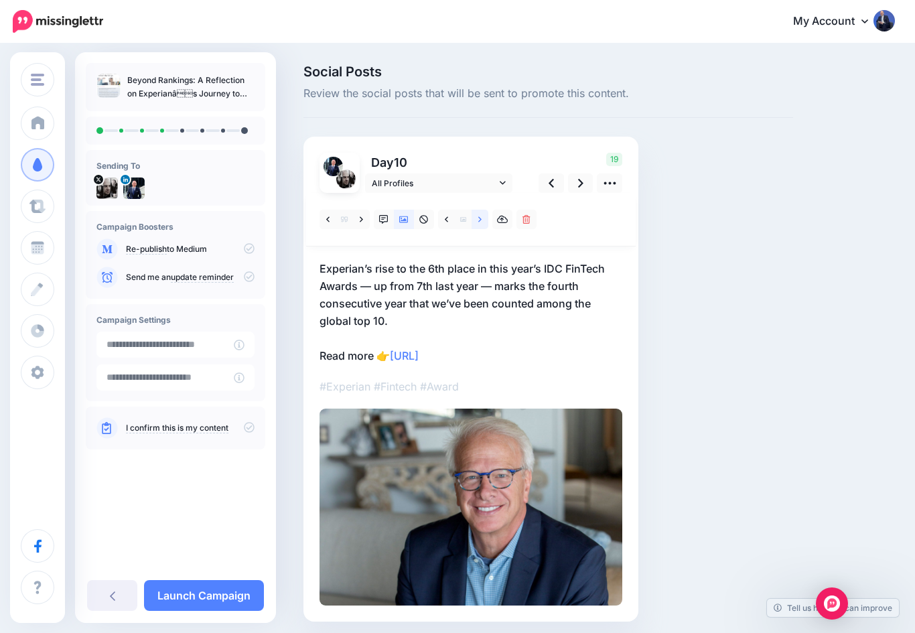
click at [479, 217] on icon at bounding box center [479, 218] width 3 height 5
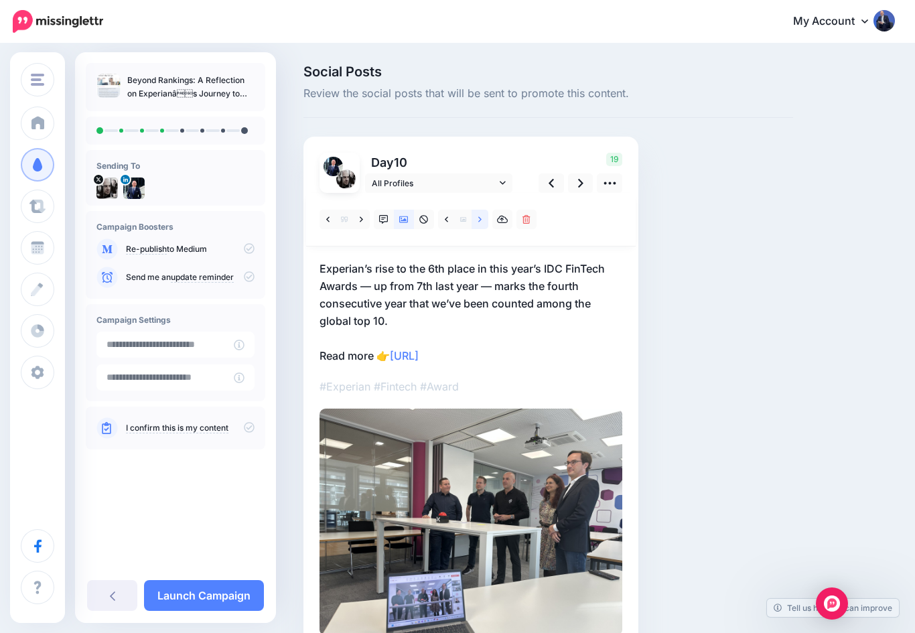
click at [475, 216] on link at bounding box center [480, 219] width 17 height 19
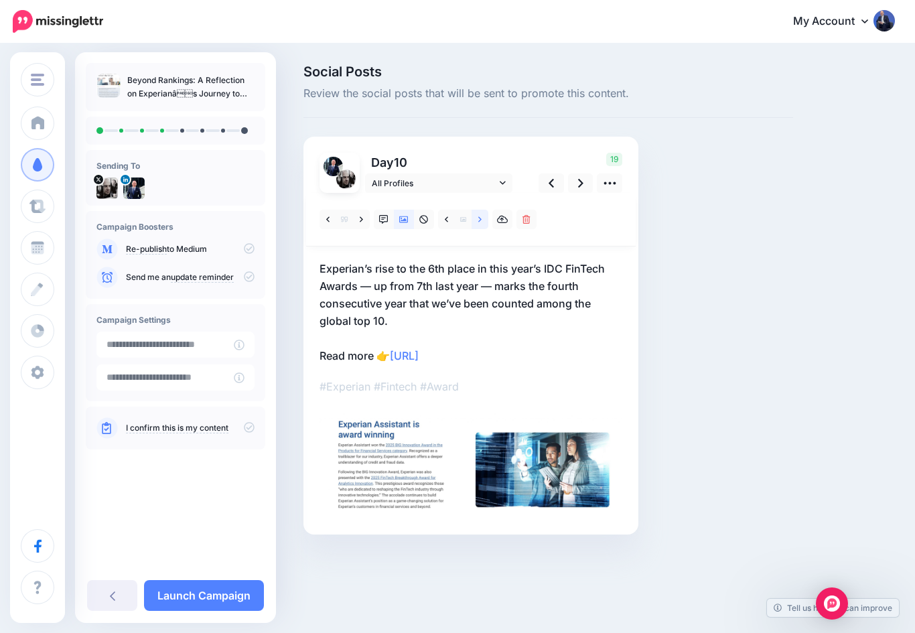
click at [477, 218] on link at bounding box center [480, 219] width 17 height 19
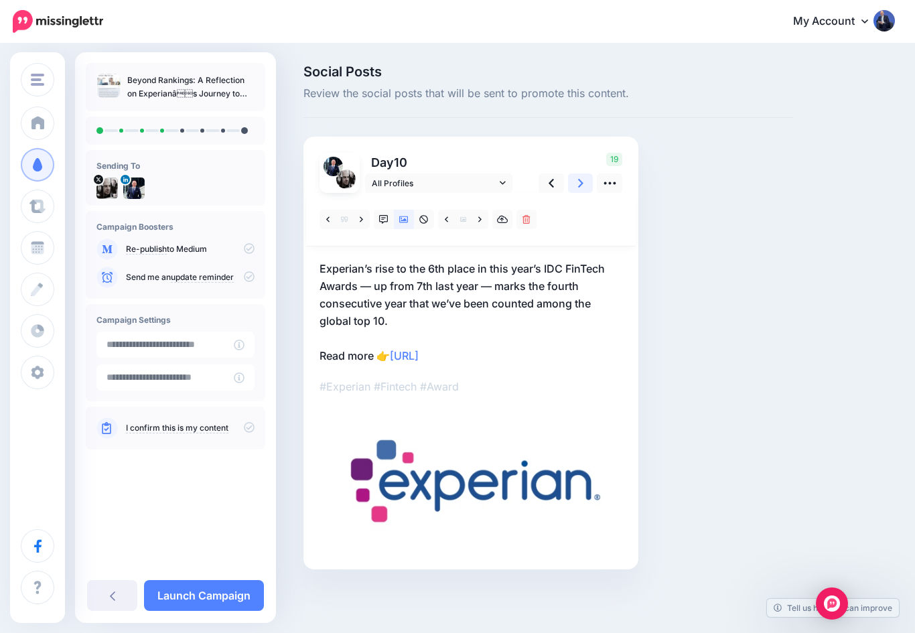
click at [579, 186] on icon at bounding box center [580, 183] width 5 height 9
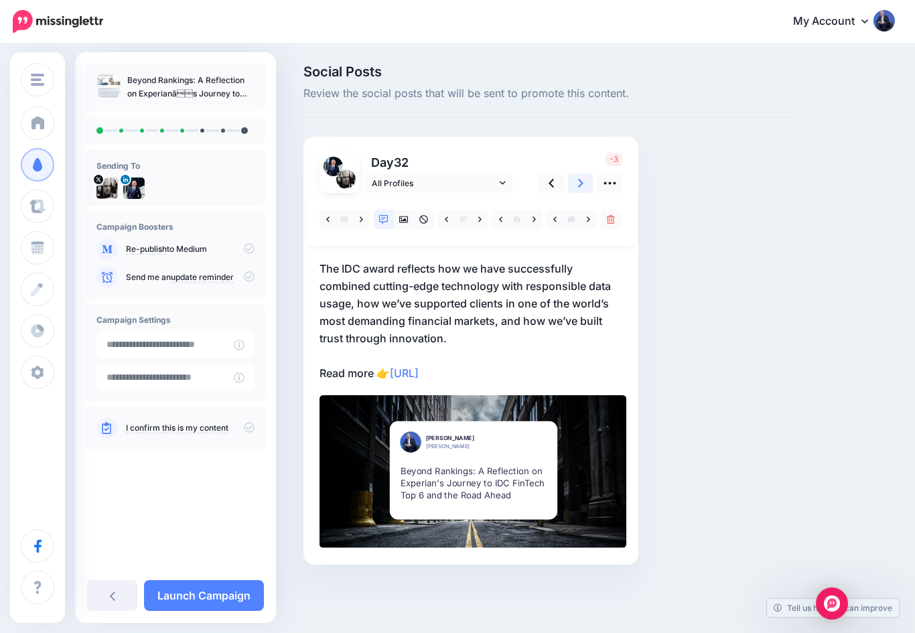
click at [581, 191] on link at bounding box center [580, 182] width 25 height 19
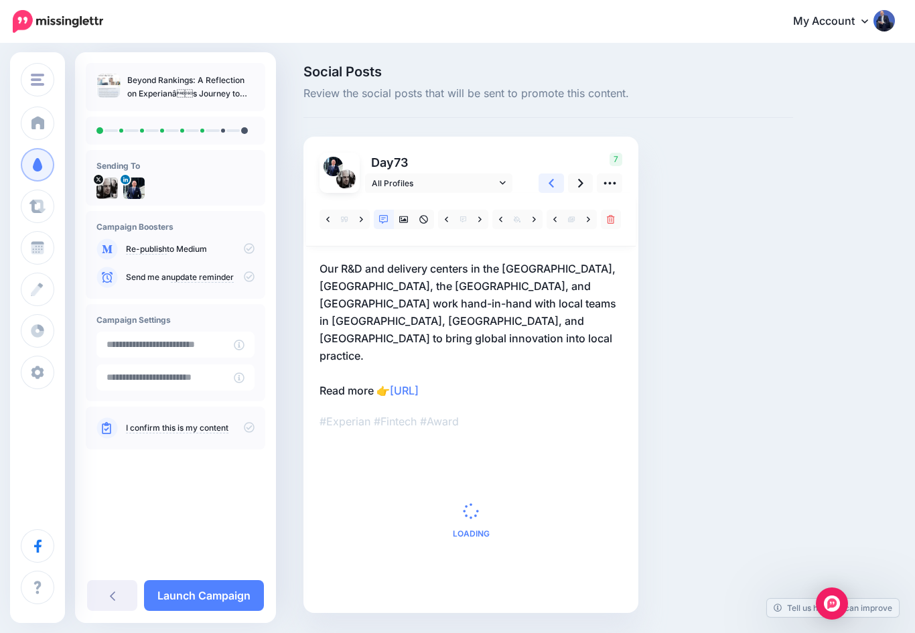
click at [555, 182] on link at bounding box center [551, 182] width 25 height 19
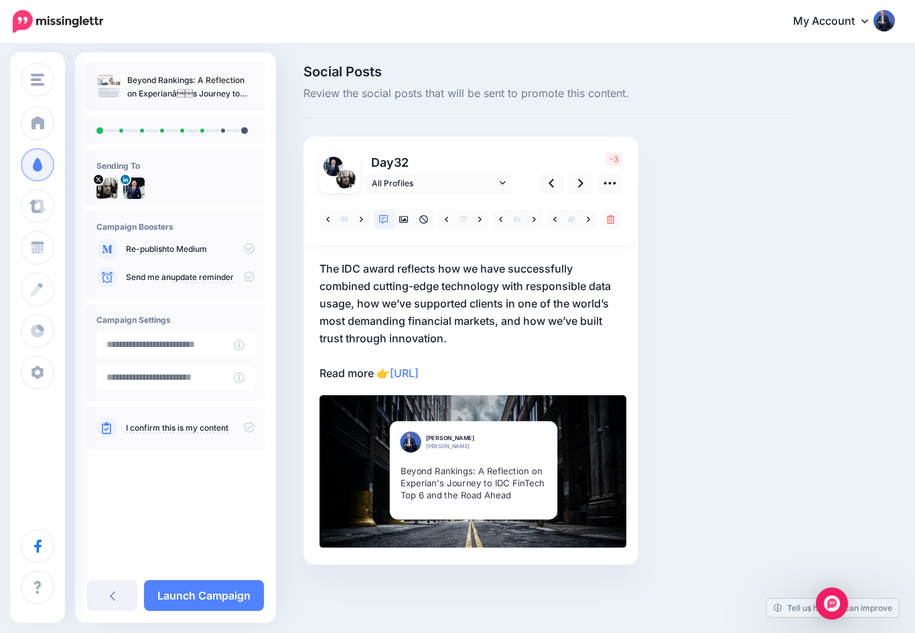
click at [551, 360] on p "The IDC award reflects how we have successfully combined cutting-edge technolog…" at bounding box center [471, 321] width 303 height 122
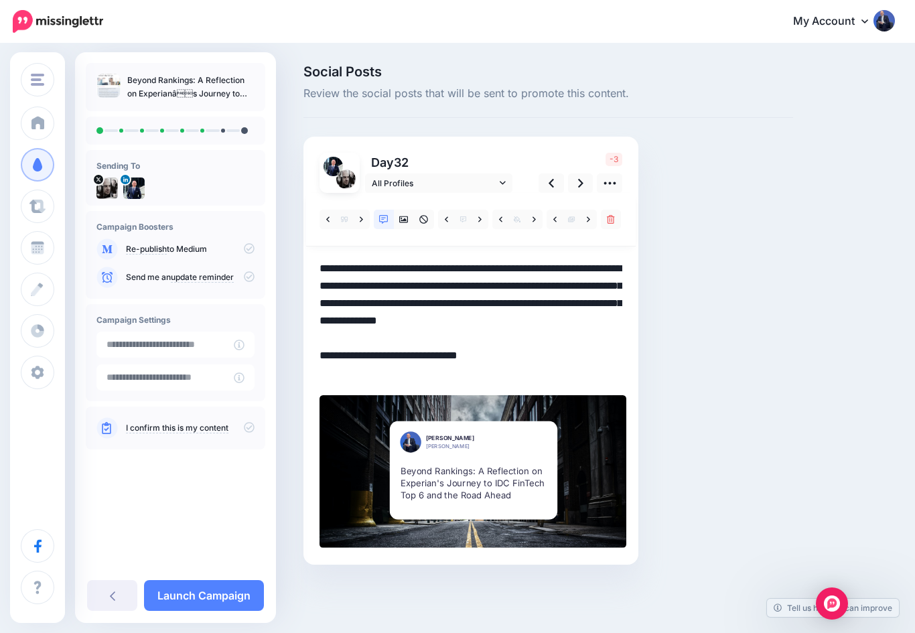
click at [589, 324] on textarea "**********" at bounding box center [471, 321] width 303 height 122
type textarea "**********"
click at [581, 183] on icon at bounding box center [580, 183] width 5 height 14
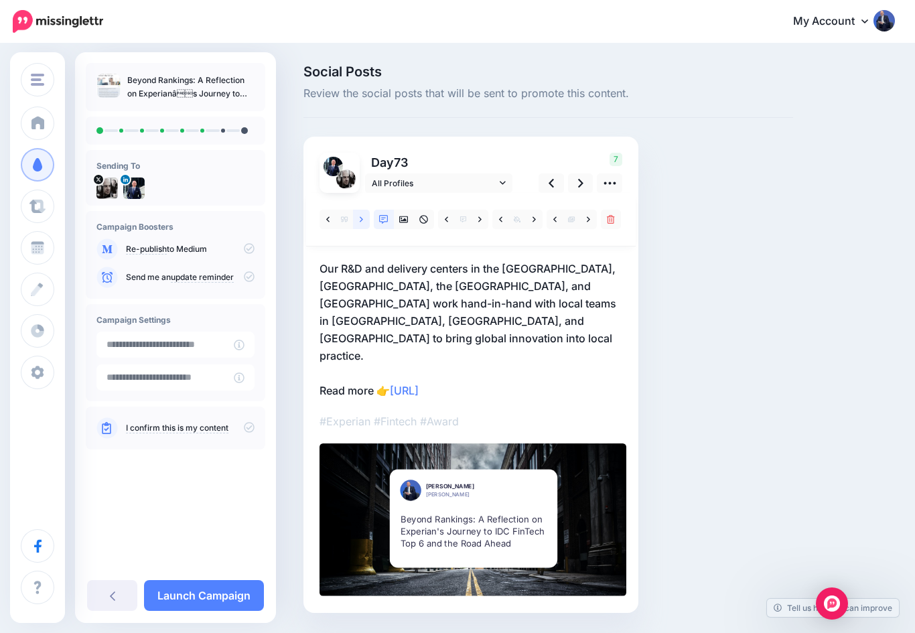
click at [356, 221] on link at bounding box center [361, 219] width 17 height 19
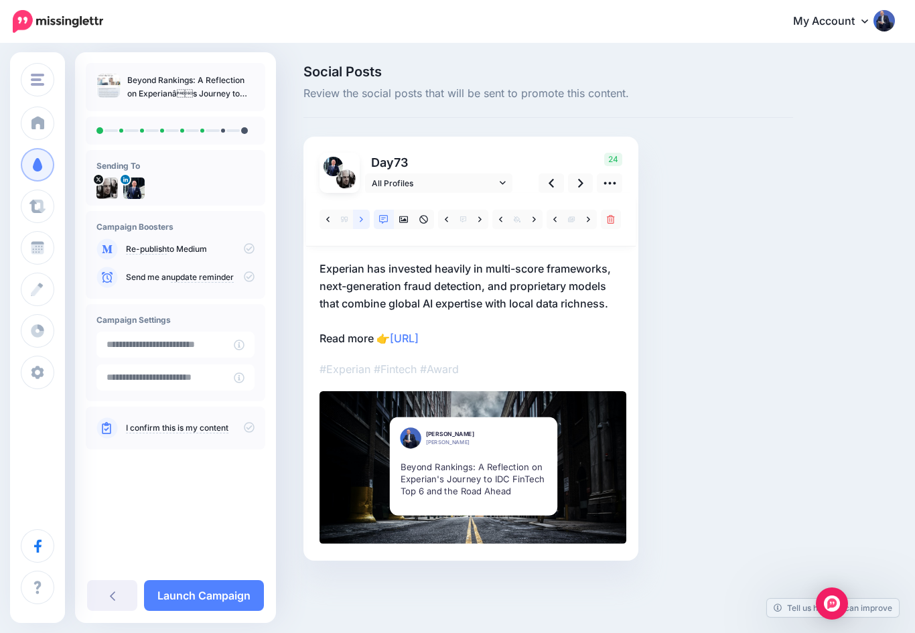
click at [356, 219] on link at bounding box center [361, 219] width 17 height 19
click at [358, 218] on link at bounding box center [361, 219] width 17 height 19
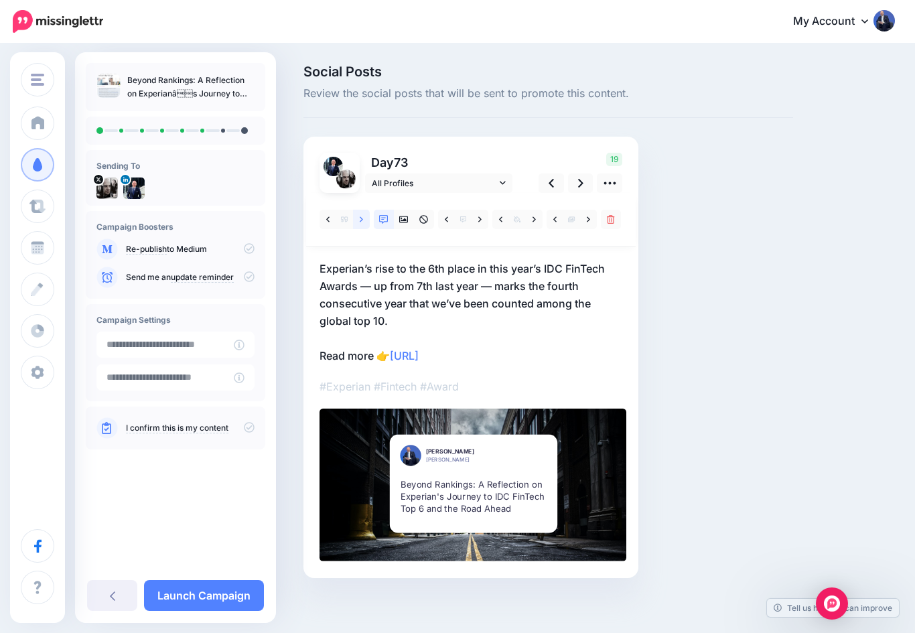
click at [356, 220] on link at bounding box center [361, 219] width 17 height 19
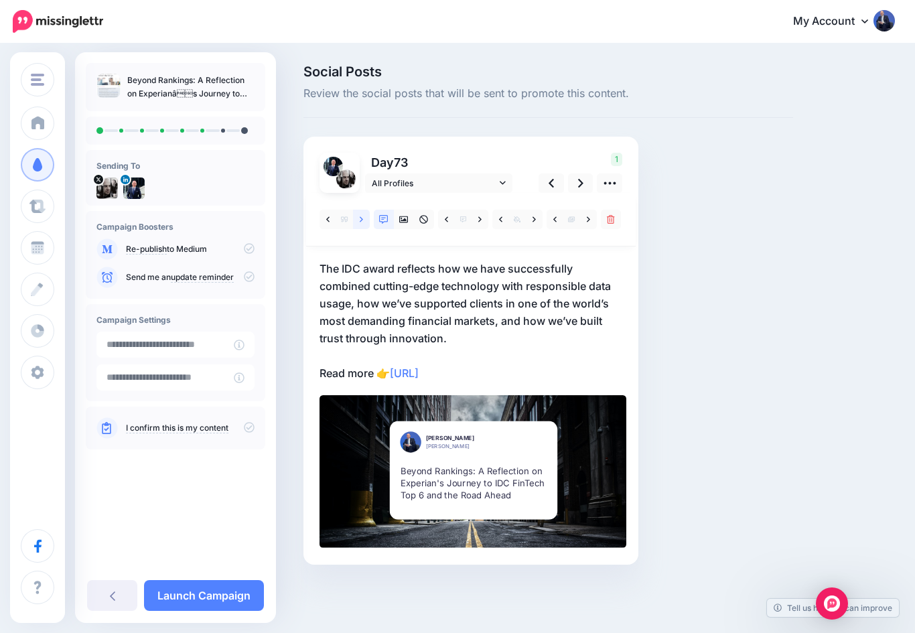
click at [355, 218] on link at bounding box center [361, 219] width 17 height 19
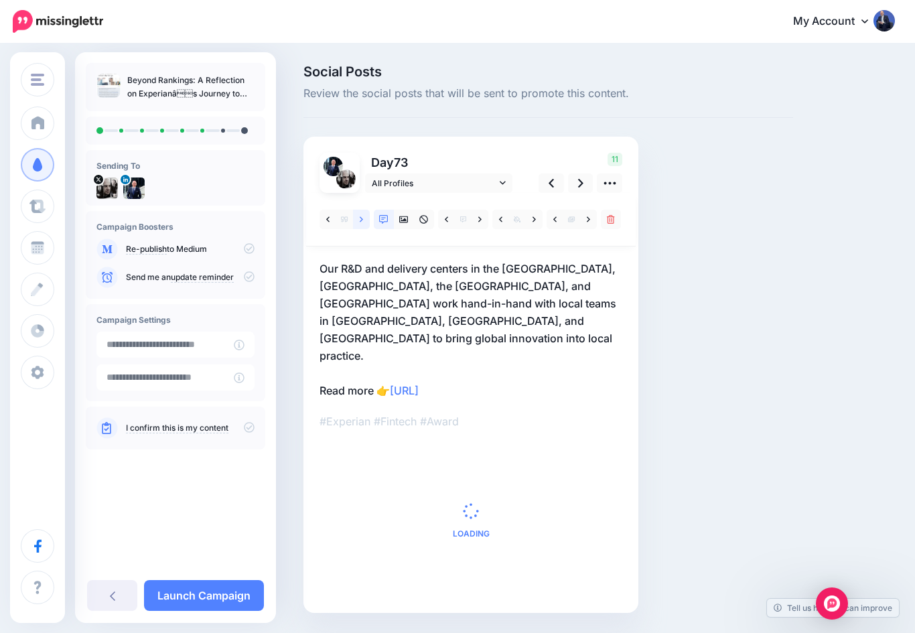
click at [361, 215] on icon at bounding box center [361, 219] width 3 height 9
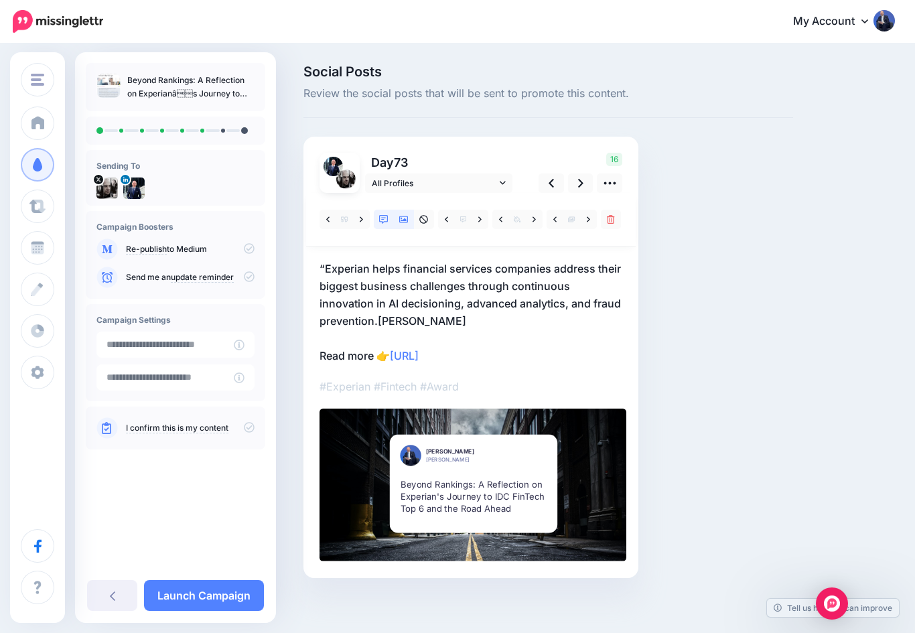
click at [400, 220] on icon at bounding box center [403, 219] width 9 height 7
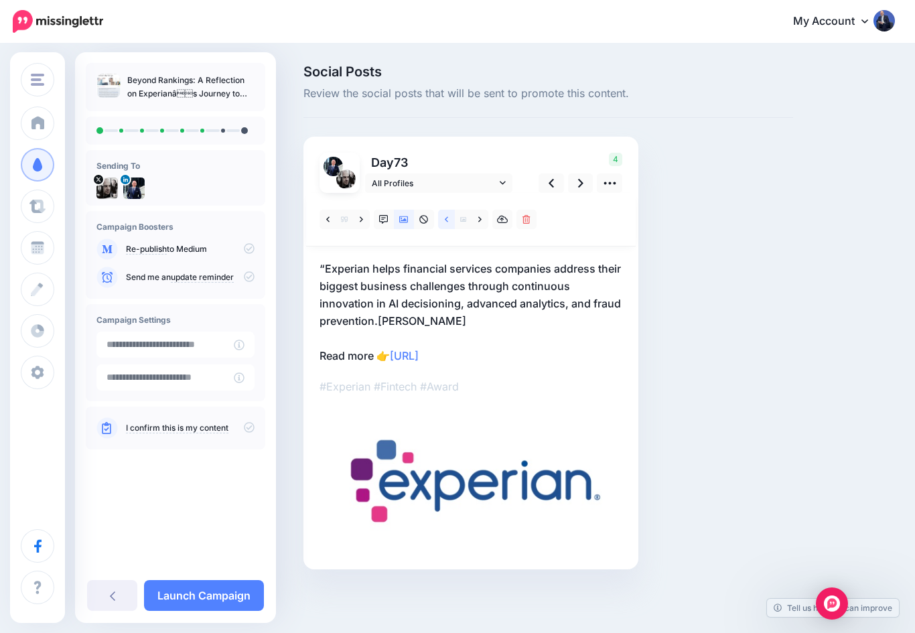
click at [443, 223] on link at bounding box center [446, 219] width 17 height 19
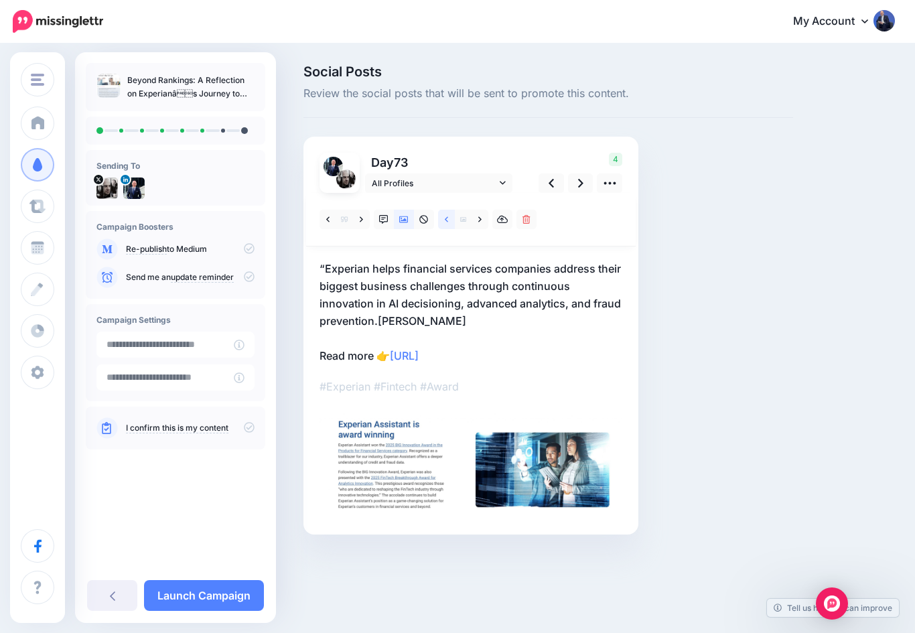
click at [441, 221] on link at bounding box center [446, 219] width 17 height 19
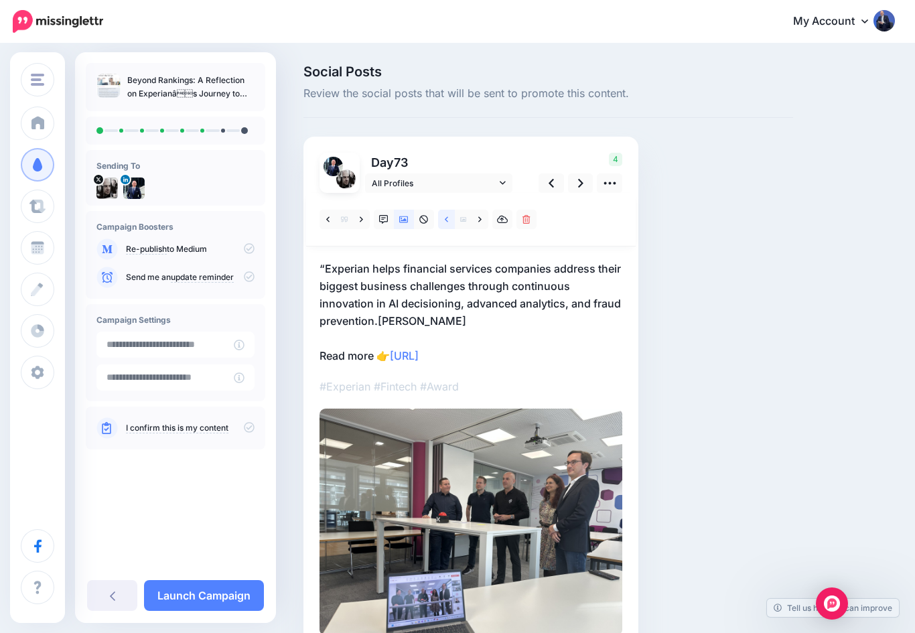
click at [445, 219] on icon at bounding box center [446, 218] width 3 height 5
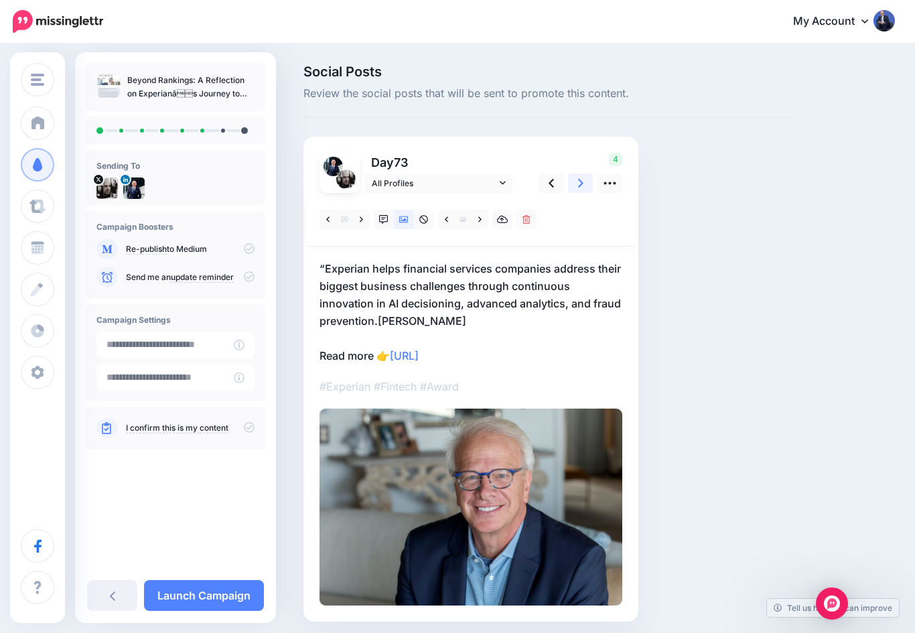
click at [581, 180] on icon at bounding box center [580, 183] width 5 height 9
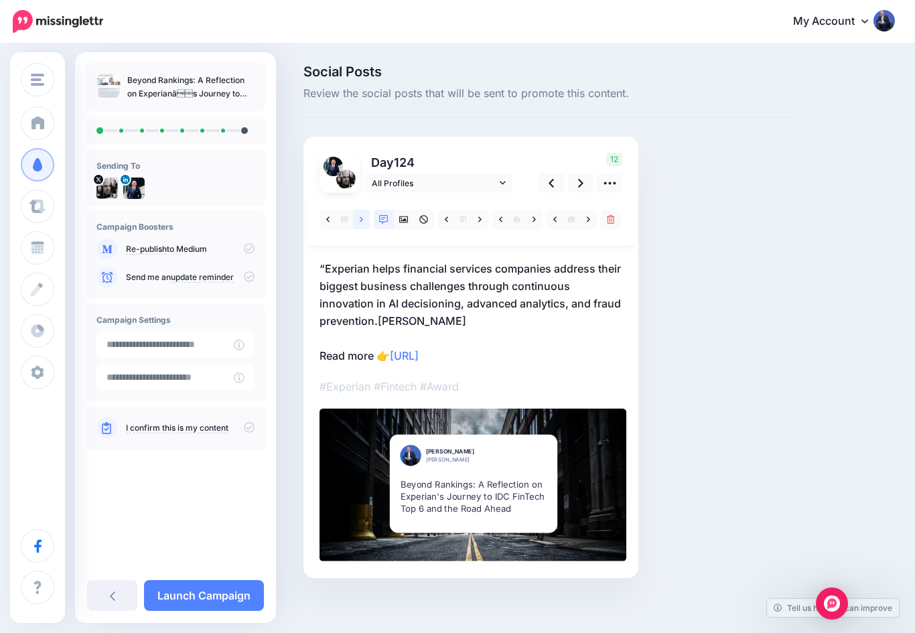
click at [360, 218] on icon at bounding box center [361, 219] width 3 height 9
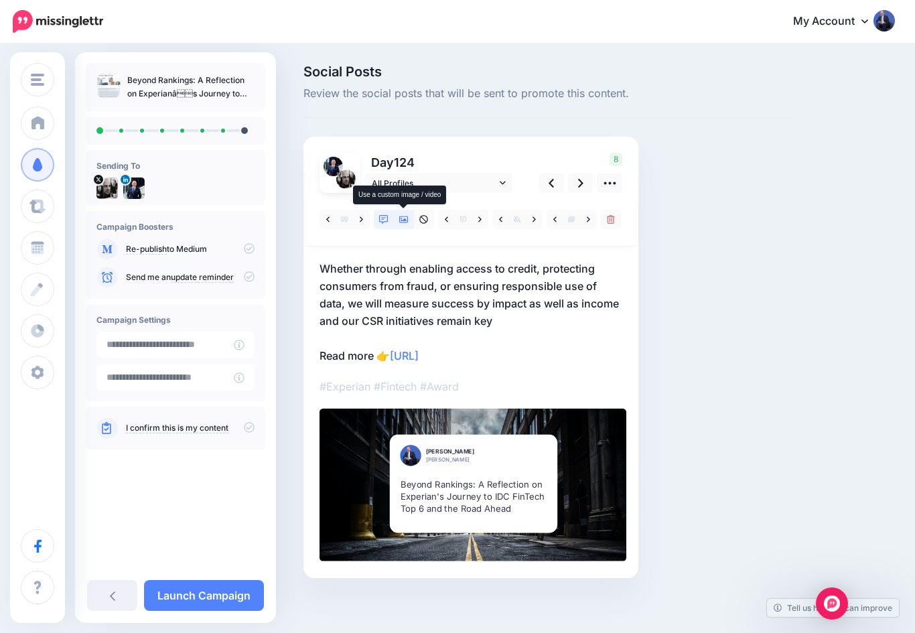
click at [402, 224] on link at bounding box center [404, 219] width 20 height 19
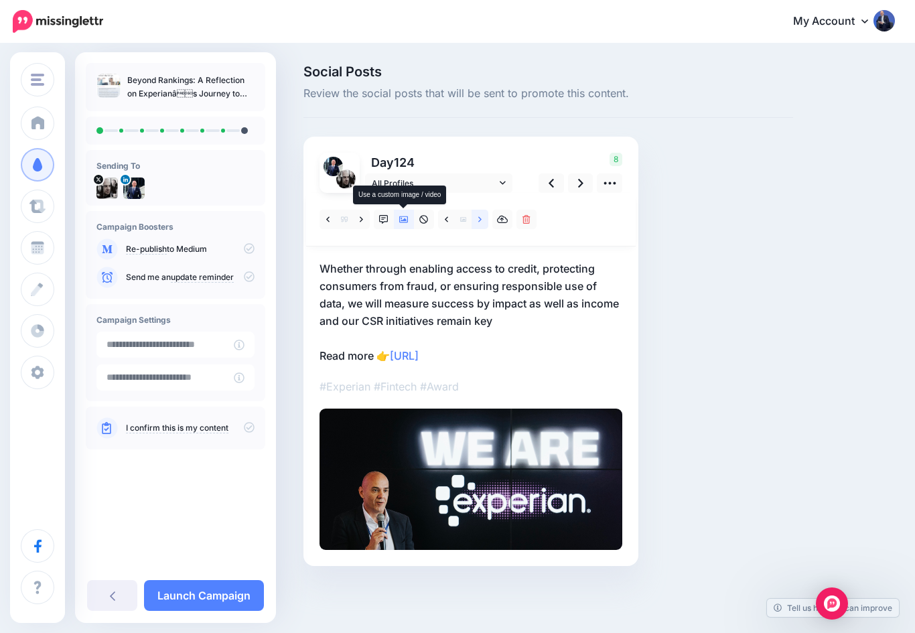
click at [475, 221] on link at bounding box center [480, 219] width 17 height 19
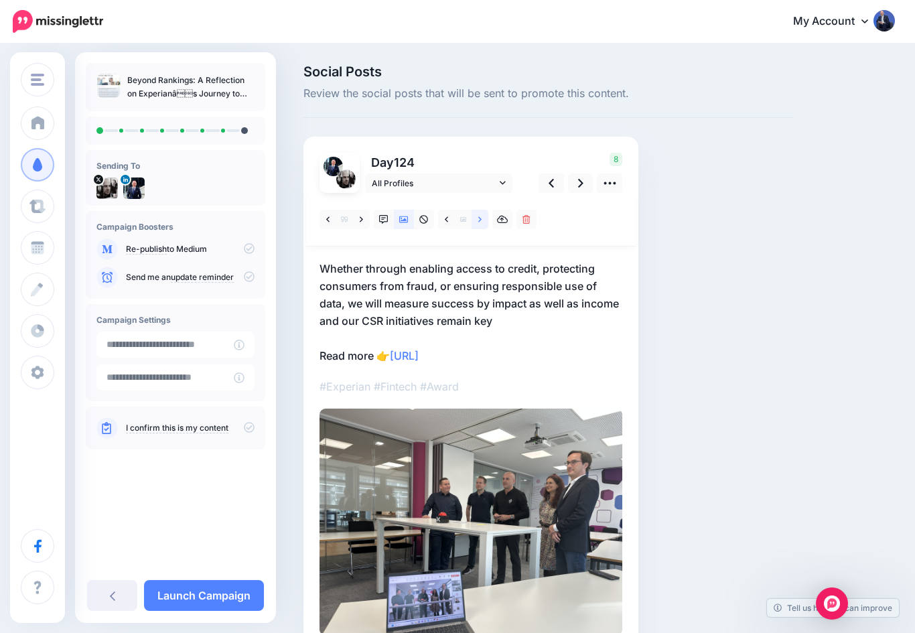
click at [476, 223] on link at bounding box center [480, 219] width 17 height 19
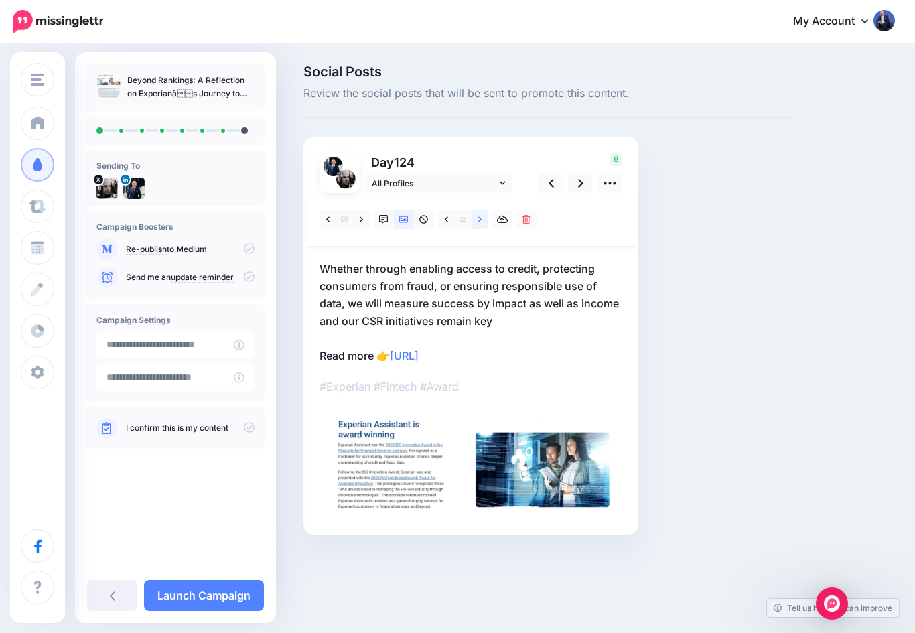
click at [478, 218] on icon at bounding box center [479, 219] width 3 height 9
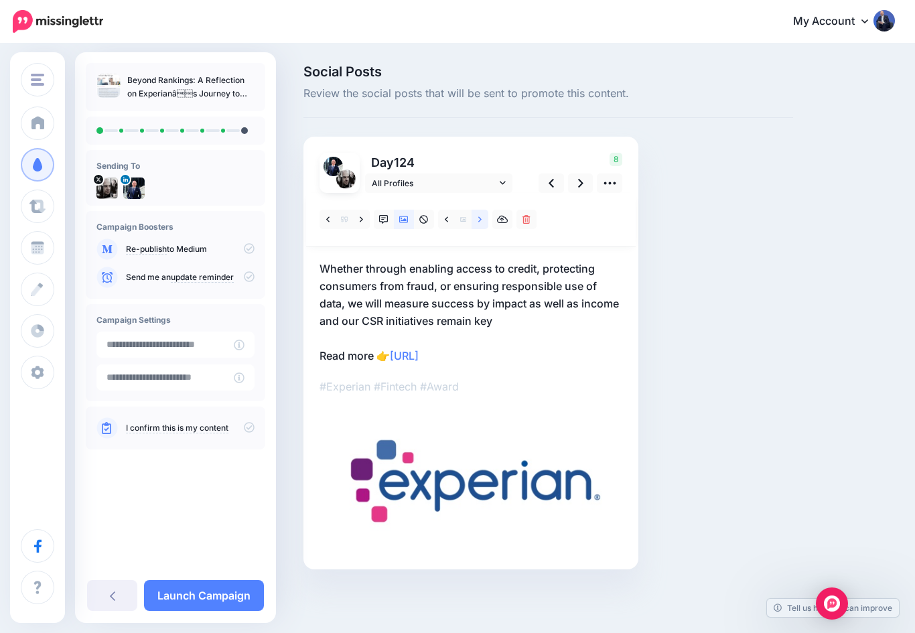
click at [476, 218] on link at bounding box center [480, 219] width 17 height 19
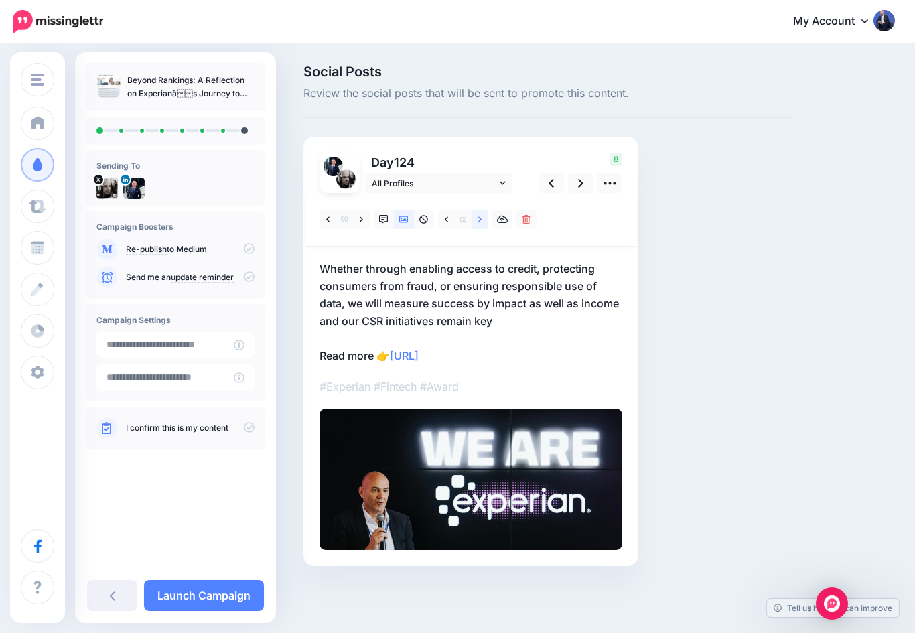
click at [474, 216] on link at bounding box center [480, 219] width 17 height 19
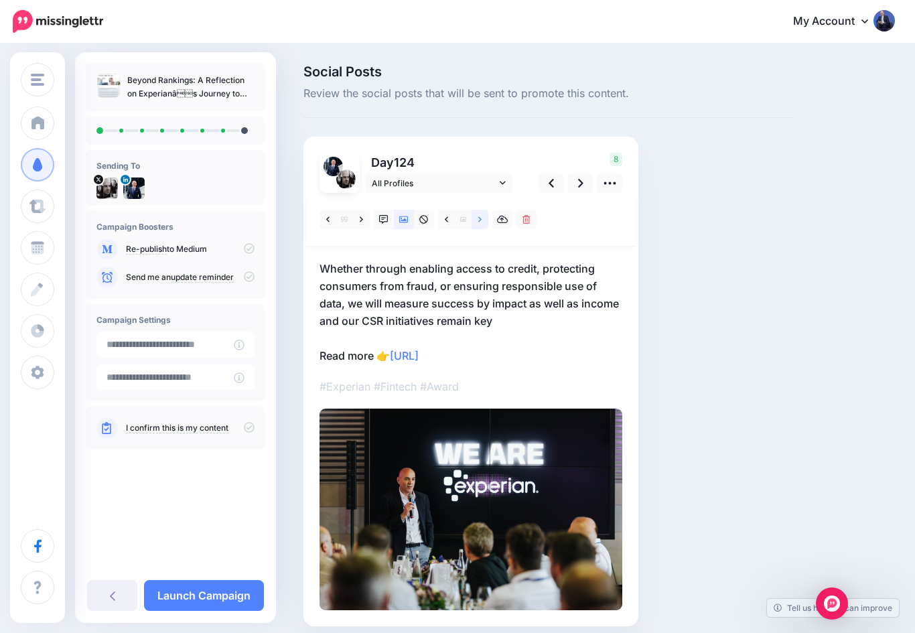
click at [478, 217] on icon at bounding box center [479, 219] width 3 height 9
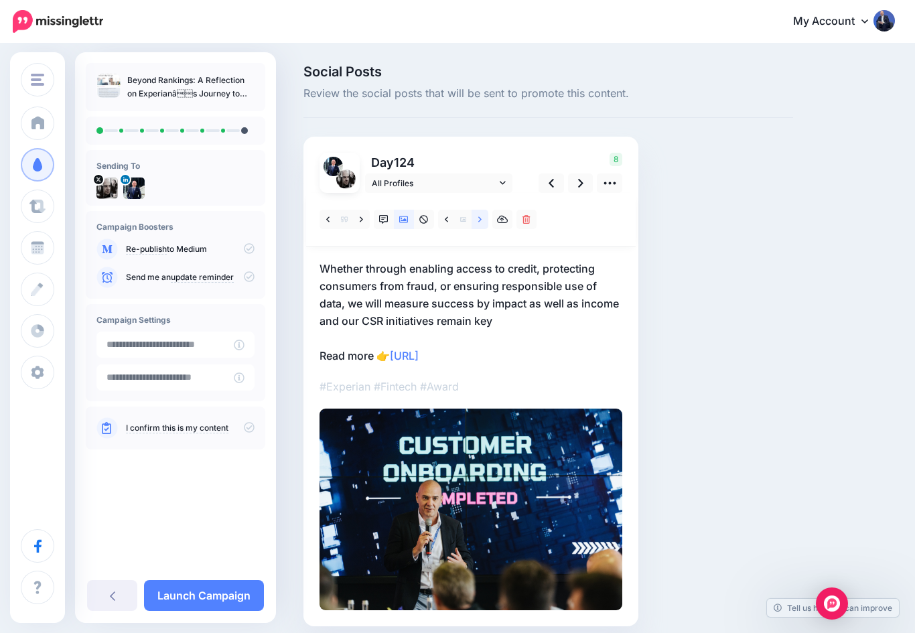
click at [472, 219] on link at bounding box center [480, 219] width 17 height 19
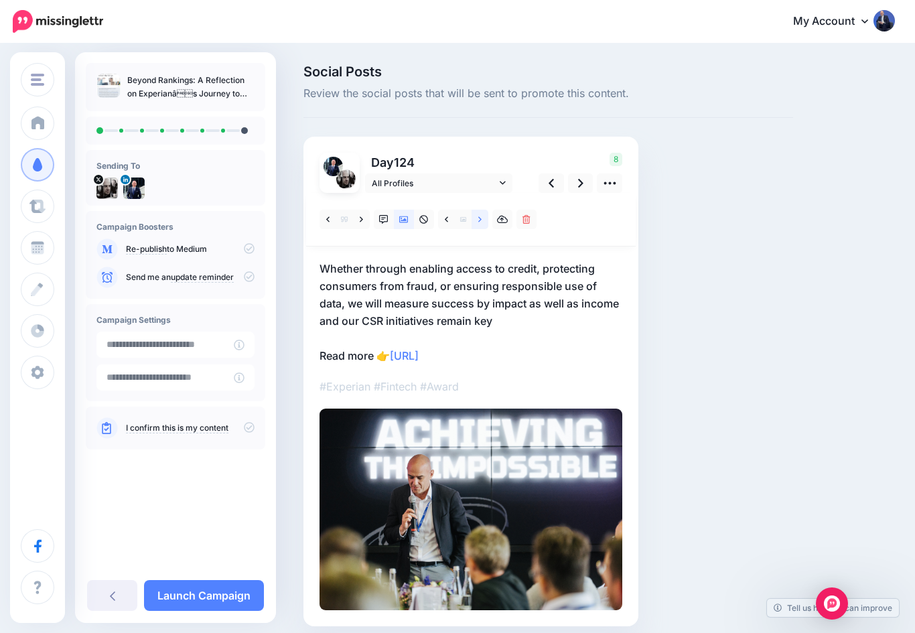
click at [476, 218] on link at bounding box center [480, 219] width 17 height 19
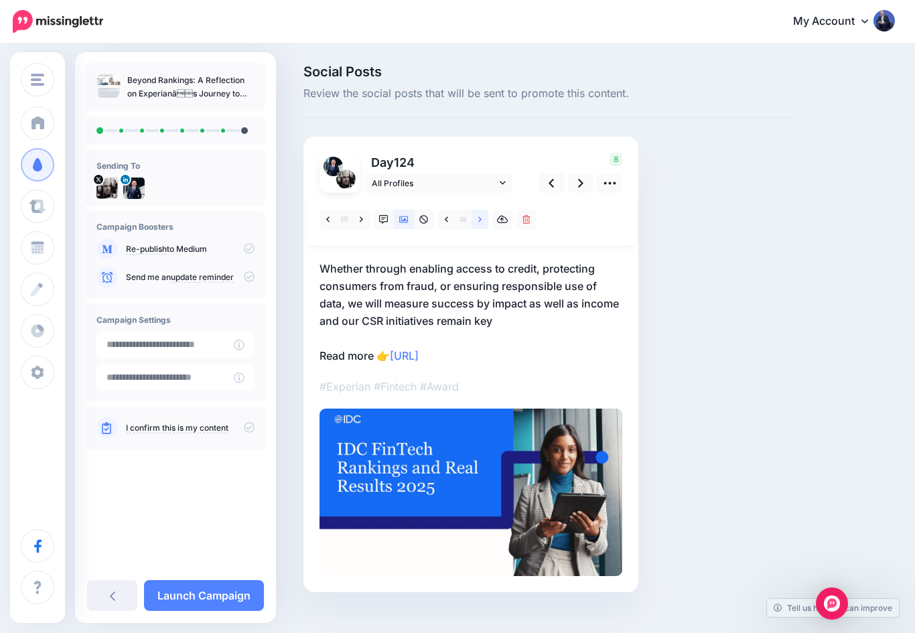
click at [476, 220] on link at bounding box center [480, 219] width 17 height 19
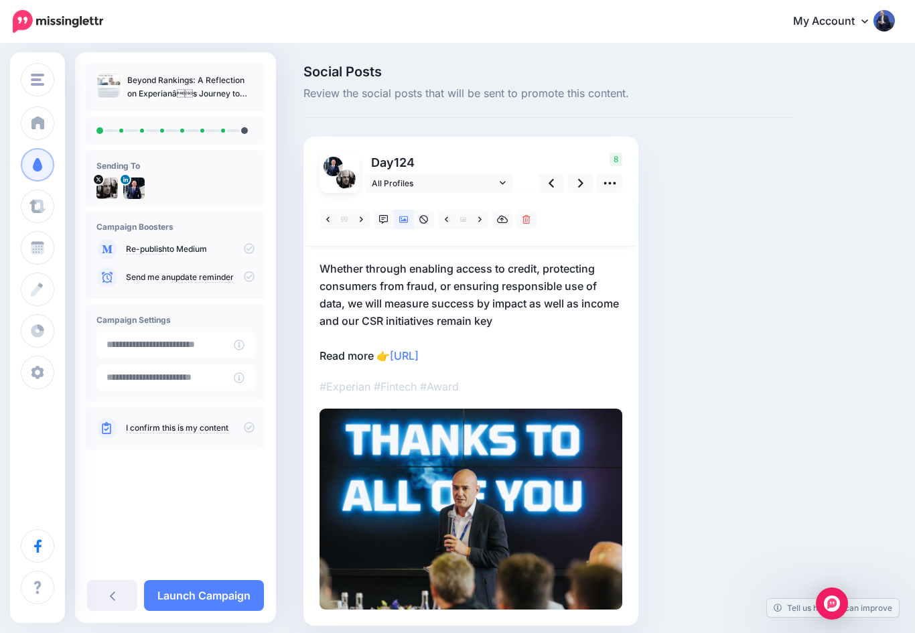
click at [468, 216] on span at bounding box center [463, 219] width 17 height 19
click at [477, 217] on link at bounding box center [480, 219] width 17 height 19
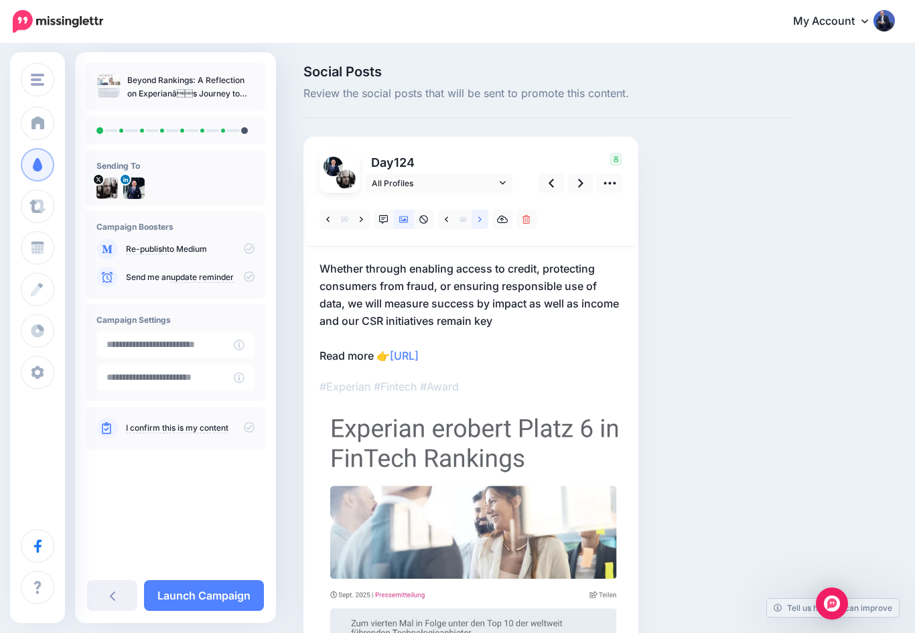
click at [482, 220] on icon at bounding box center [479, 219] width 3 height 9
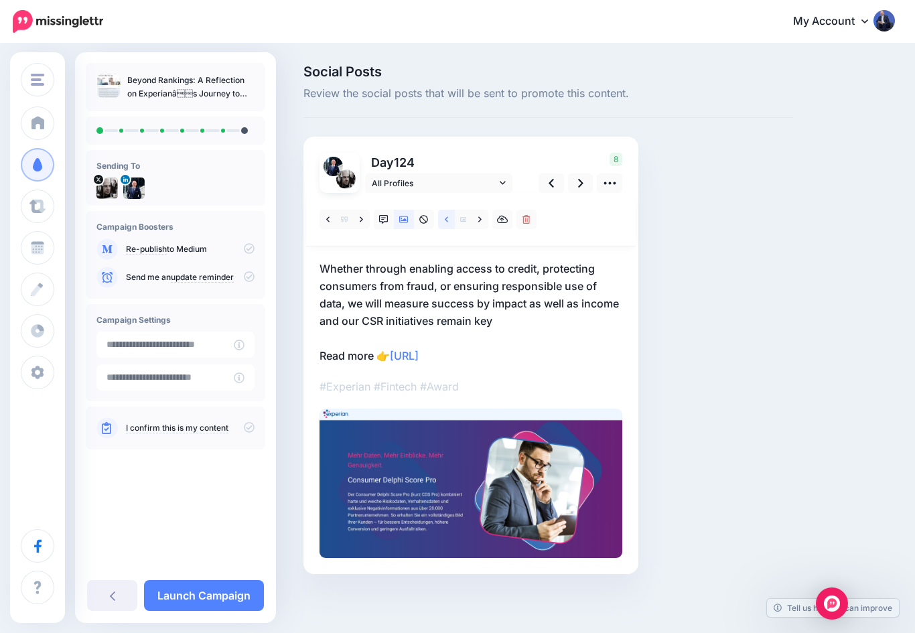
click at [446, 218] on icon at bounding box center [446, 218] width 3 height 5
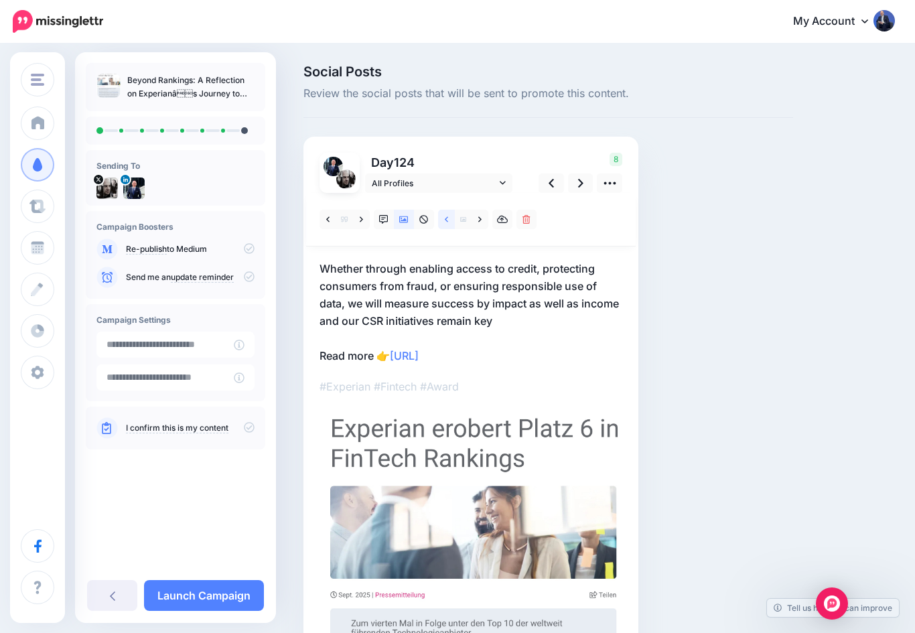
click at [440, 212] on link at bounding box center [446, 219] width 17 height 19
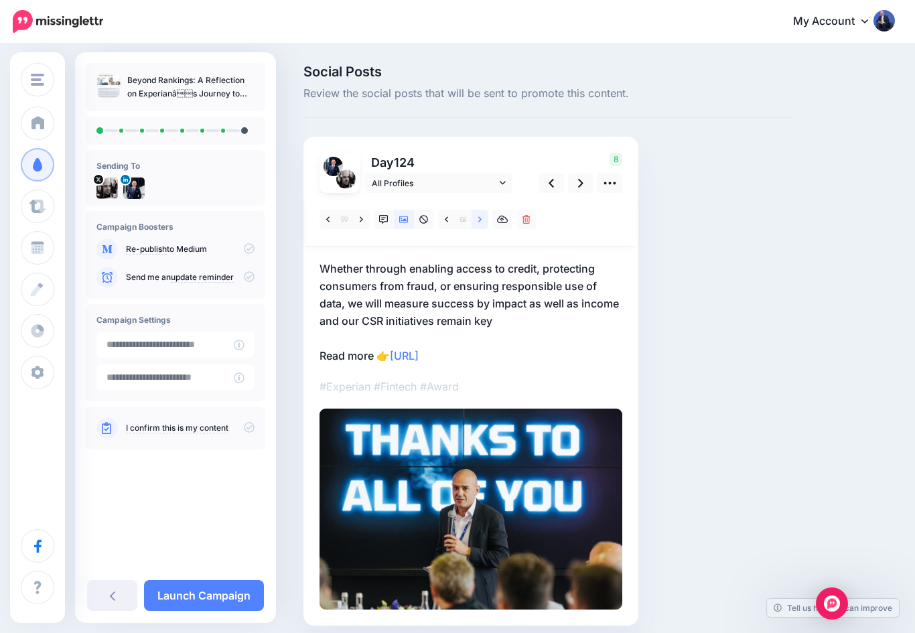
click at [479, 224] on link at bounding box center [480, 219] width 17 height 19
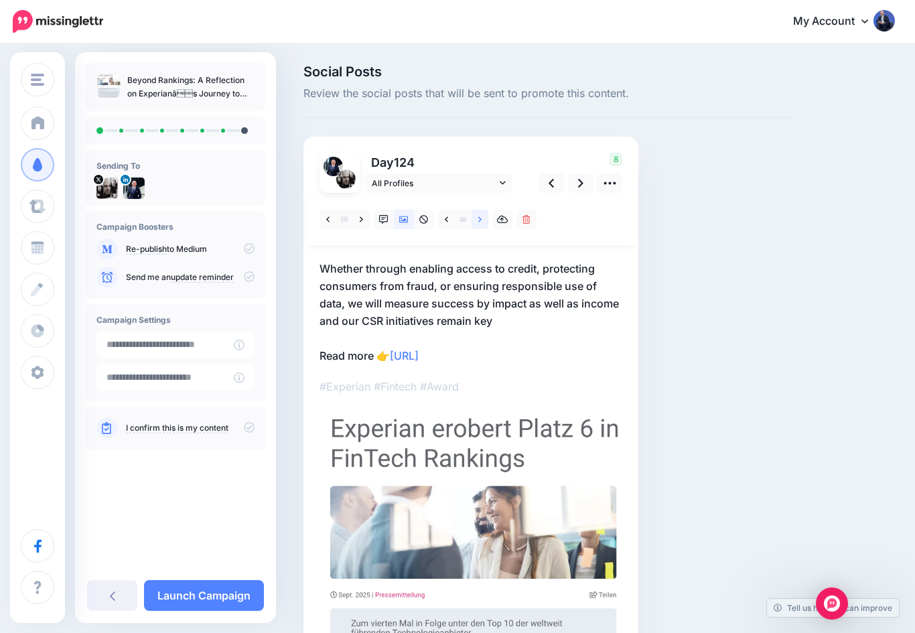
click at [480, 225] on link at bounding box center [480, 219] width 17 height 19
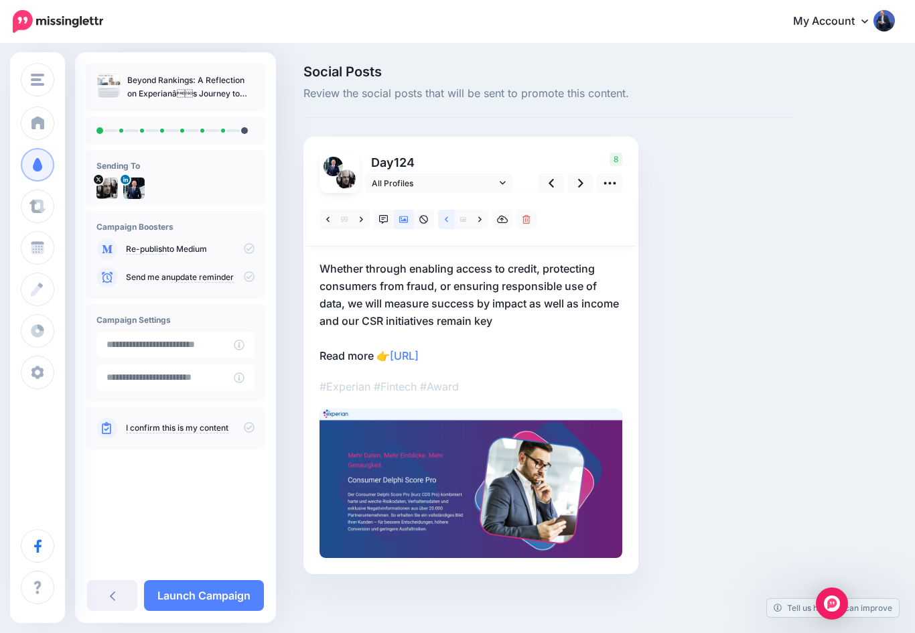
click at [439, 222] on link at bounding box center [446, 219] width 17 height 19
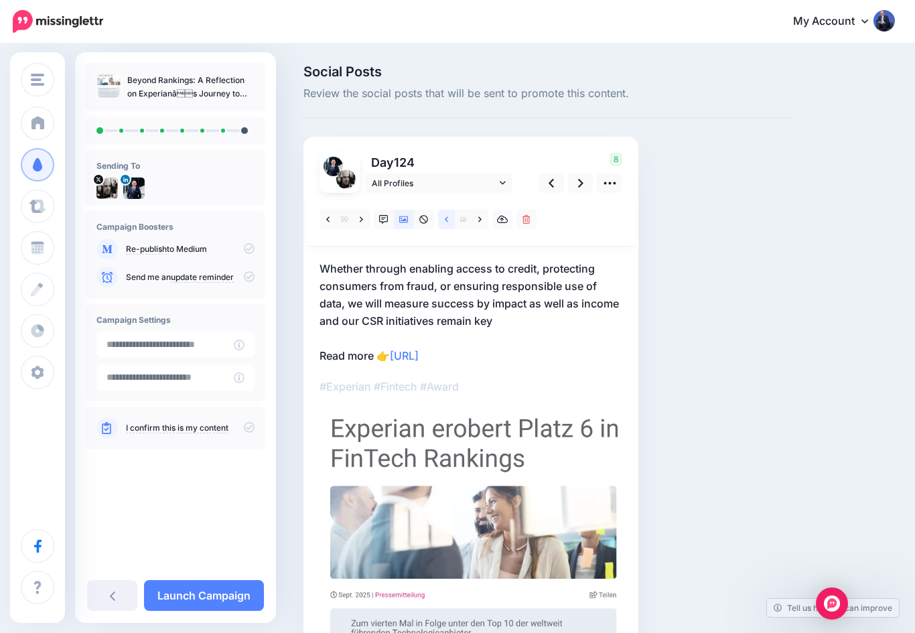
click at [443, 224] on link at bounding box center [446, 219] width 17 height 19
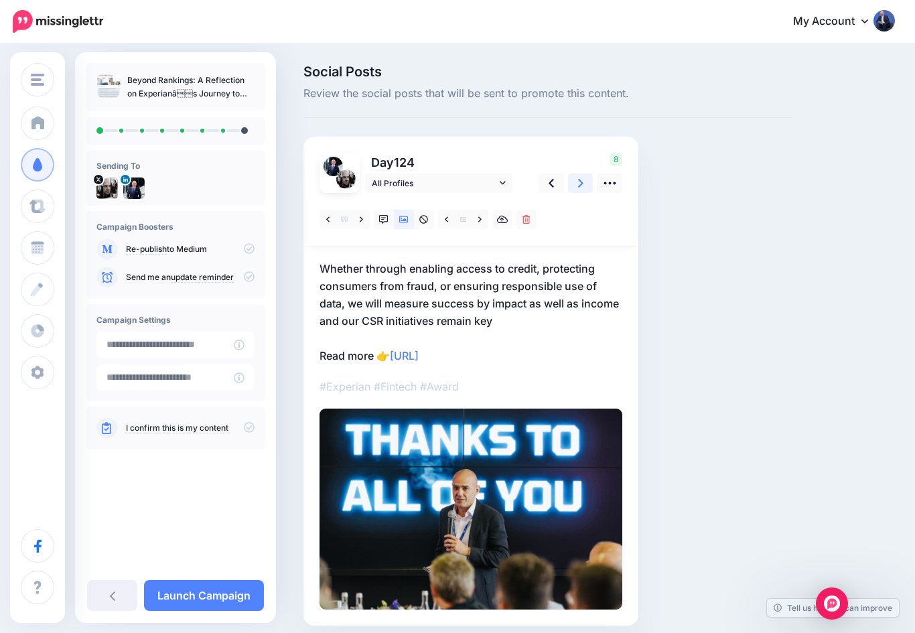
click at [578, 182] on icon at bounding box center [580, 183] width 5 height 14
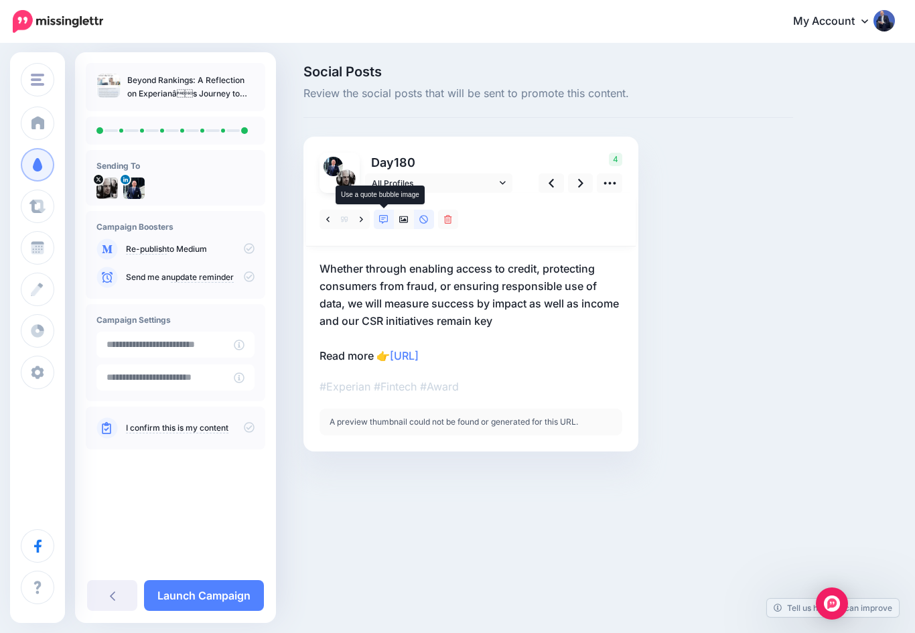
click at [381, 220] on icon at bounding box center [383, 219] width 9 height 9
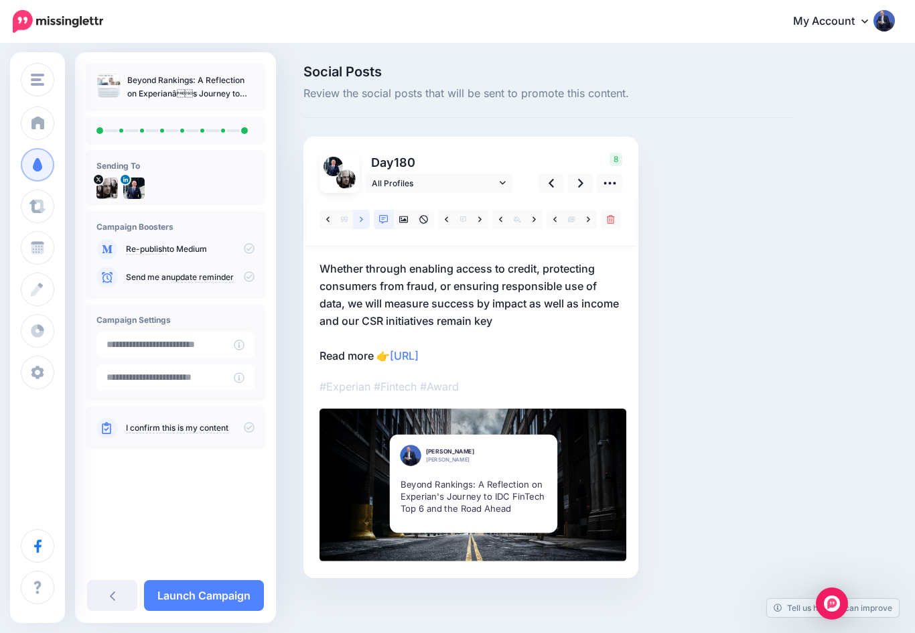
click at [358, 215] on link at bounding box center [361, 219] width 17 height 19
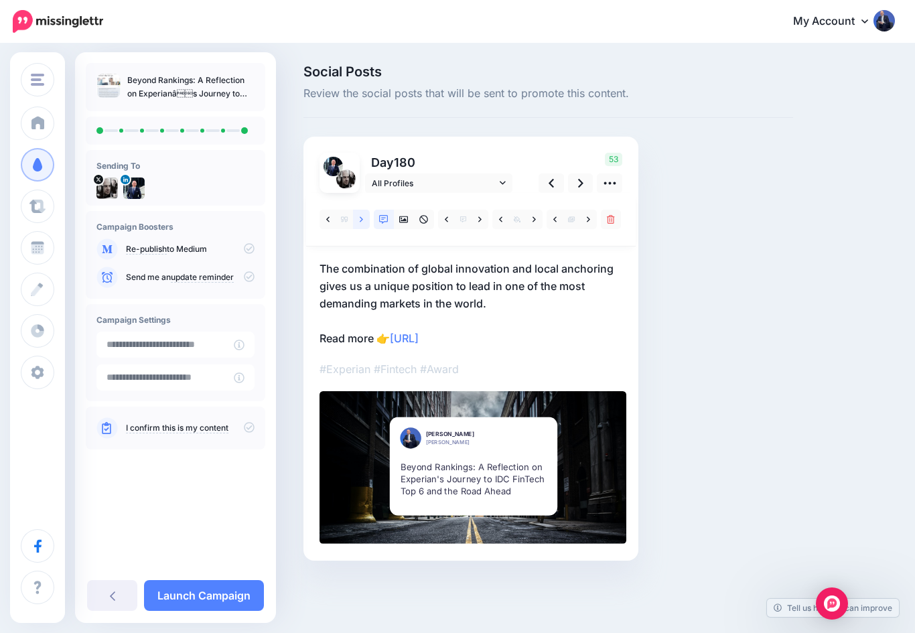
click at [358, 219] on link at bounding box center [361, 219] width 17 height 19
click at [360, 222] on icon at bounding box center [361, 219] width 3 height 9
click at [399, 221] on icon at bounding box center [403, 219] width 9 height 9
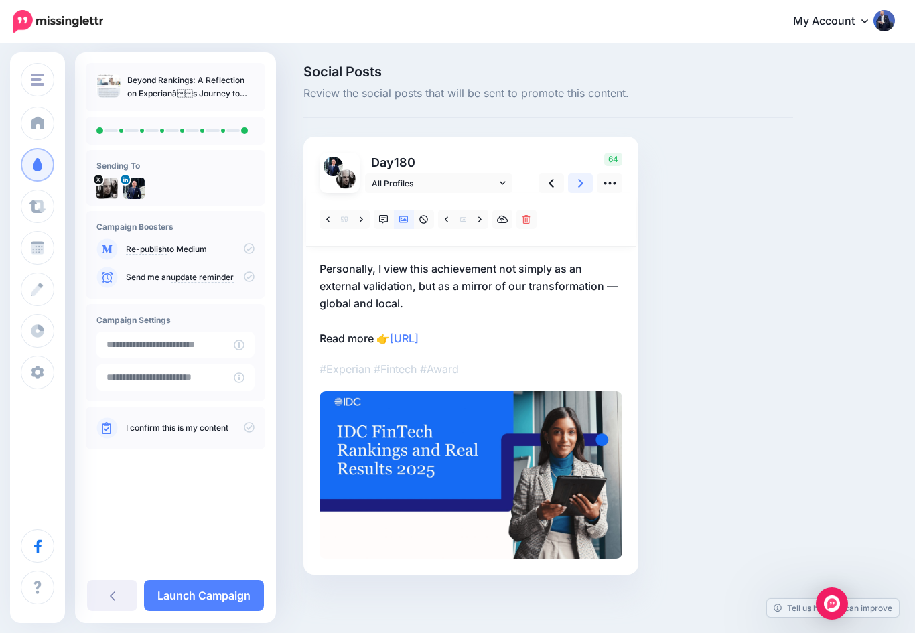
click at [583, 187] on icon at bounding box center [580, 183] width 5 height 14
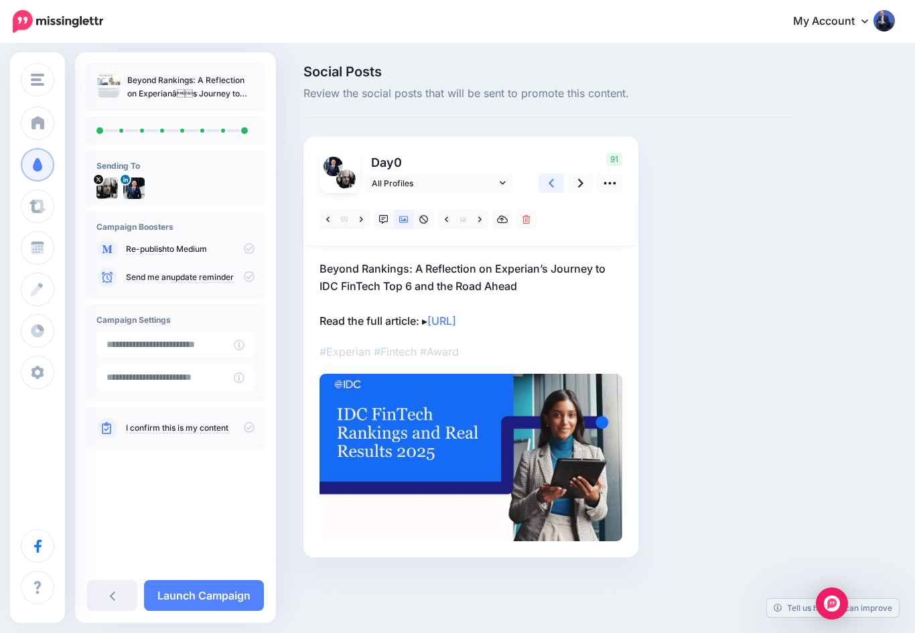
click at [548, 182] on link at bounding box center [551, 182] width 25 height 19
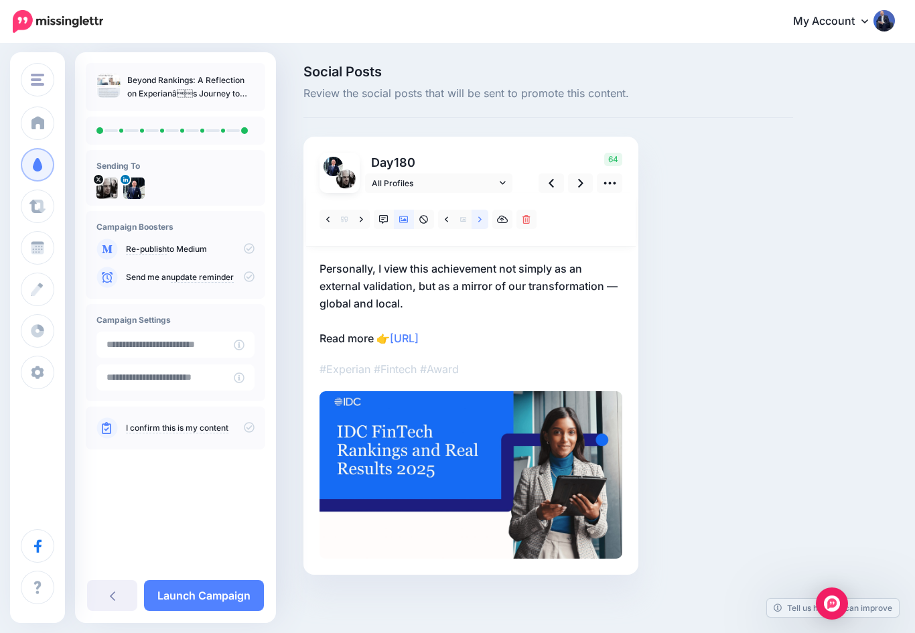
click at [476, 221] on link at bounding box center [480, 219] width 17 height 19
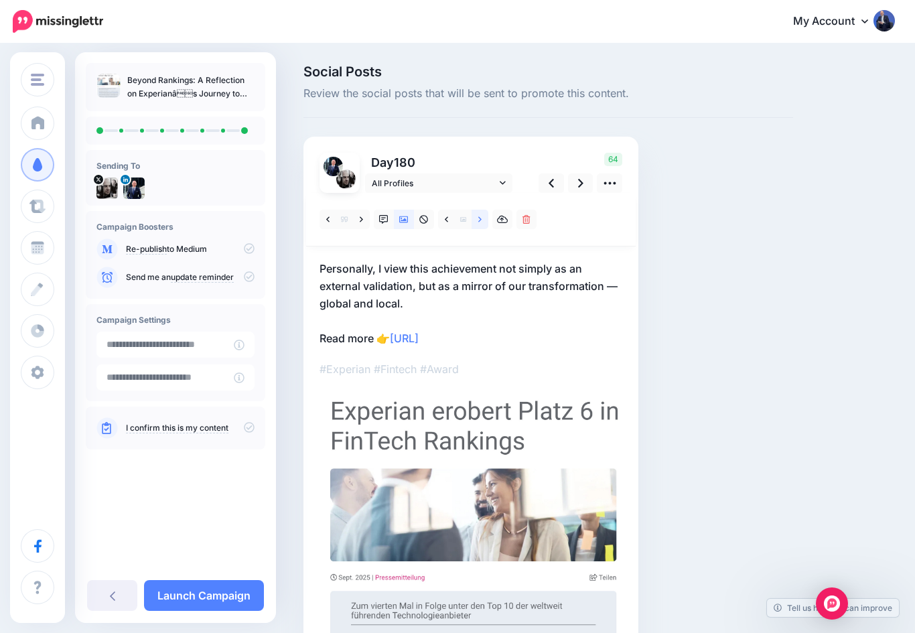
click at [476, 224] on link at bounding box center [480, 219] width 17 height 19
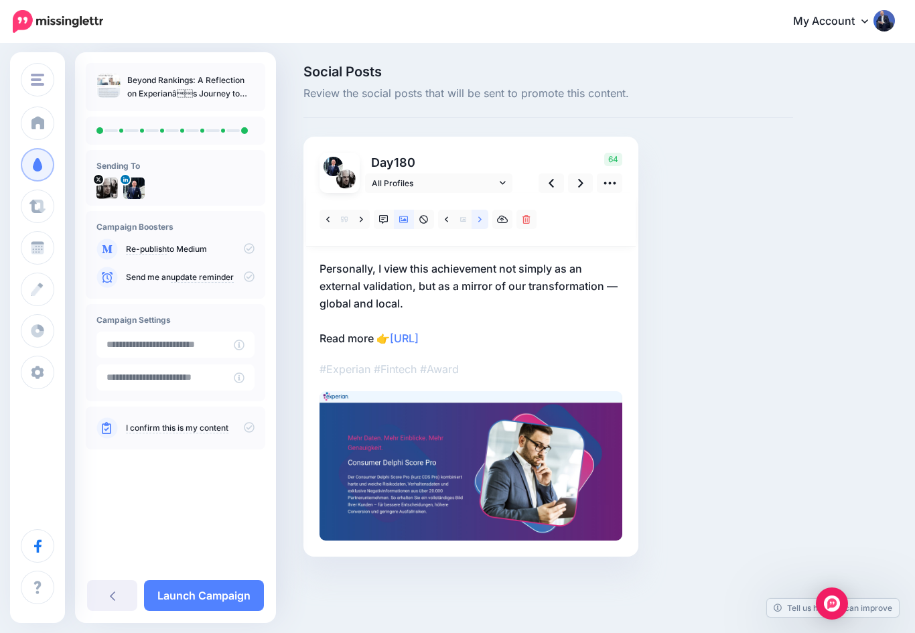
click at [475, 220] on link at bounding box center [480, 219] width 17 height 19
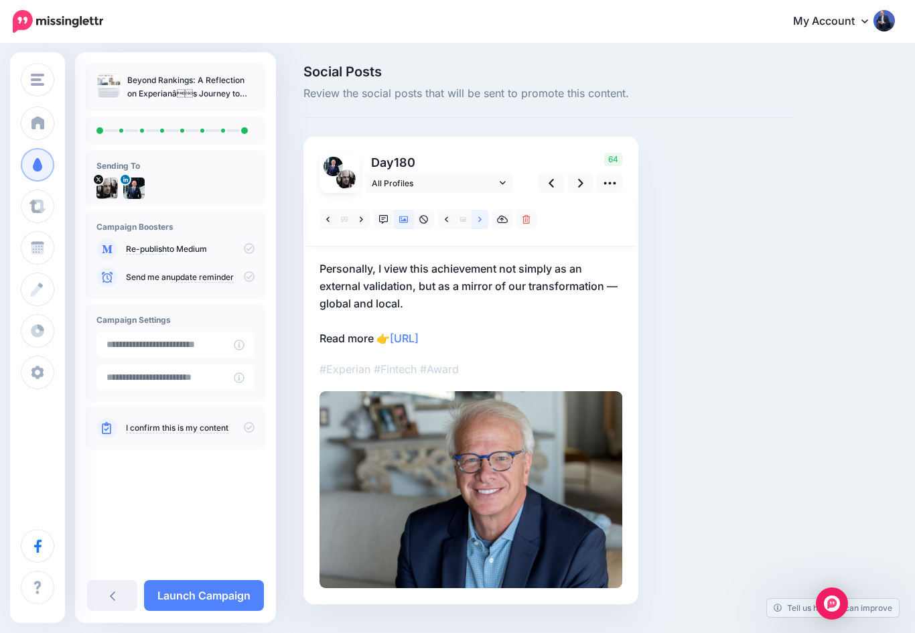
click at [476, 225] on link at bounding box center [480, 219] width 17 height 19
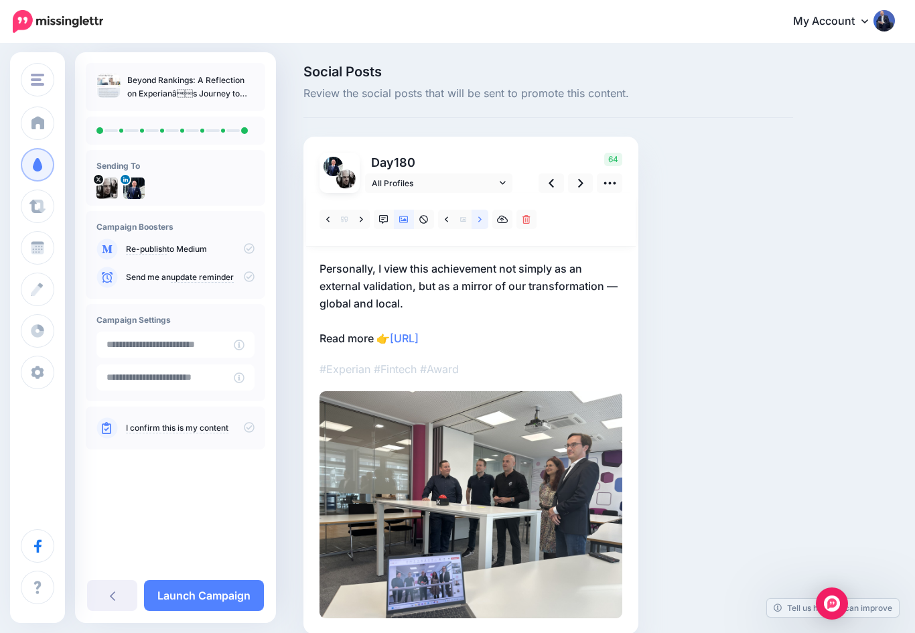
click at [477, 223] on link at bounding box center [480, 219] width 17 height 19
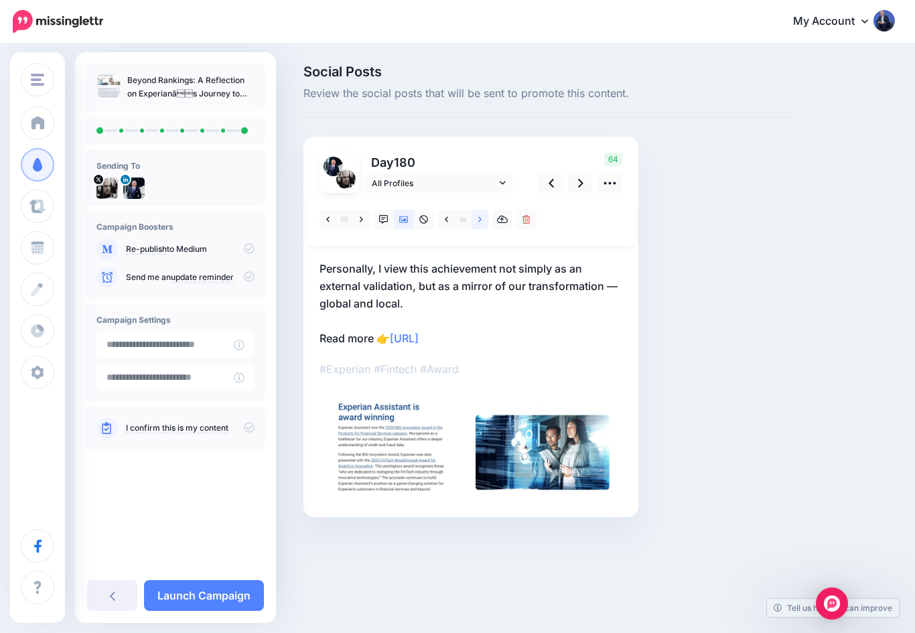
click at [476, 218] on link at bounding box center [480, 219] width 17 height 19
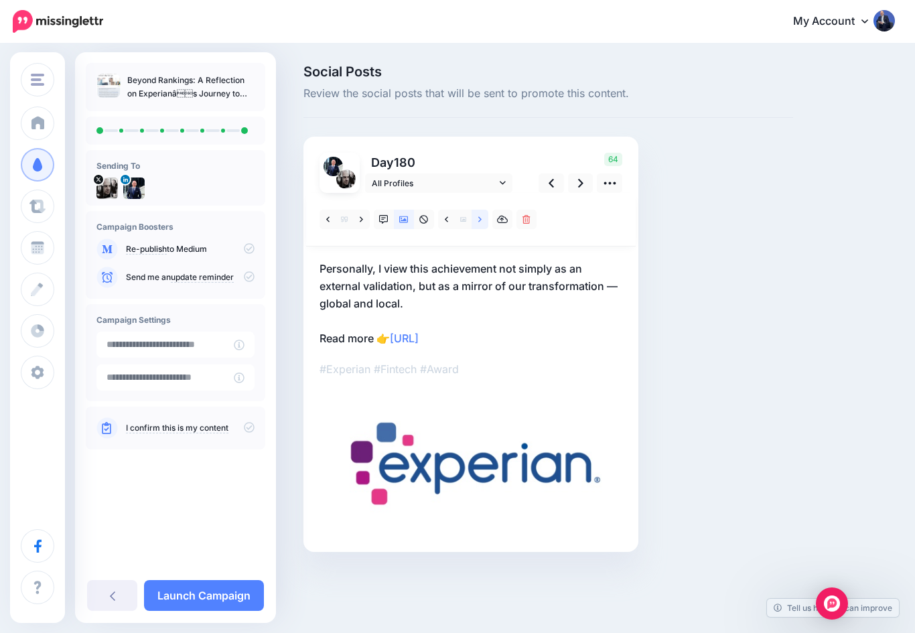
click at [475, 224] on link at bounding box center [480, 219] width 17 height 19
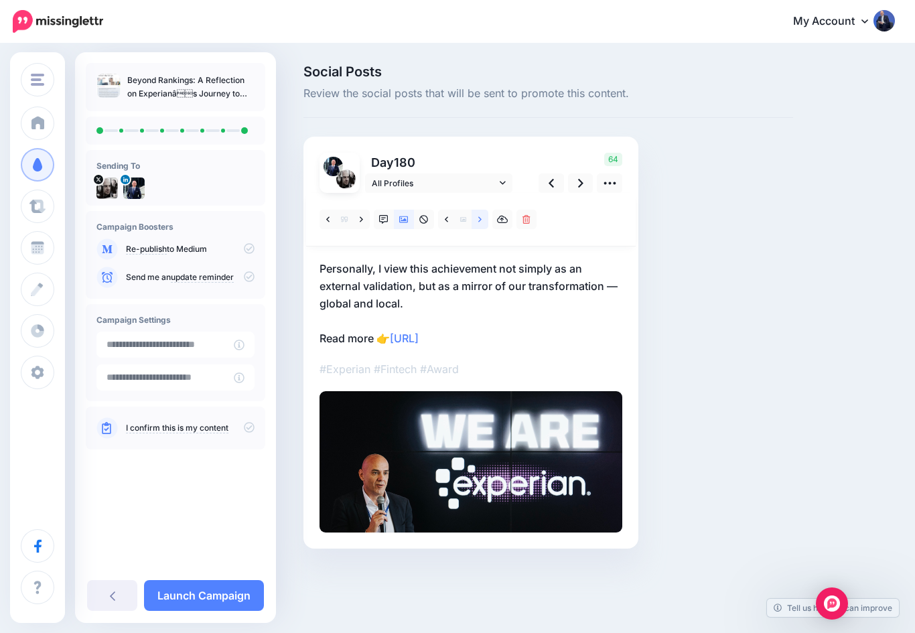
click at [474, 222] on link at bounding box center [480, 219] width 17 height 19
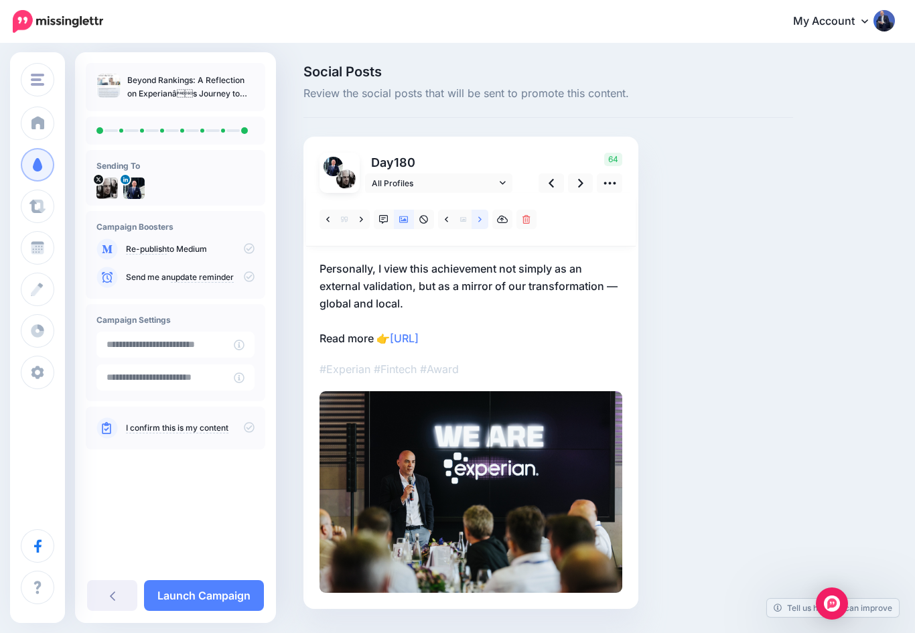
click at [474, 220] on link at bounding box center [480, 219] width 17 height 19
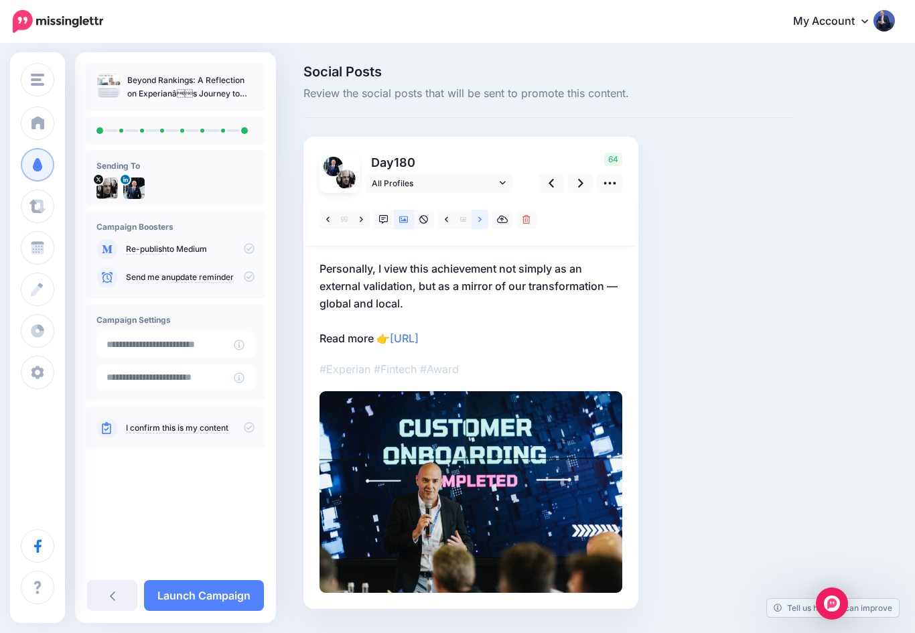
click at [480, 221] on icon at bounding box center [479, 219] width 3 height 9
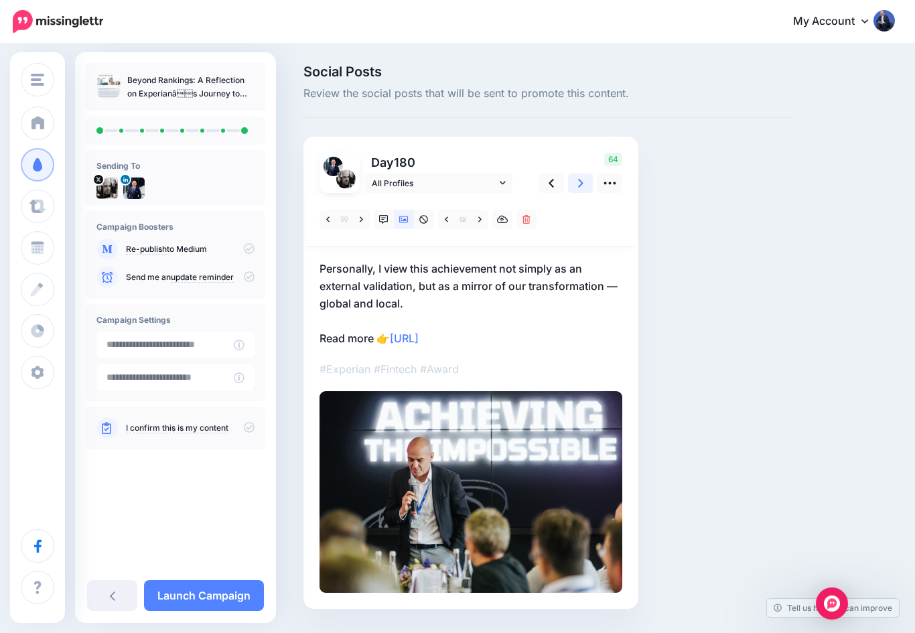
click at [579, 186] on icon at bounding box center [580, 183] width 5 height 9
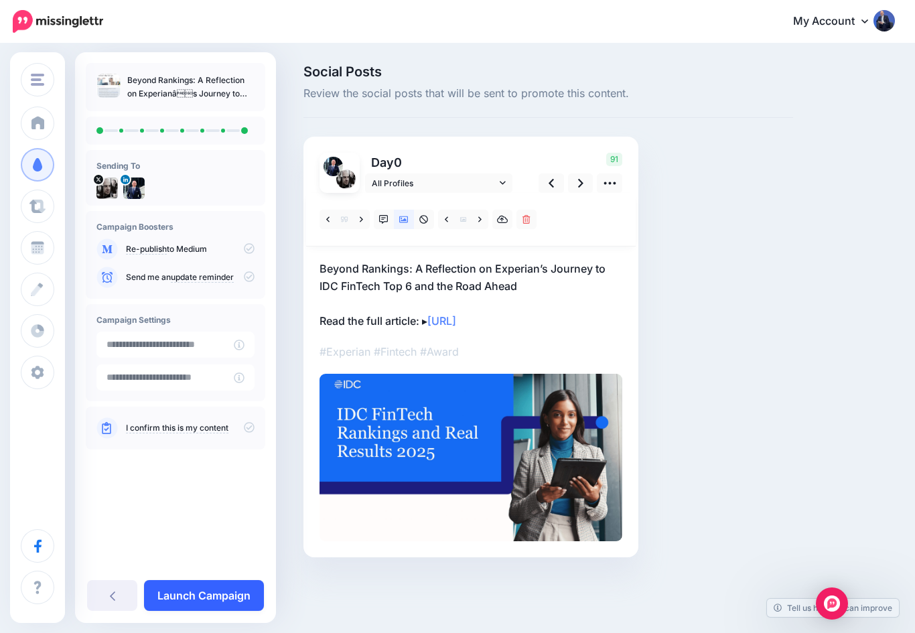
click at [200, 594] on link "Launch Campaign" at bounding box center [204, 595] width 120 height 31
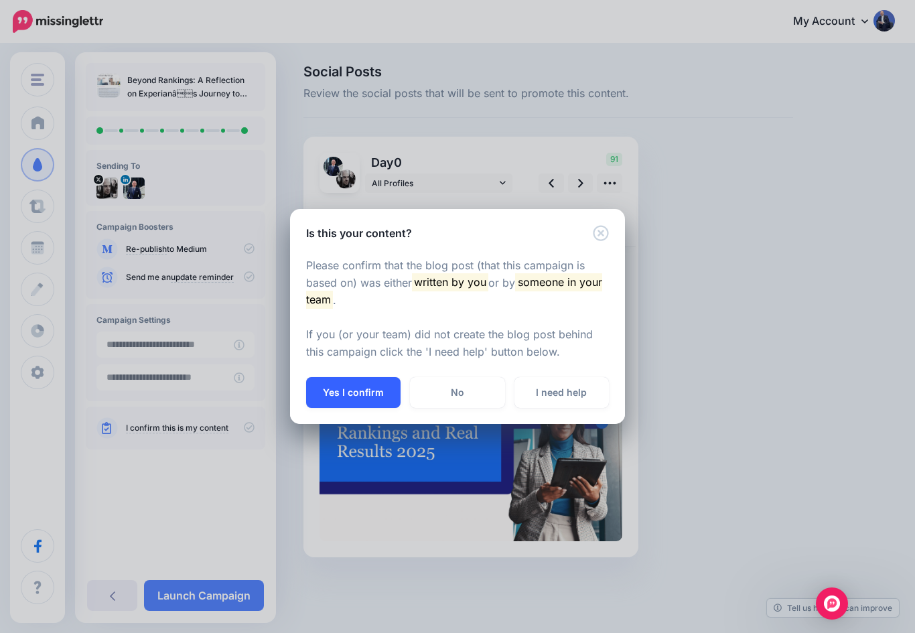
click at [338, 389] on button "Yes I confirm" at bounding box center [353, 392] width 94 height 31
